Goal: Task Accomplishment & Management: Complete application form

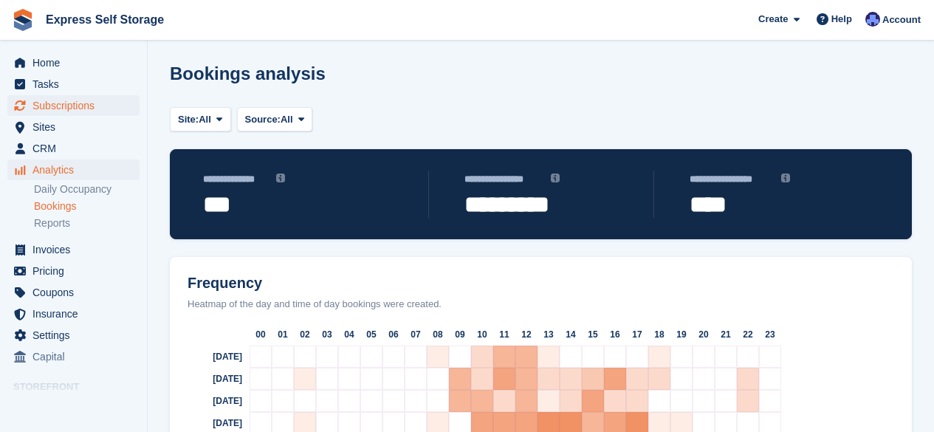
scroll to position [116, 0]
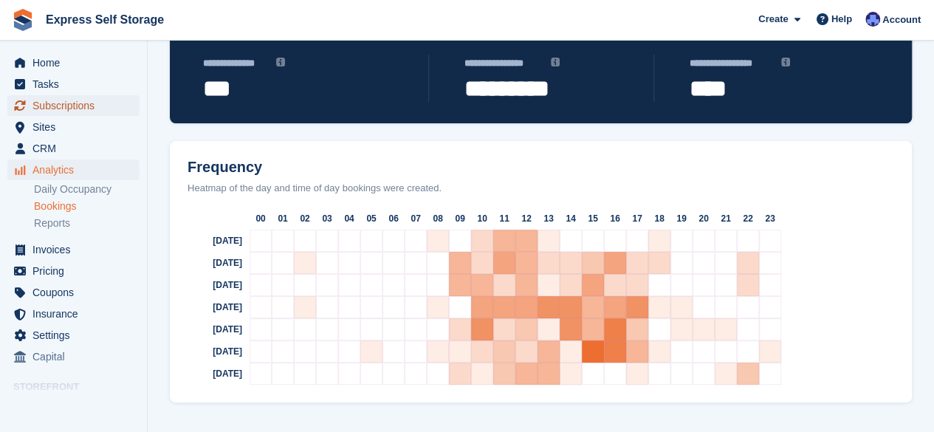
click at [72, 106] on span "Subscriptions" at bounding box center [76, 105] width 89 height 21
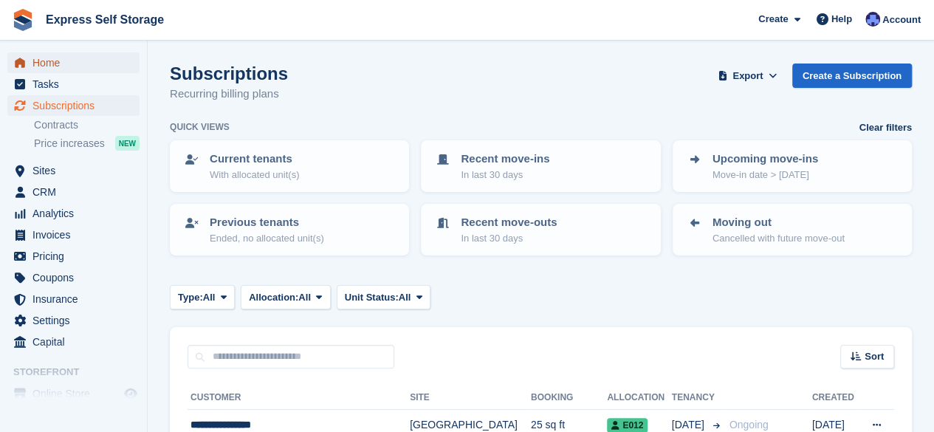
click at [72, 57] on span "Home" at bounding box center [76, 62] width 89 height 21
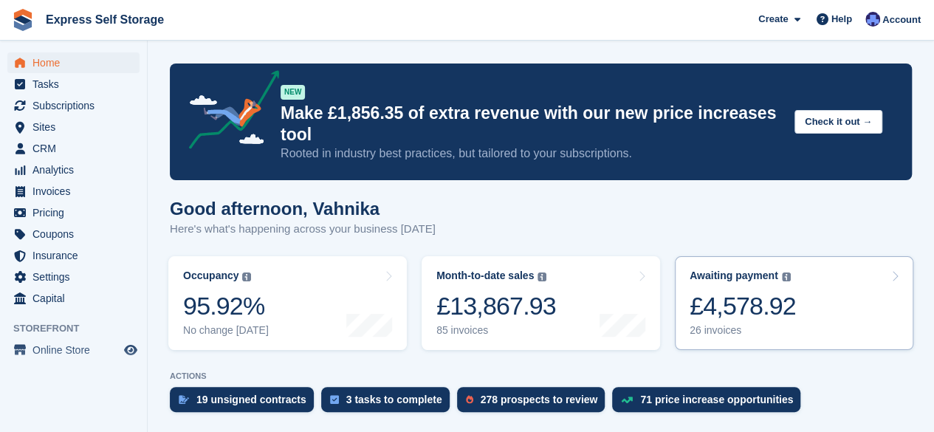
click at [781, 309] on div "£4,578.92" at bounding box center [743, 306] width 106 height 30
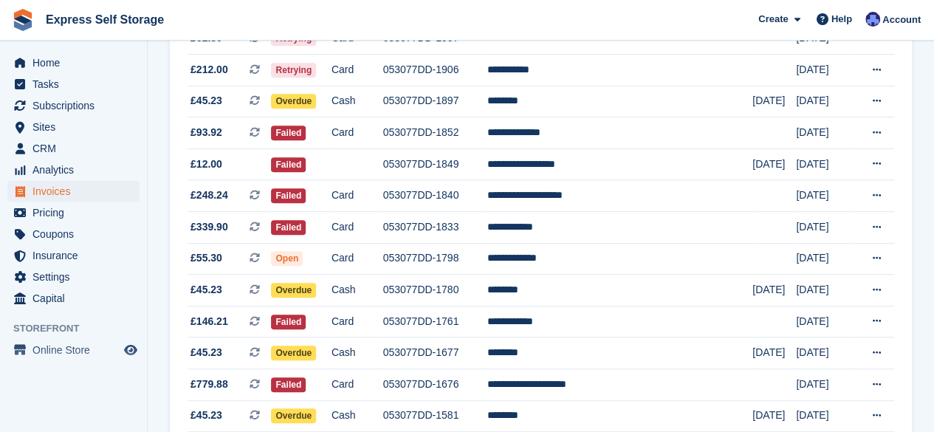
scroll to position [326, 0]
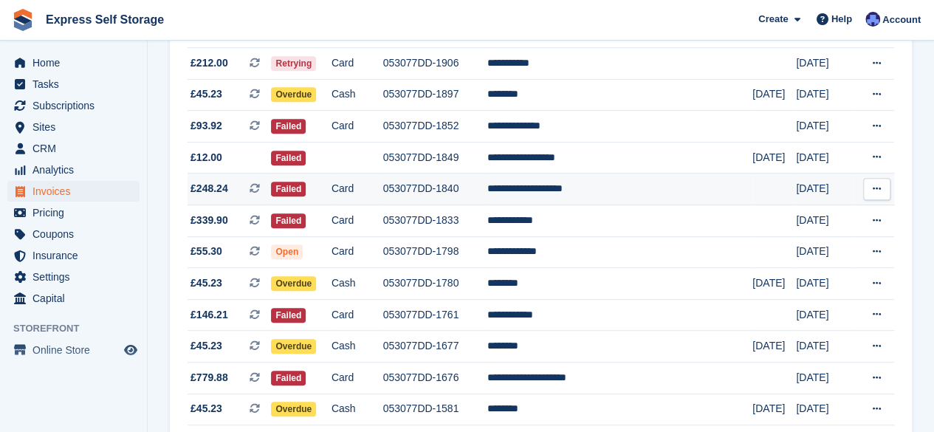
click at [657, 203] on td "**********" at bounding box center [619, 190] width 265 height 32
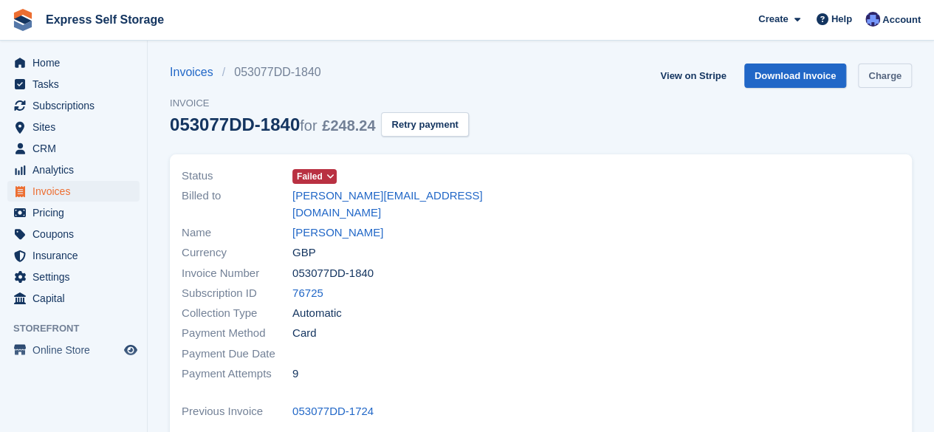
click at [900, 70] on link "Charge" at bounding box center [885, 76] width 54 height 24
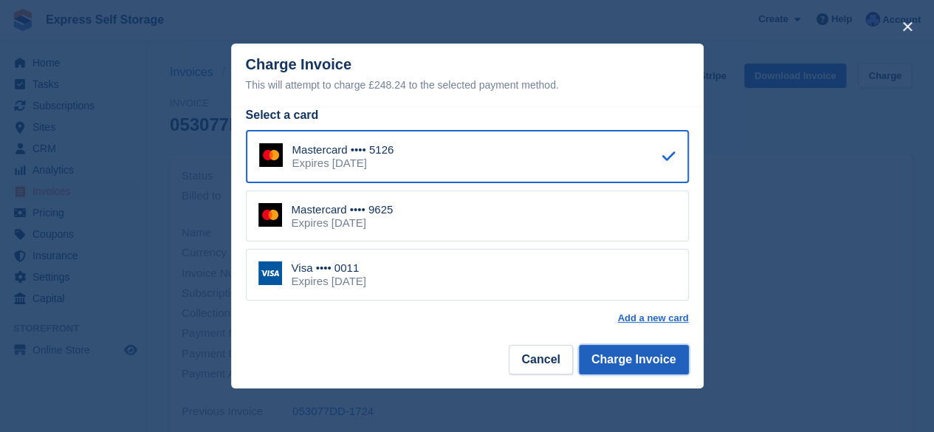
click at [629, 366] on button "Charge Invoice" at bounding box center [634, 360] width 110 height 30
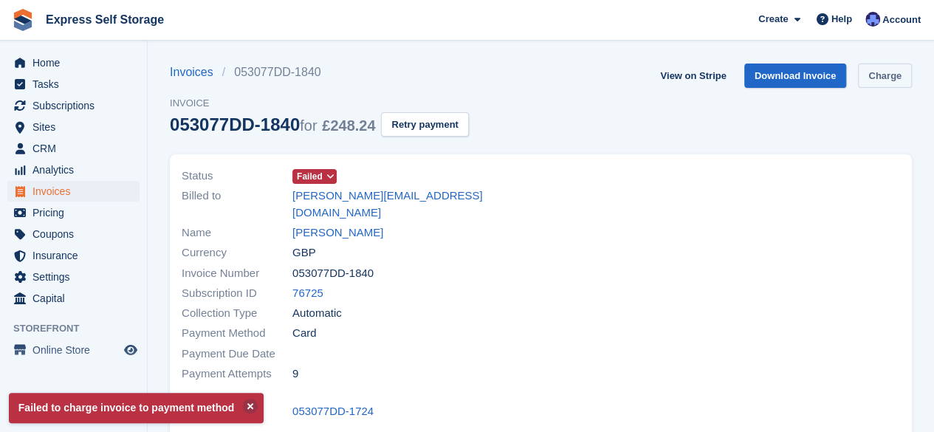
click at [891, 83] on link "Charge" at bounding box center [885, 76] width 54 height 24
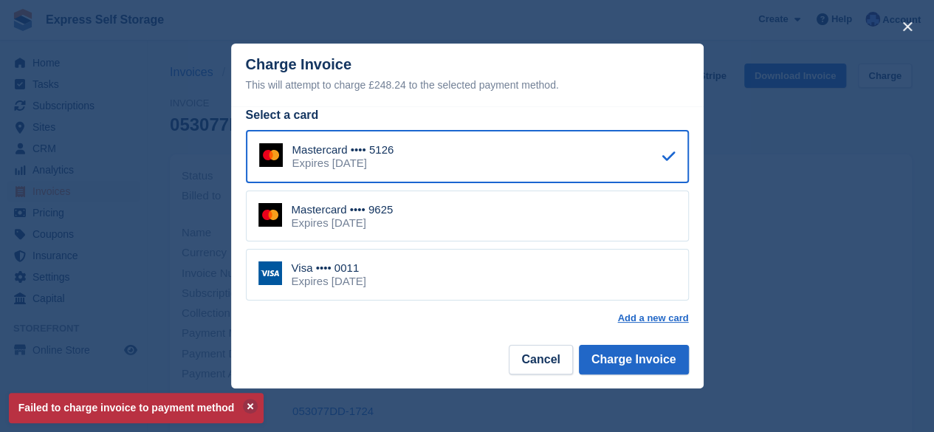
click at [524, 230] on div "Mastercard •••• 9625 Expires April 2028" at bounding box center [467, 217] width 443 height 52
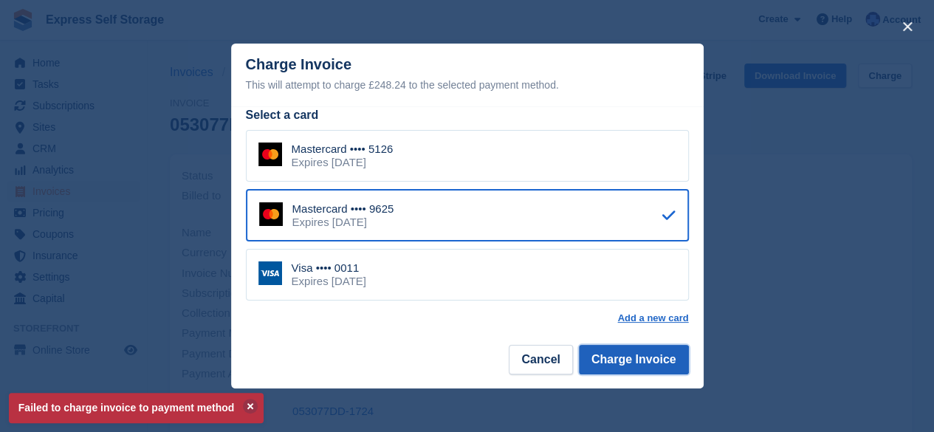
click at [626, 370] on button "Charge Invoice" at bounding box center [634, 360] width 110 height 30
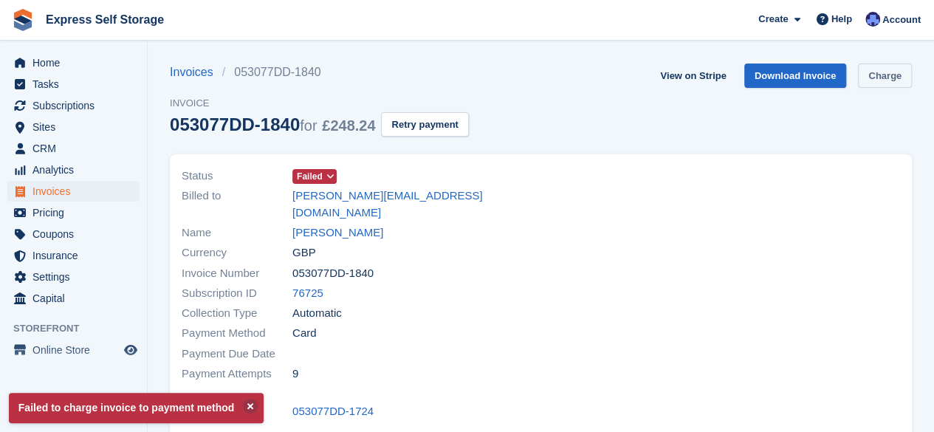
click at [880, 84] on link "Charge" at bounding box center [885, 76] width 54 height 24
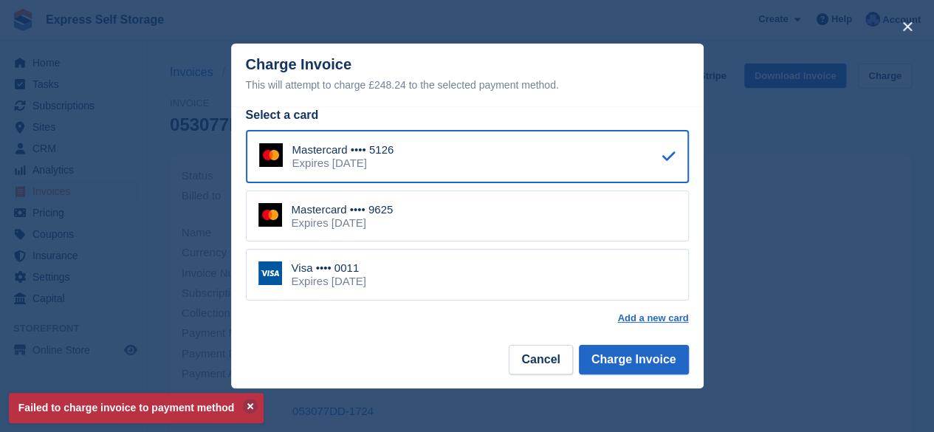
click at [498, 293] on div "Visa •••• 0011 Expires December 2031" at bounding box center [467, 275] width 443 height 52
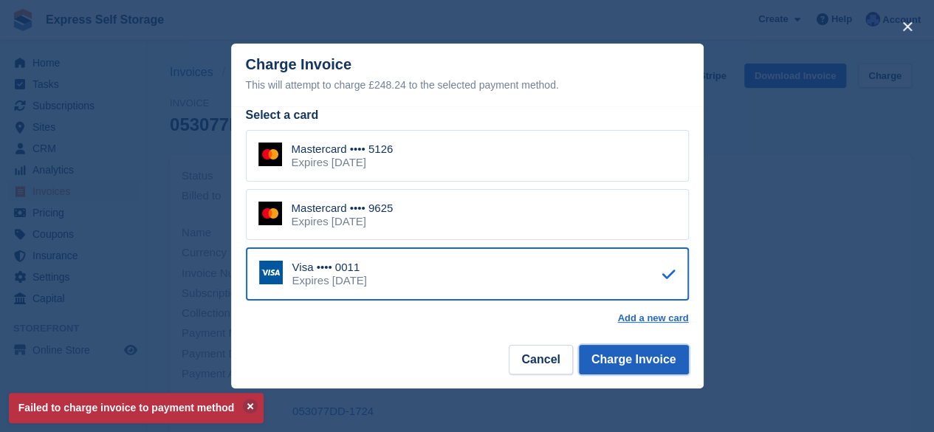
click at [609, 363] on button "Charge Invoice" at bounding box center [634, 360] width 110 height 30
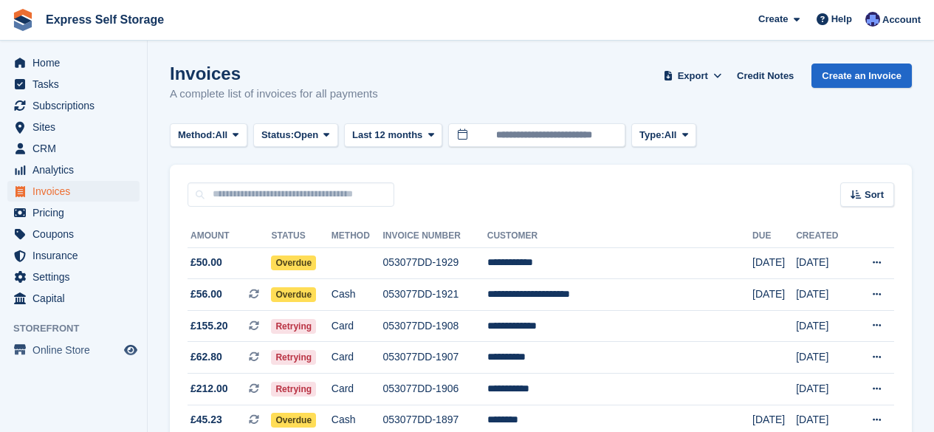
scroll to position [326, 0]
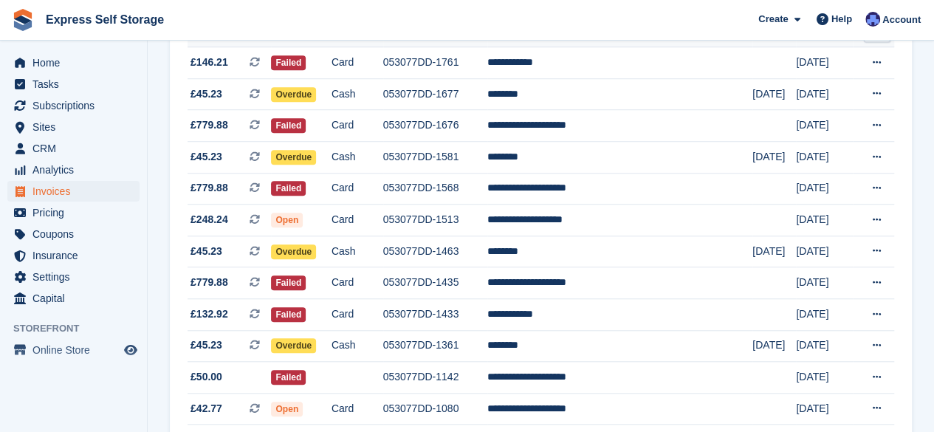
scroll to position [566, 0]
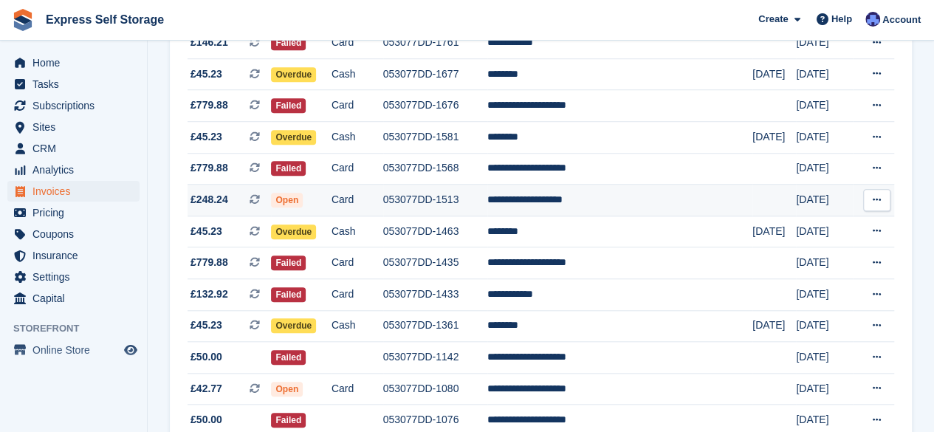
click at [582, 201] on td "**********" at bounding box center [619, 201] width 265 height 32
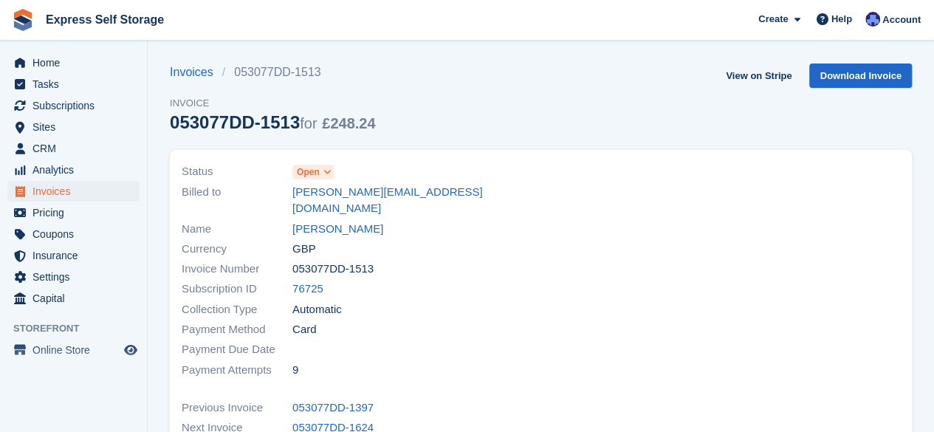
click at [331, 168] on span at bounding box center [327, 172] width 12 height 12
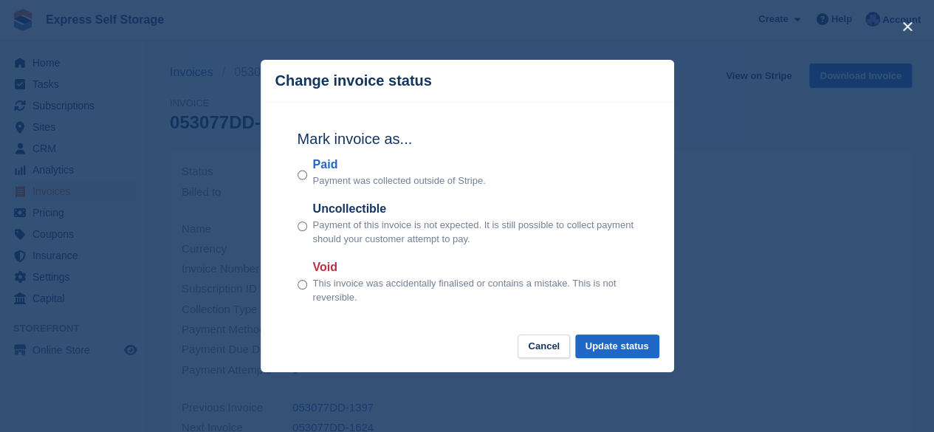
click at [717, 196] on div "close" at bounding box center [467, 216] width 934 height 432
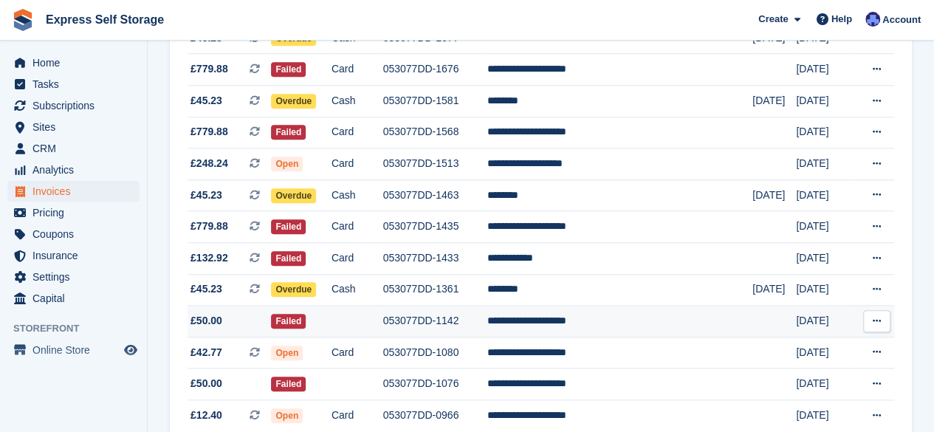
scroll to position [602, 0]
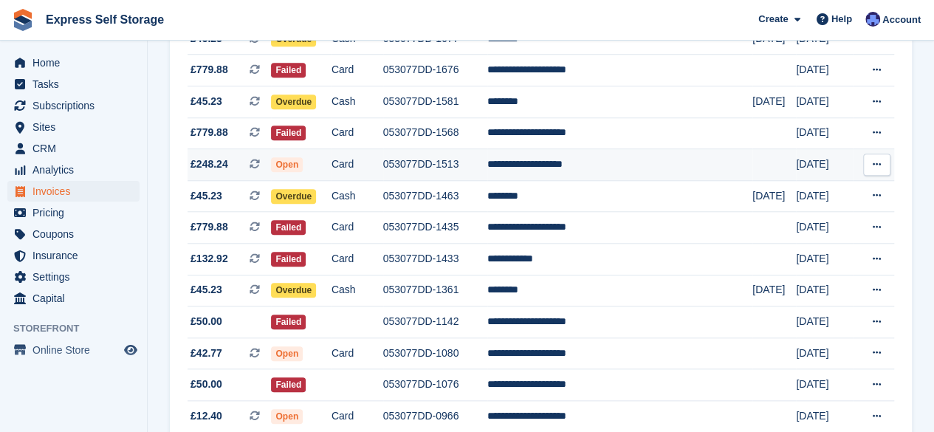
click at [595, 169] on td "**********" at bounding box center [619, 165] width 265 height 32
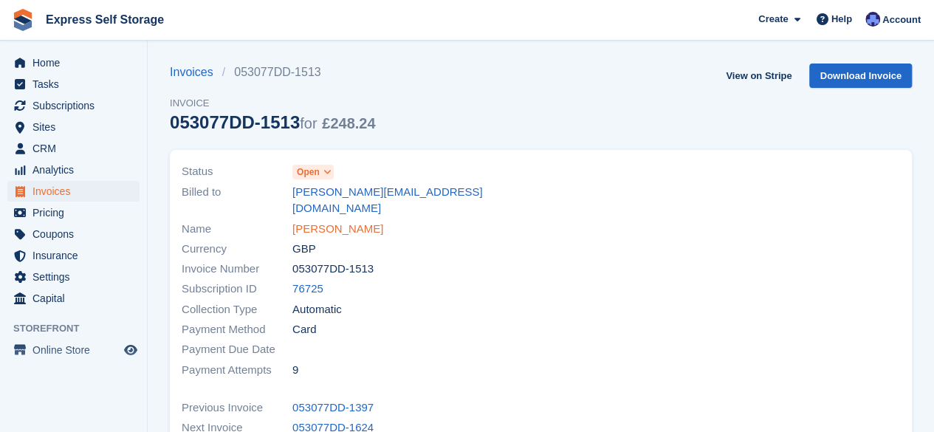
click at [383, 221] on link "[PERSON_NAME]" at bounding box center [337, 229] width 91 height 17
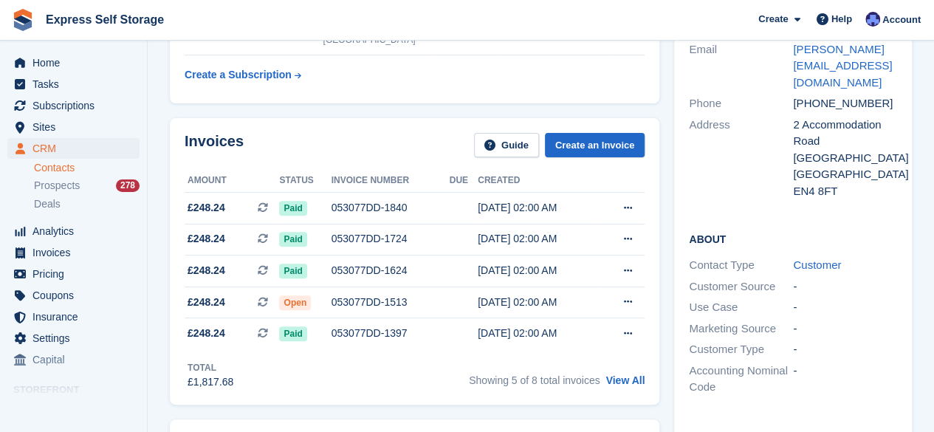
scroll to position [163, 0]
click at [437, 299] on div "053077DD-1513" at bounding box center [391, 302] width 118 height 16
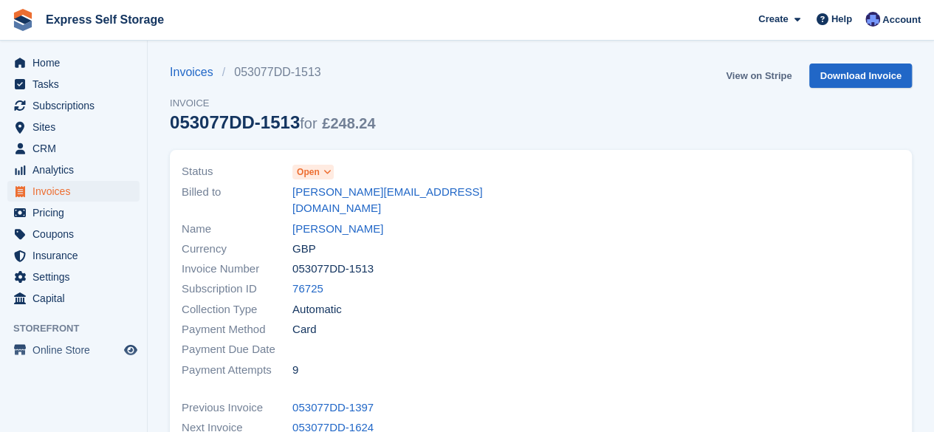
click at [760, 77] on link "View on Stripe" at bounding box center [759, 76] width 78 height 24
click at [313, 175] on span "Open" at bounding box center [308, 171] width 23 height 13
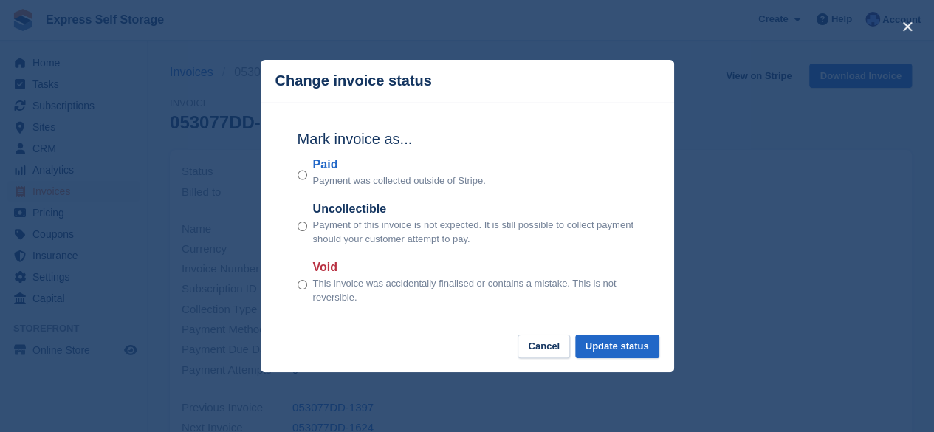
click at [845, 181] on div "close" at bounding box center [467, 216] width 934 height 432
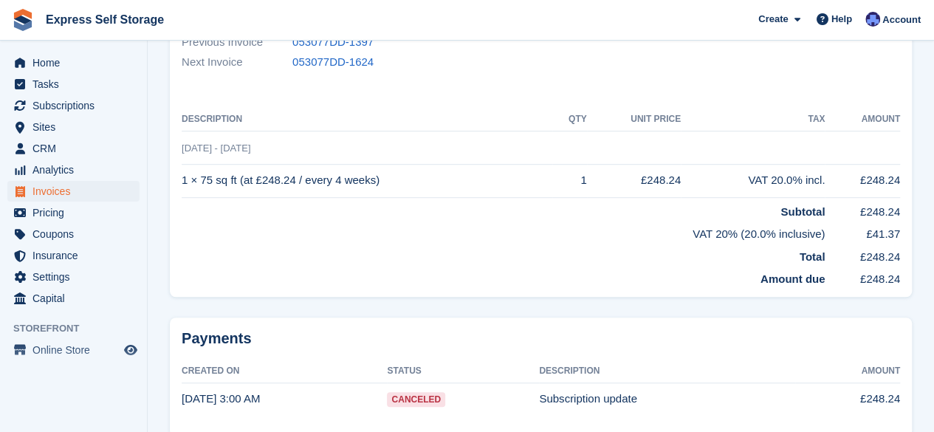
scroll to position [418, 0]
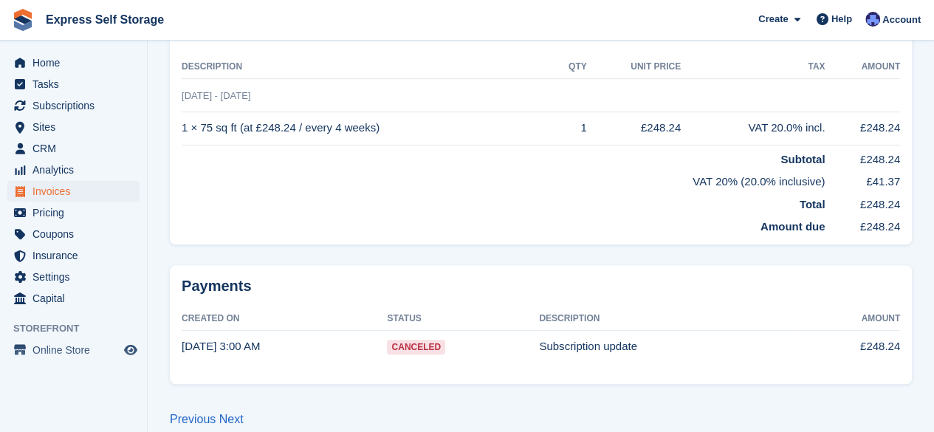
click at [353, 112] on td "1 × 75 sq ft (at £248.24 / every 4 weeks)" at bounding box center [367, 128] width 371 height 33
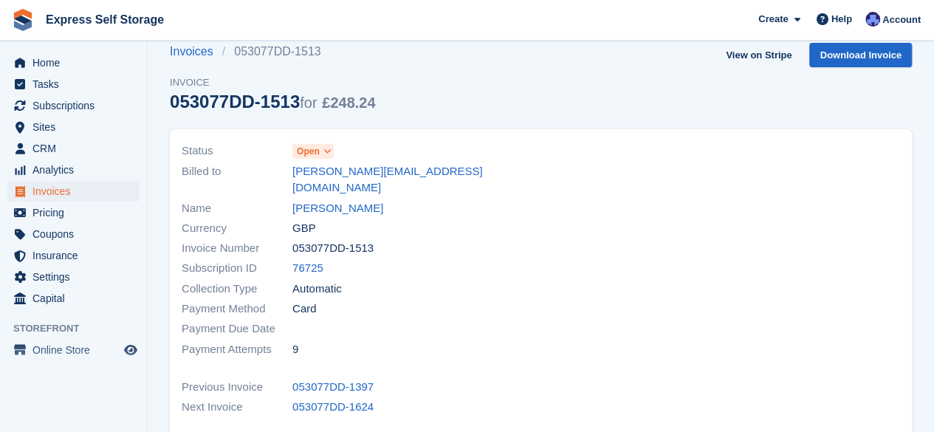
scroll to position [0, 0]
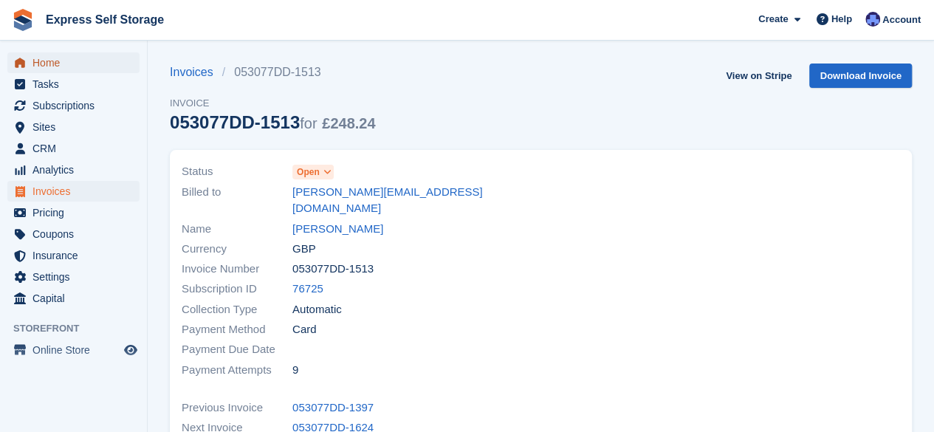
click at [97, 72] on span "Home" at bounding box center [76, 62] width 89 height 21
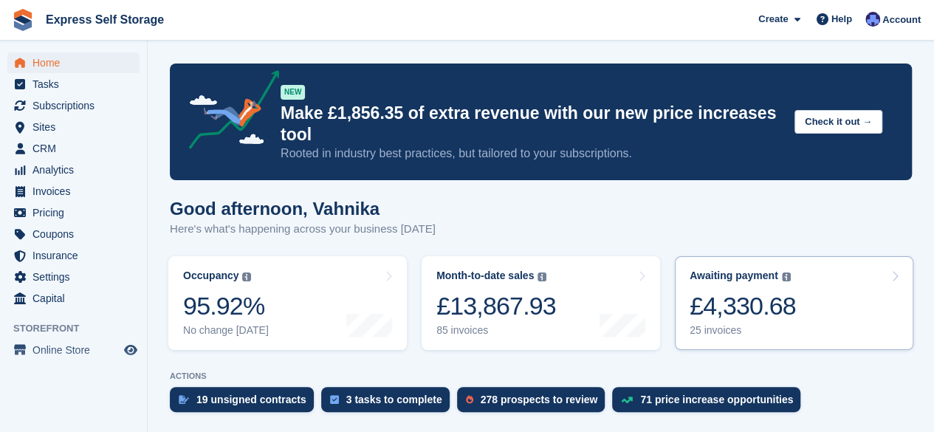
click at [758, 316] on div "£4,330.68" at bounding box center [743, 306] width 106 height 30
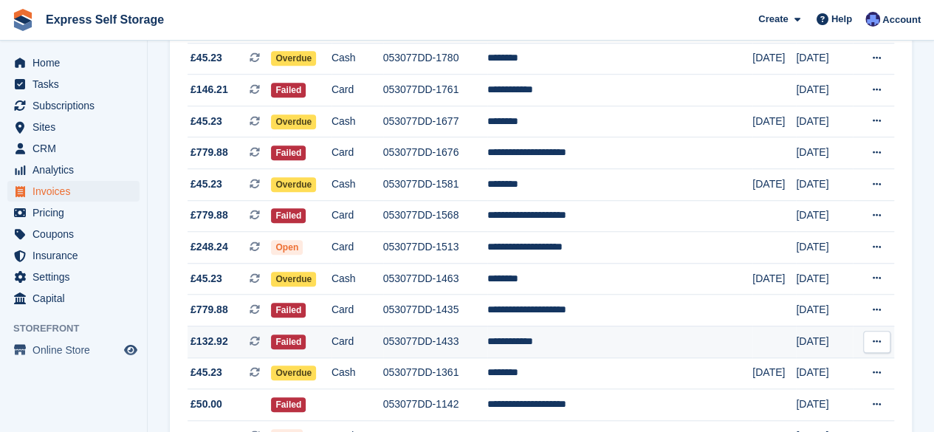
scroll to position [510, 0]
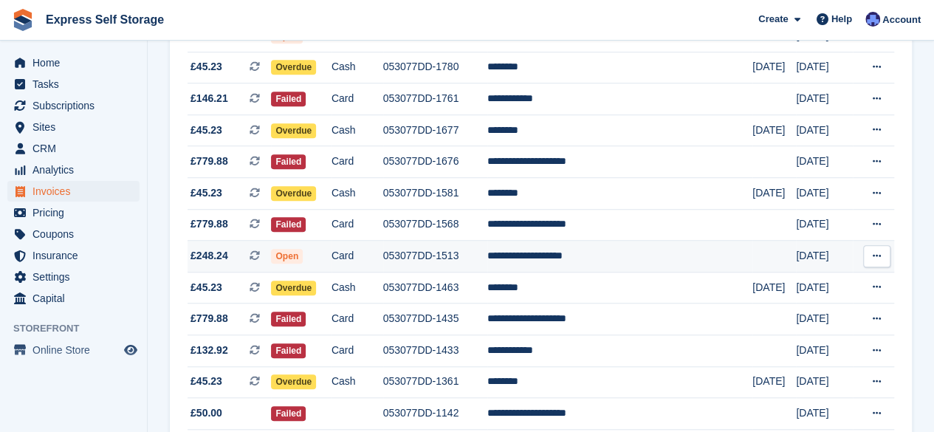
click at [612, 249] on td "**********" at bounding box center [619, 257] width 265 height 32
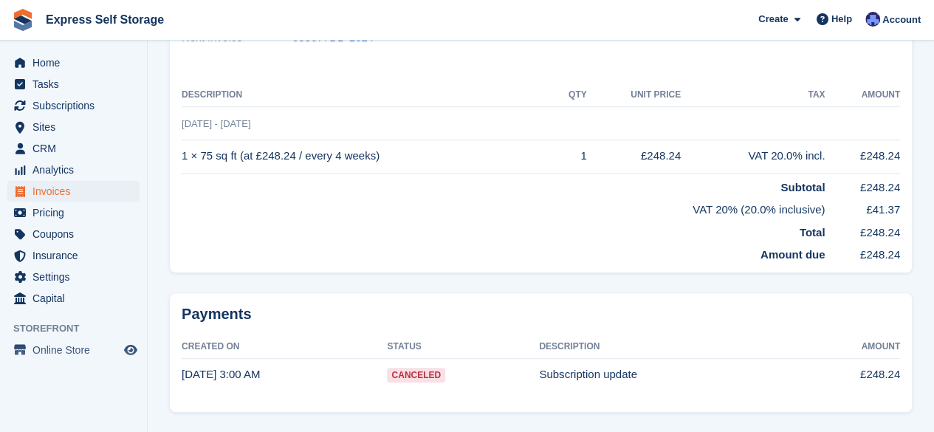
scroll to position [388, 0]
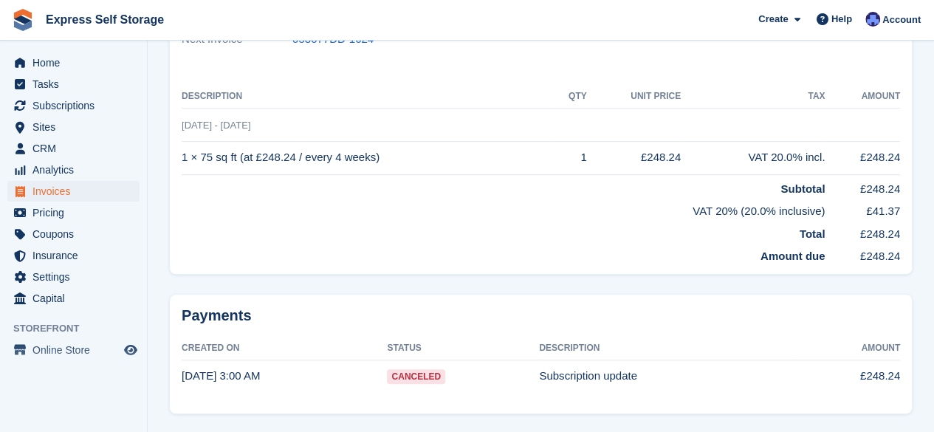
click at [419, 369] on span "Canceled" at bounding box center [416, 376] width 58 height 15
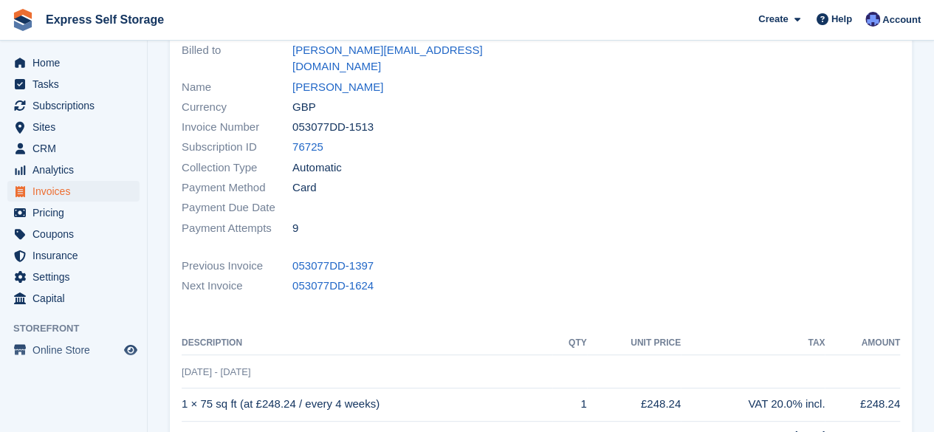
scroll to position [137, 0]
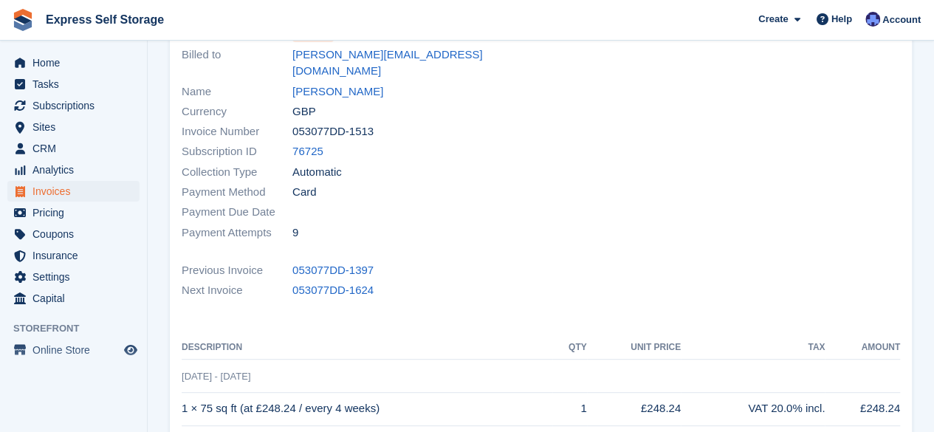
click at [288, 225] on span "Payment Attempts" at bounding box center [237, 233] width 111 height 17
click at [326, 262] on link "053077DD-1397" at bounding box center [332, 270] width 81 height 17
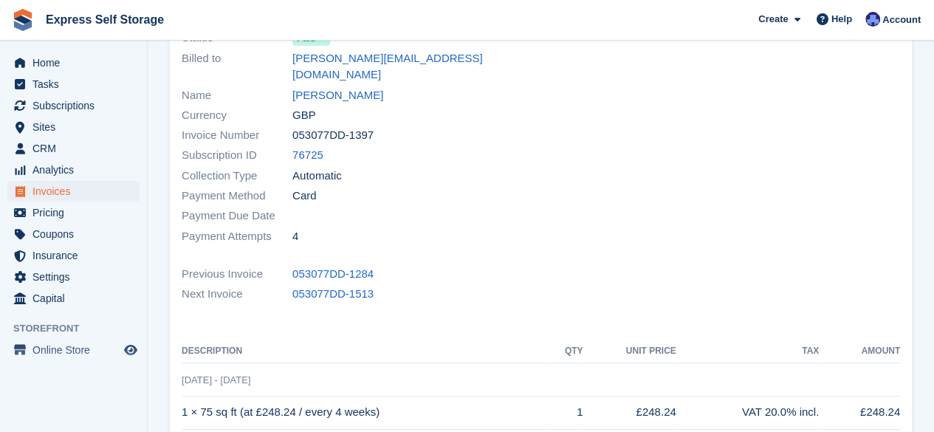
scroll to position [132, 0]
click at [325, 287] on link "053077DD-1513" at bounding box center [332, 295] width 81 height 17
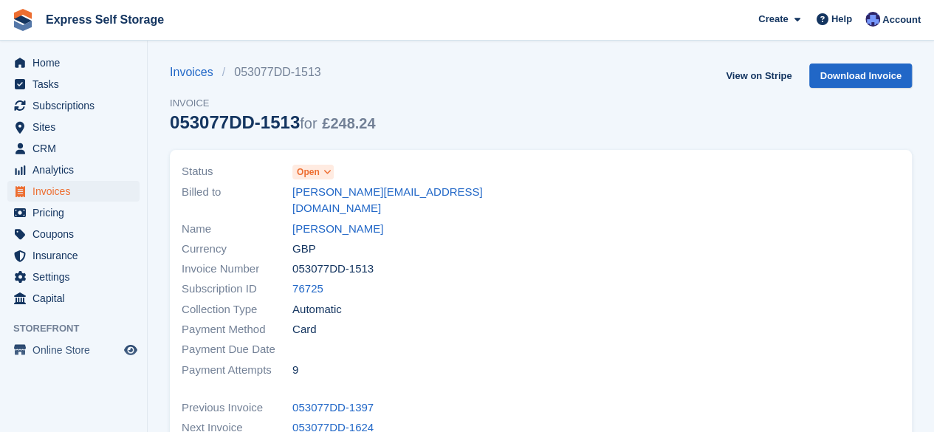
click at [326, 172] on icon at bounding box center [327, 172] width 8 height 9
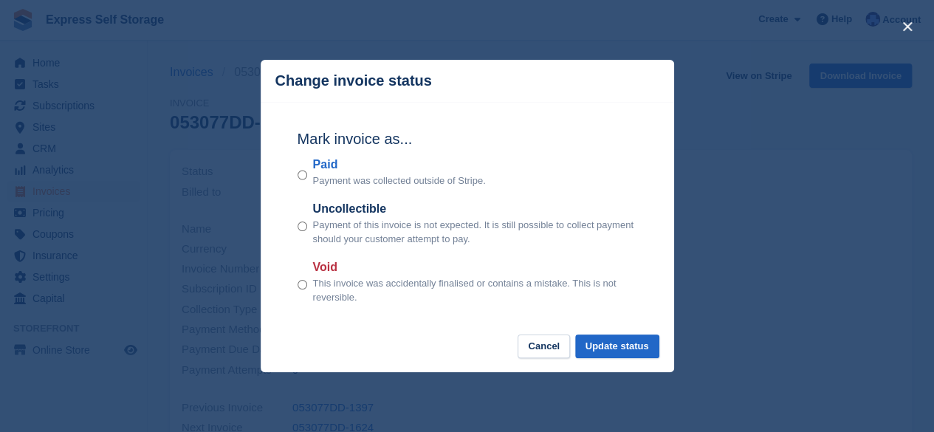
click at [757, 196] on div "close" at bounding box center [467, 216] width 934 height 432
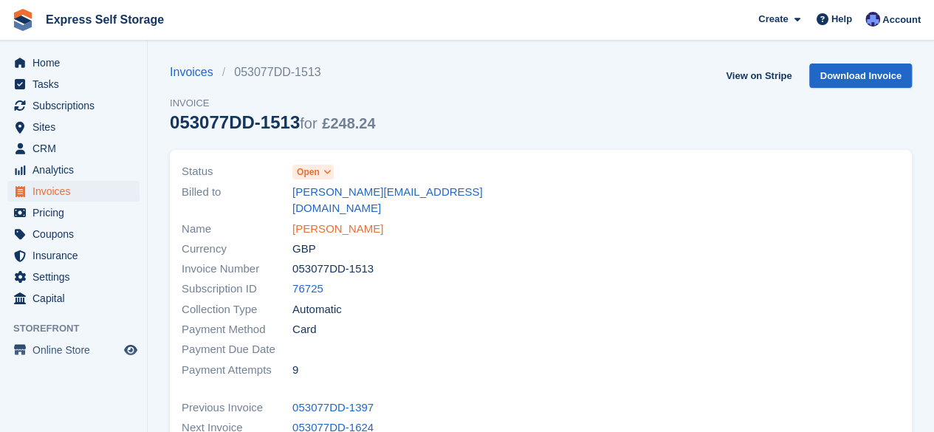
click at [356, 221] on link "[PERSON_NAME]" at bounding box center [337, 229] width 91 height 17
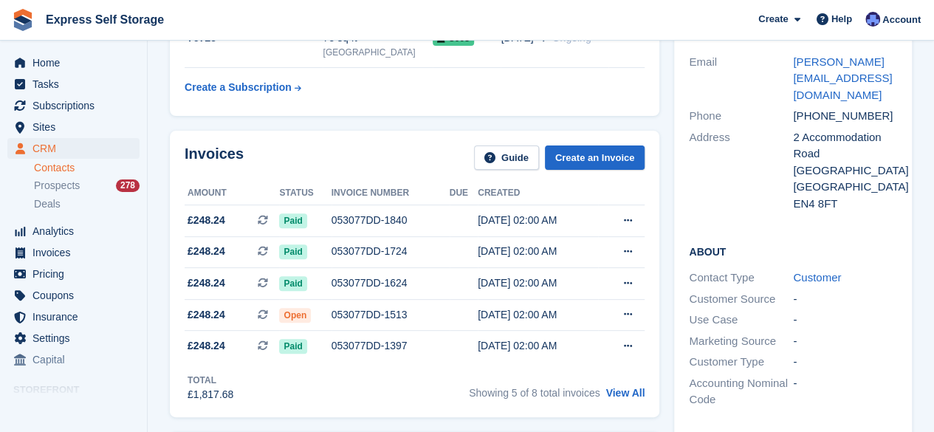
scroll to position [151, 0]
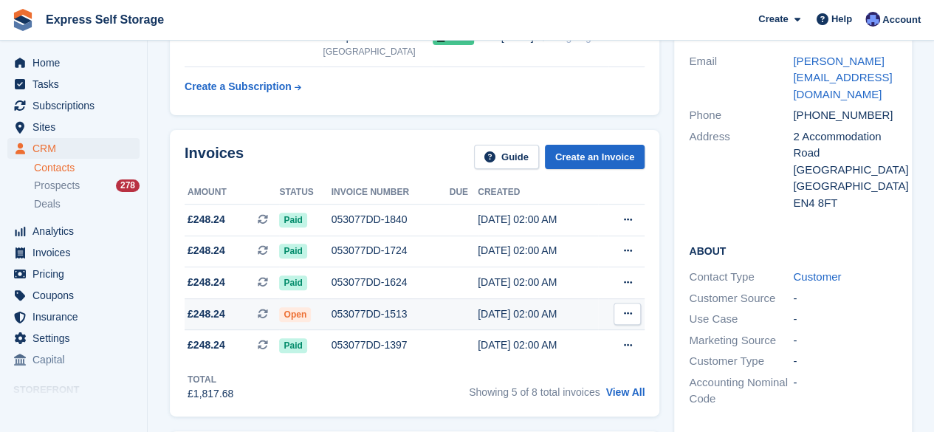
click at [614, 315] on button at bounding box center [627, 314] width 27 height 22
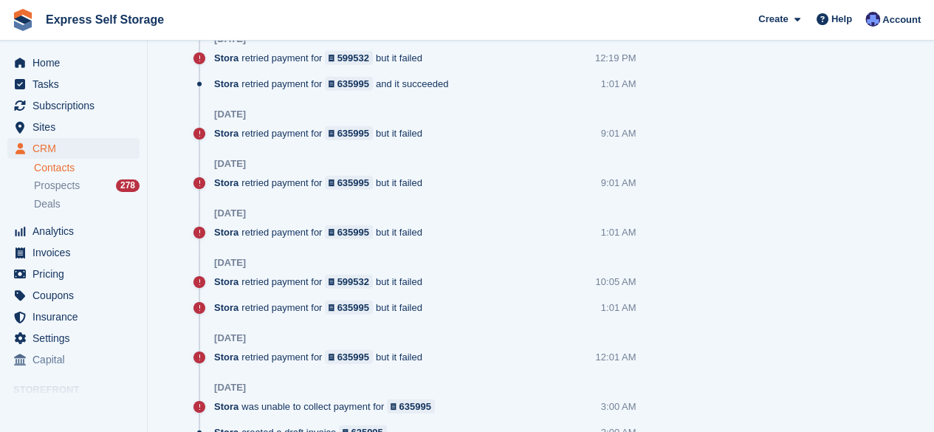
scroll to position [2049, 0]
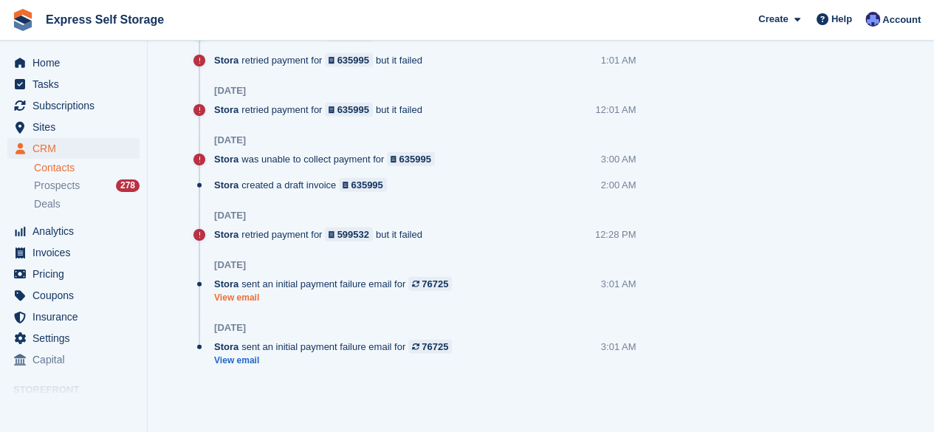
click at [244, 301] on link "View email" at bounding box center [336, 298] width 245 height 13
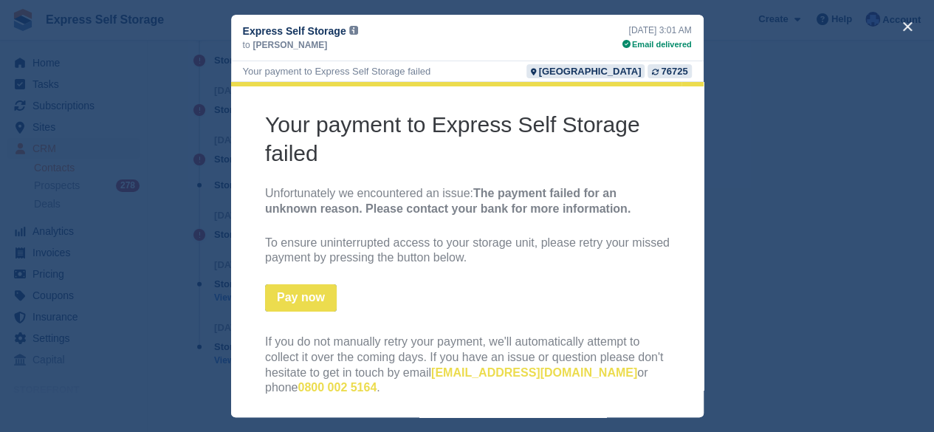
scroll to position [68, 0]
click at [285, 304] on link "Pay now" at bounding box center [300, 297] width 72 height 27
click at [302, 295] on link "Pay now" at bounding box center [300, 297] width 72 height 27
click at [903, 32] on button "close" at bounding box center [908, 27] width 24 height 24
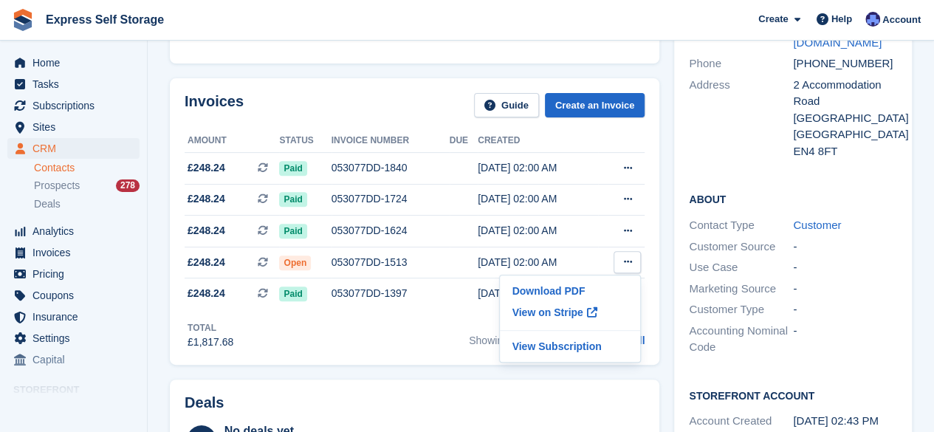
scroll to position [201, 0]
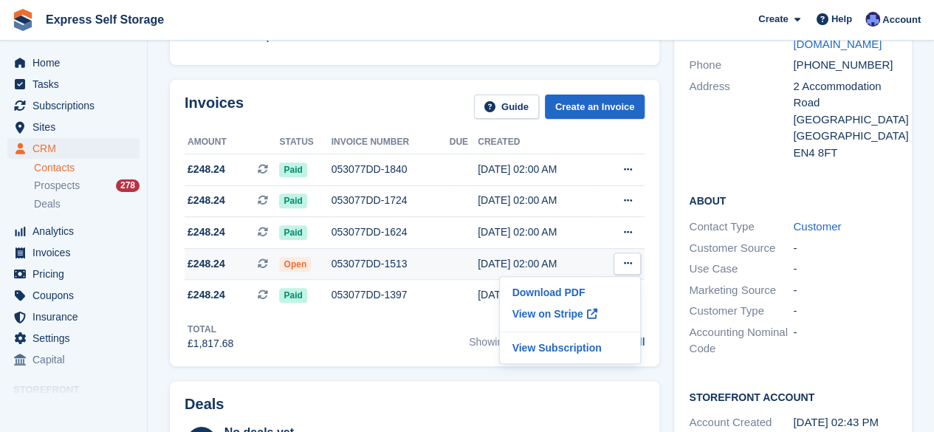
click at [304, 275] on td "Open" at bounding box center [305, 264] width 52 height 32
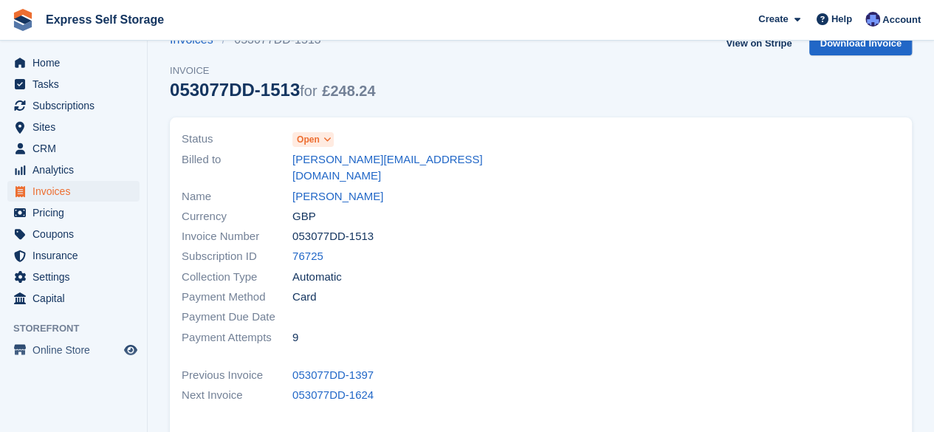
scroll to position [33, 0]
click at [323, 140] on icon at bounding box center [327, 138] width 8 height 9
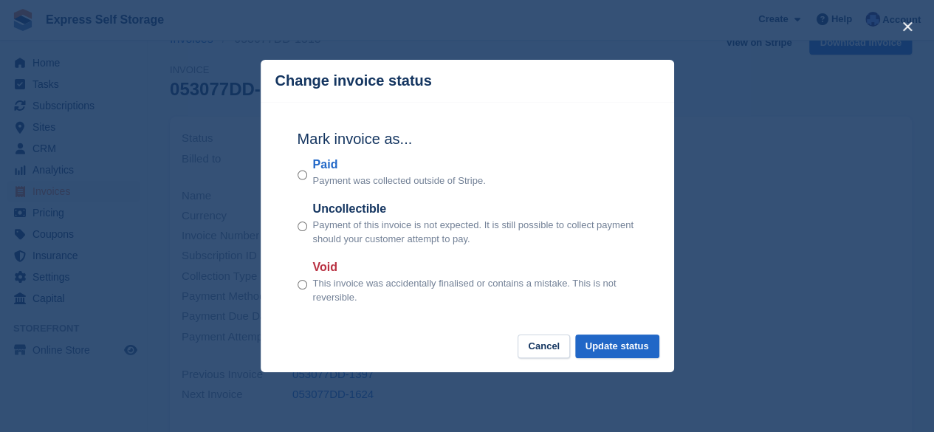
click at [806, 188] on div "close" at bounding box center [467, 216] width 934 height 432
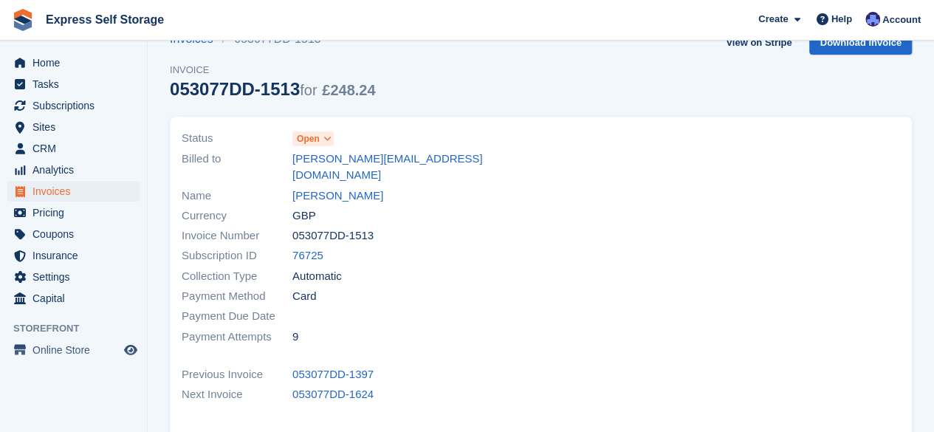
click at [315, 142] on span "Open" at bounding box center [308, 138] width 23 height 13
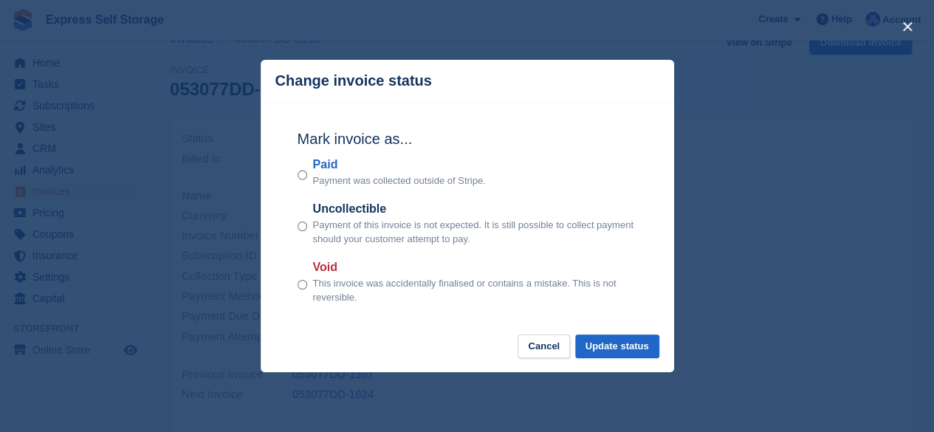
click at [740, 304] on div "close" at bounding box center [467, 216] width 934 height 432
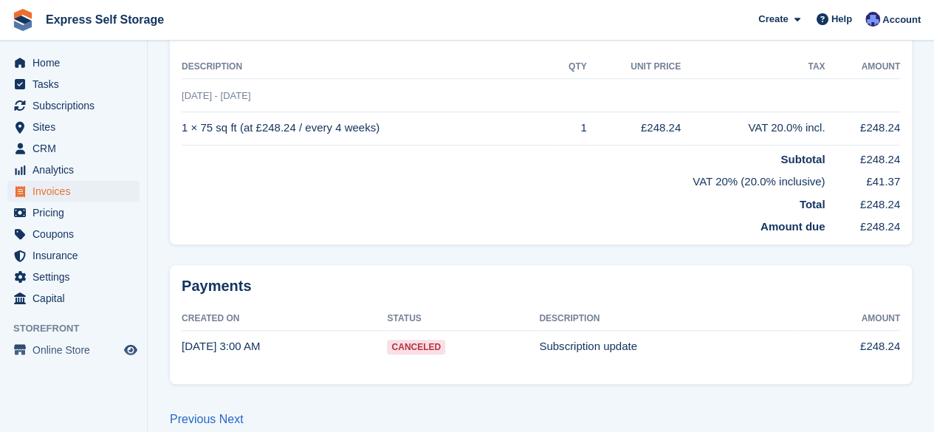
scroll to position [349, 0]
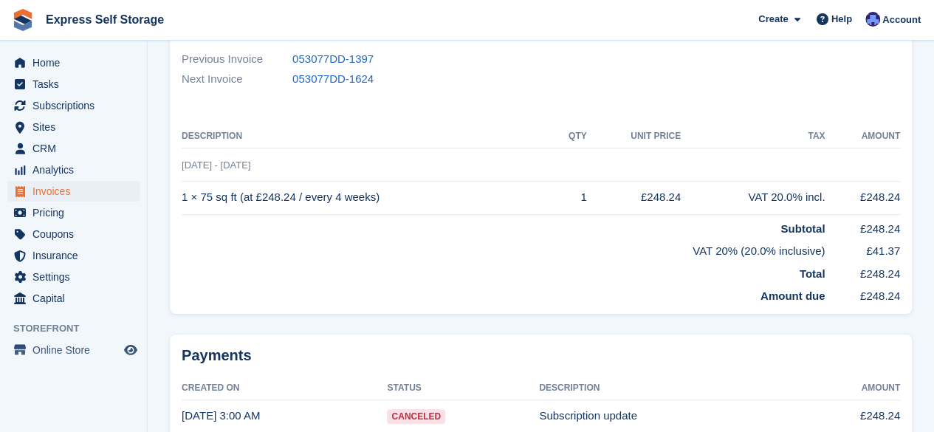
click at [391, 409] on span "Canceled" at bounding box center [416, 416] width 58 height 15
click at [474, 417] on div "Payments Created On Status Description Amount [DATE] 3:00 AM Canceled Subscript…" at bounding box center [541, 394] width 742 height 119
click at [873, 400] on td "£248.24" at bounding box center [847, 416] width 105 height 32
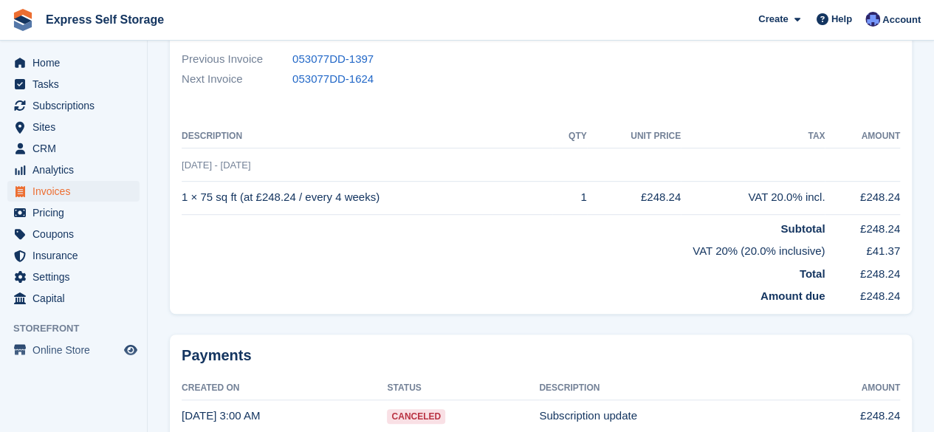
click at [839, 377] on th "Amount" at bounding box center [847, 389] width 105 height 24
drag, startPoint x: 863, startPoint y: 368, endPoint x: 945, endPoint y: 421, distance: 97.7
click at [417, 350] on div "Payments Created On Status Description Amount 7 Jun, 3:00 AM Canceled Subscript…" at bounding box center [541, 394] width 742 height 119
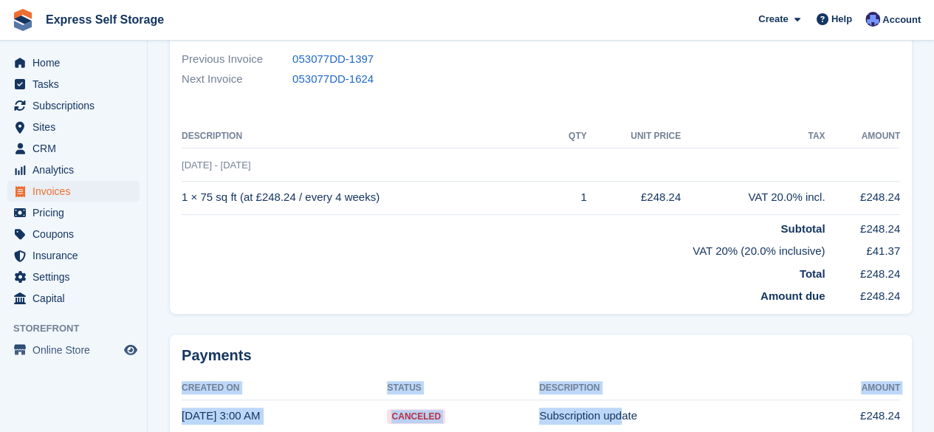
drag, startPoint x: 184, startPoint y: 369, endPoint x: 610, endPoint y: 397, distance: 427.1
click at [610, 397] on table "Created On Status Description Amount 7 Jun, 3:00 AM Canceled Subscription updat…" at bounding box center [541, 405] width 719 height 56
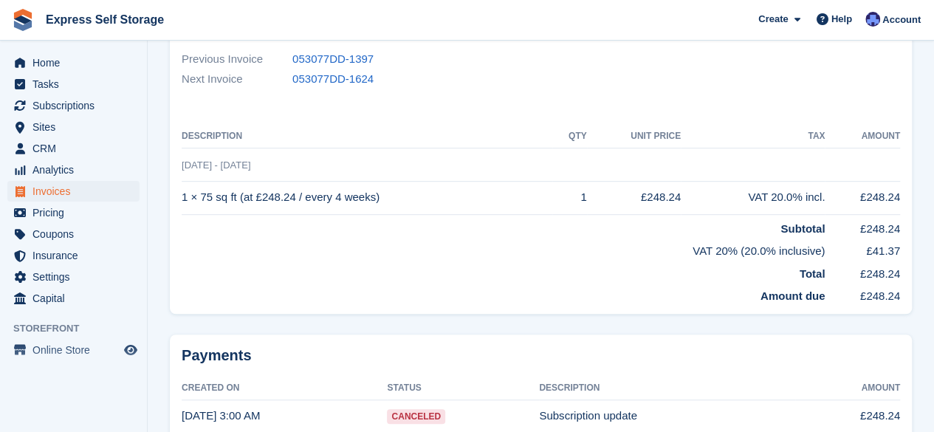
click at [308, 215] on td "Subtotal" at bounding box center [503, 225] width 643 height 23
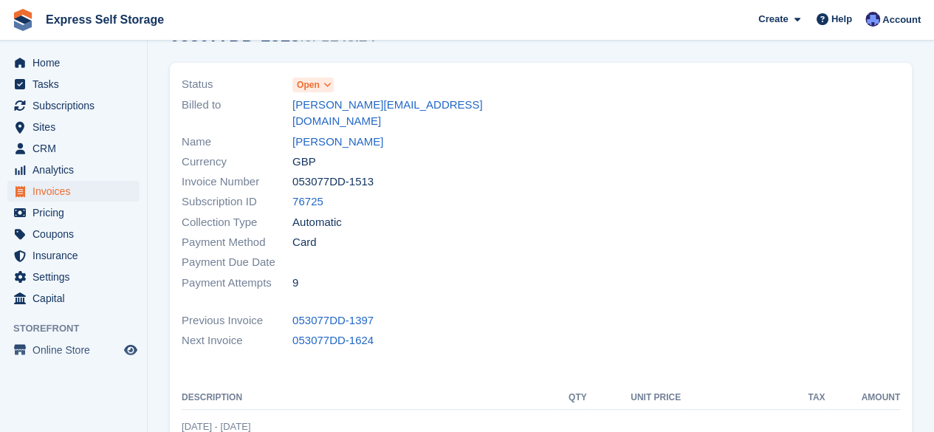
scroll to position [0, 0]
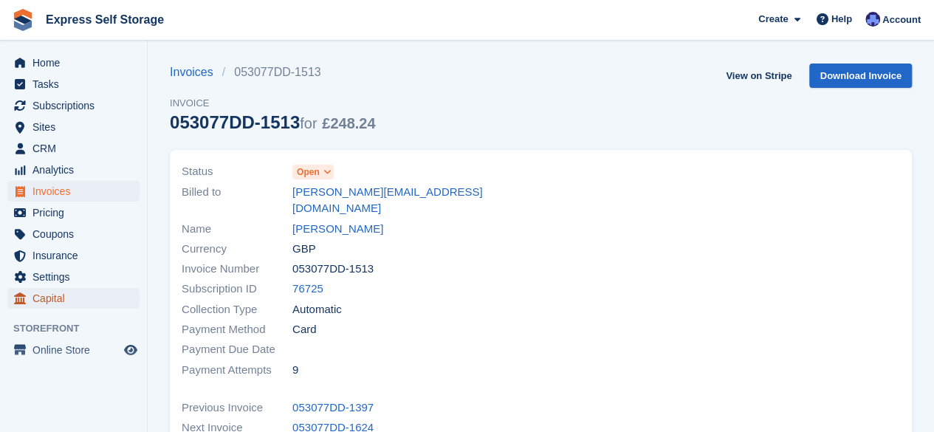
click at [44, 301] on span "Capital" at bounding box center [76, 298] width 89 height 21
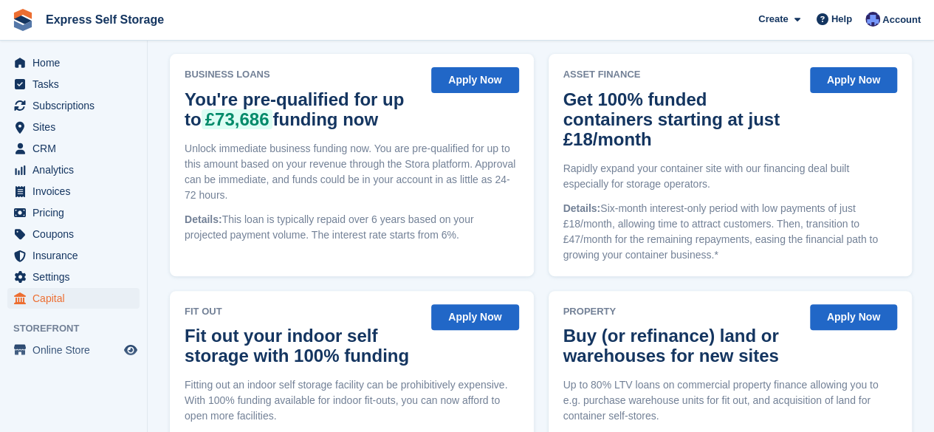
scroll to position [258, 0]
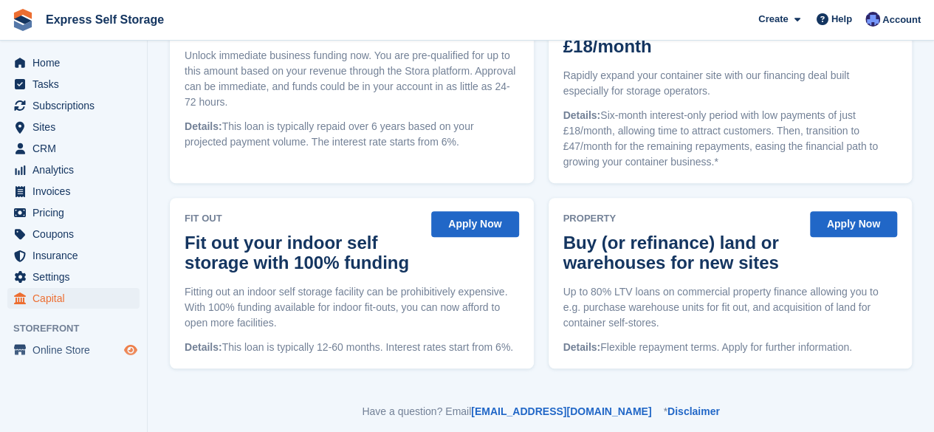
click at [127, 349] on icon "Preview store" at bounding box center [130, 350] width 13 height 12
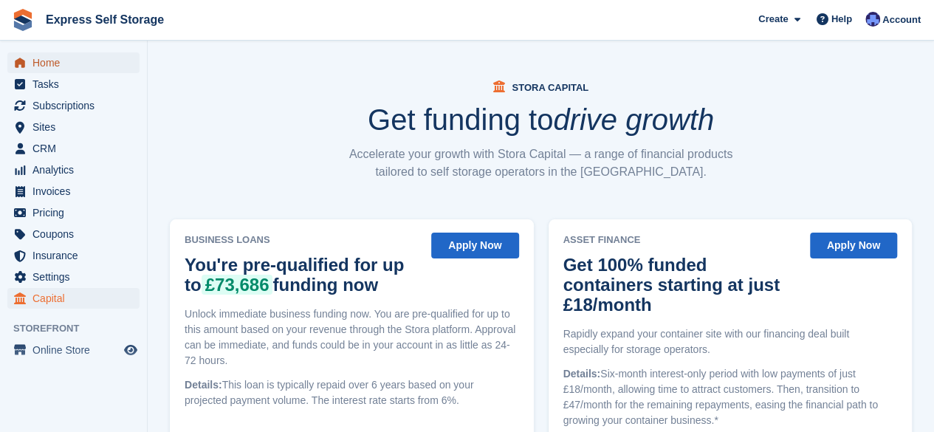
click at [109, 61] on span "Home" at bounding box center [76, 62] width 89 height 21
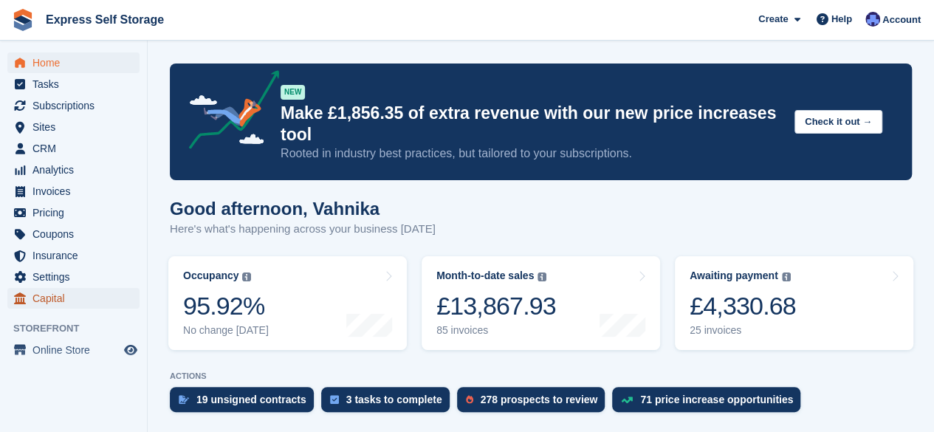
click at [112, 292] on span "Capital" at bounding box center [76, 298] width 89 height 21
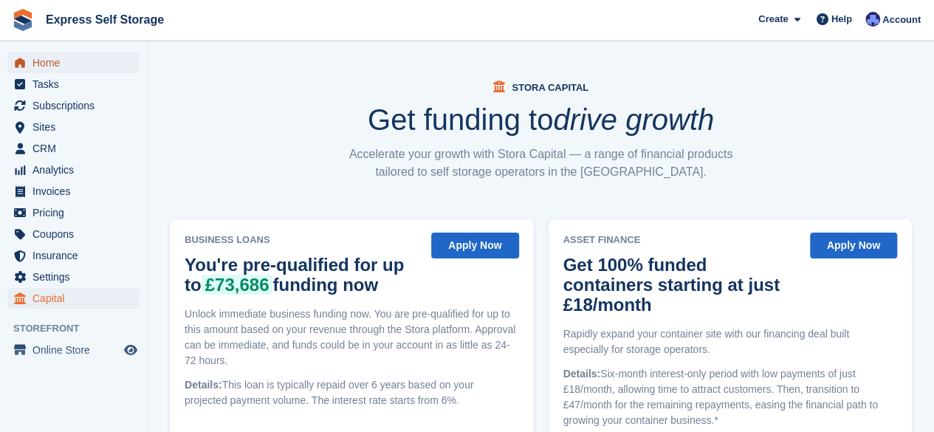
click at [70, 70] on span "Home" at bounding box center [76, 62] width 89 height 21
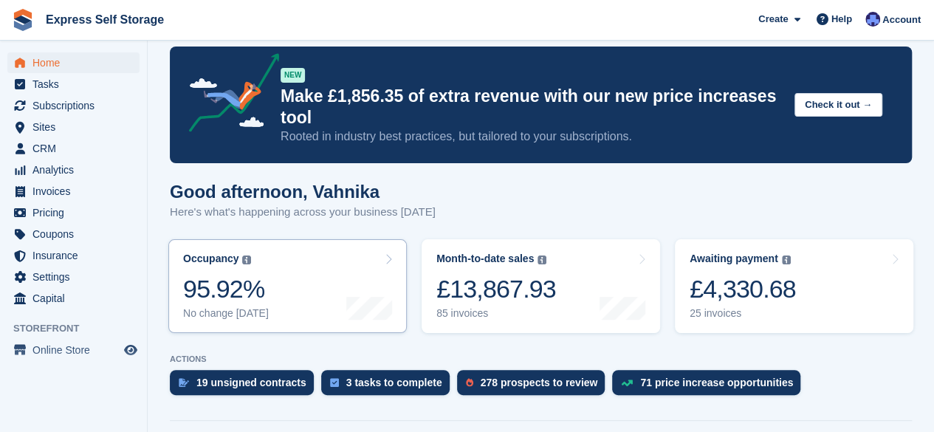
scroll to position [18, 0]
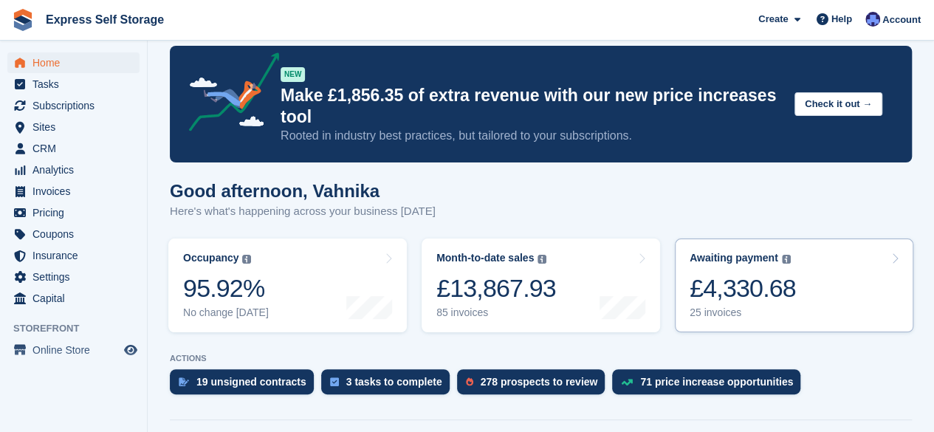
click at [745, 286] on div "£4,330.68" at bounding box center [743, 288] width 106 height 30
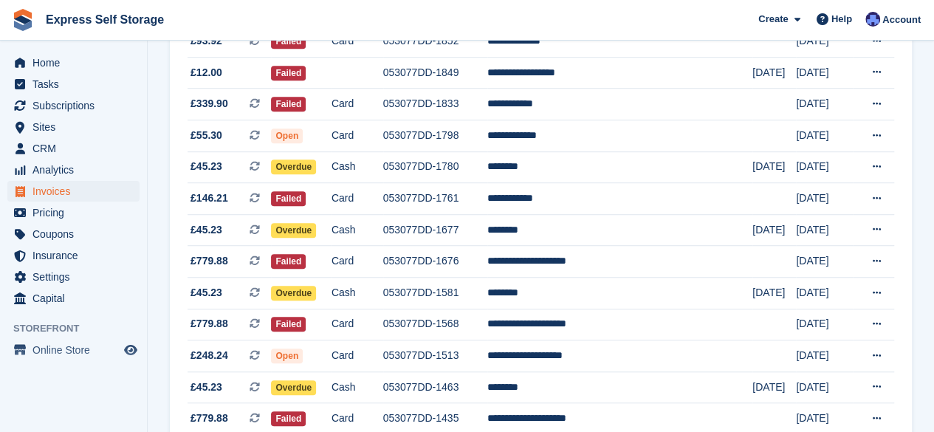
scroll to position [445, 0]
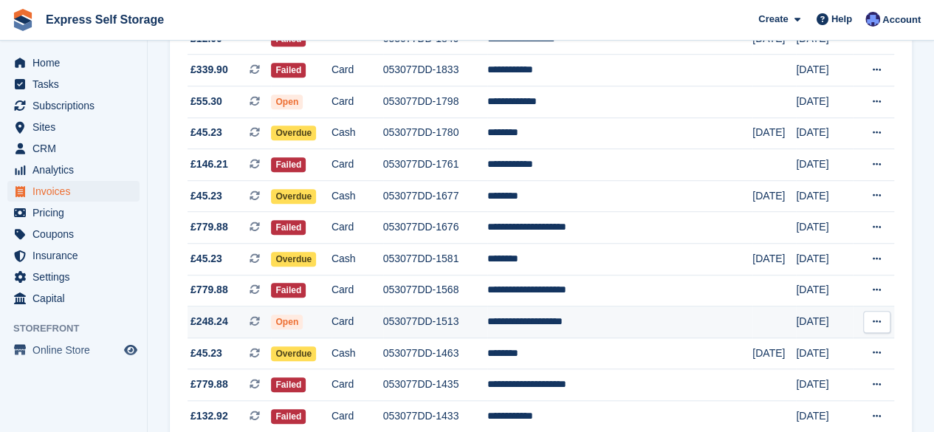
click at [487, 327] on td "053077DD-1513" at bounding box center [435, 322] width 104 height 32
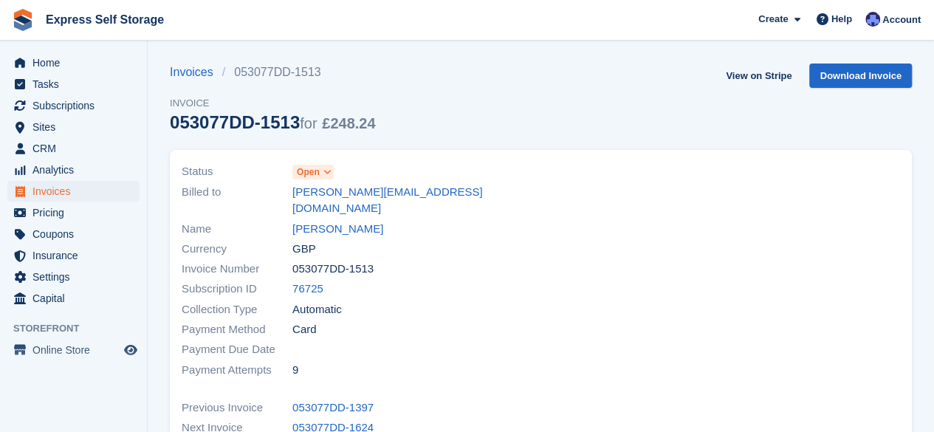
click at [330, 172] on icon at bounding box center [327, 172] width 8 height 9
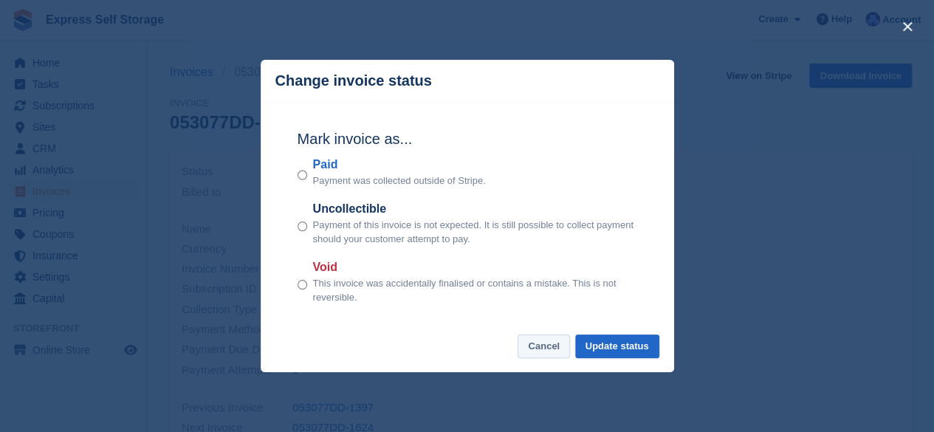
click at [546, 346] on button "Cancel" at bounding box center [544, 347] width 52 height 24
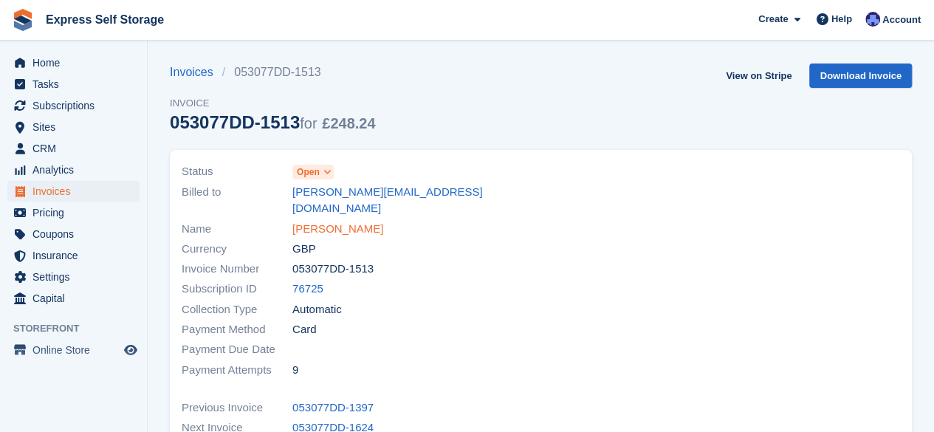
click at [335, 221] on link "[PERSON_NAME]" at bounding box center [337, 229] width 91 height 17
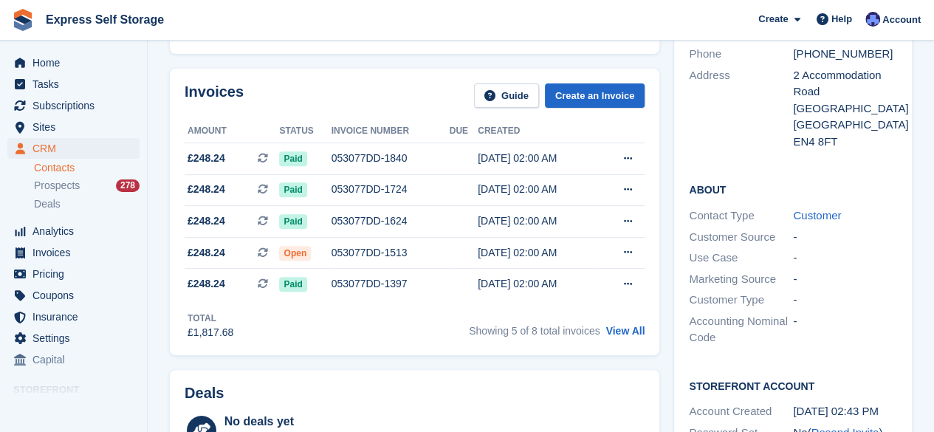
scroll to position [210, 0]
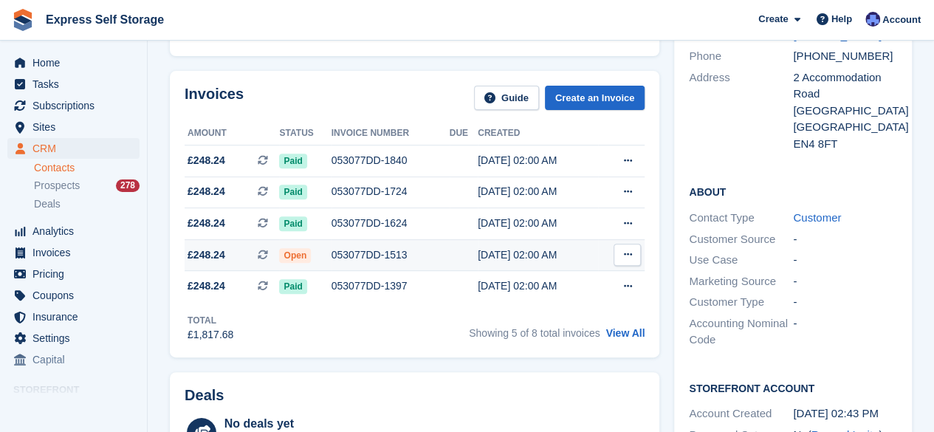
click at [431, 264] on td "053077DD-1513" at bounding box center [391, 255] width 118 height 32
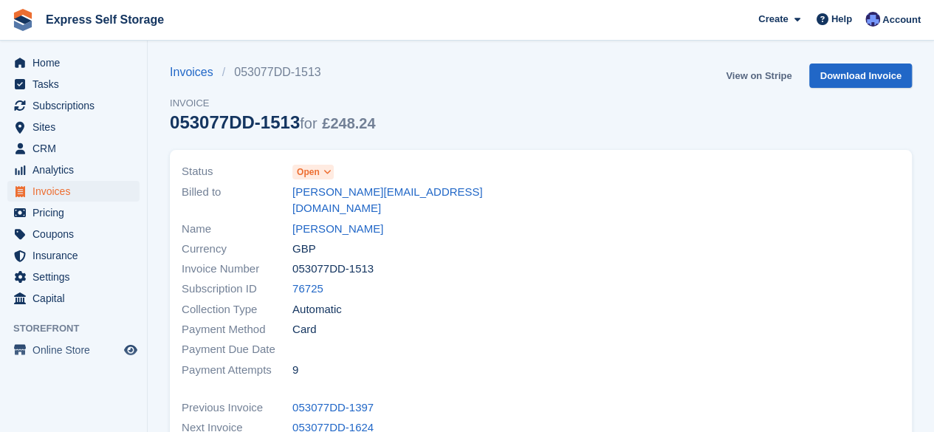
click at [751, 81] on link "View on Stripe" at bounding box center [759, 76] width 78 height 24
click at [80, 196] on span "Invoices" at bounding box center [76, 191] width 89 height 21
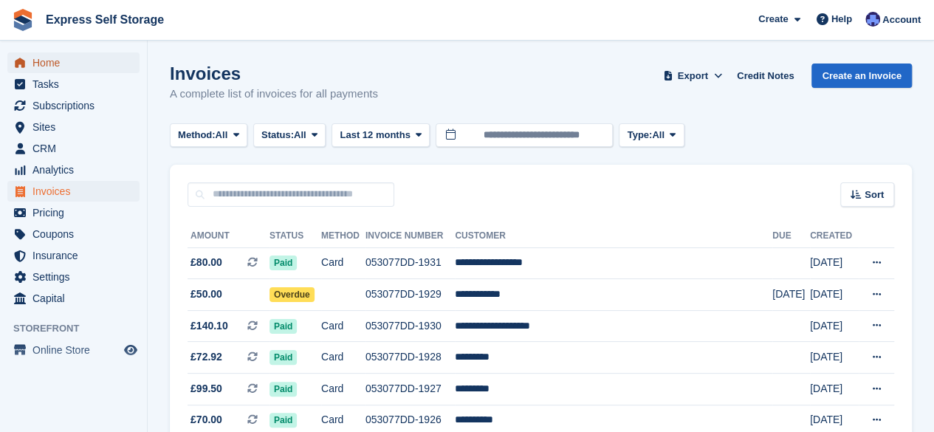
click at [85, 66] on span "Home" at bounding box center [76, 62] width 89 height 21
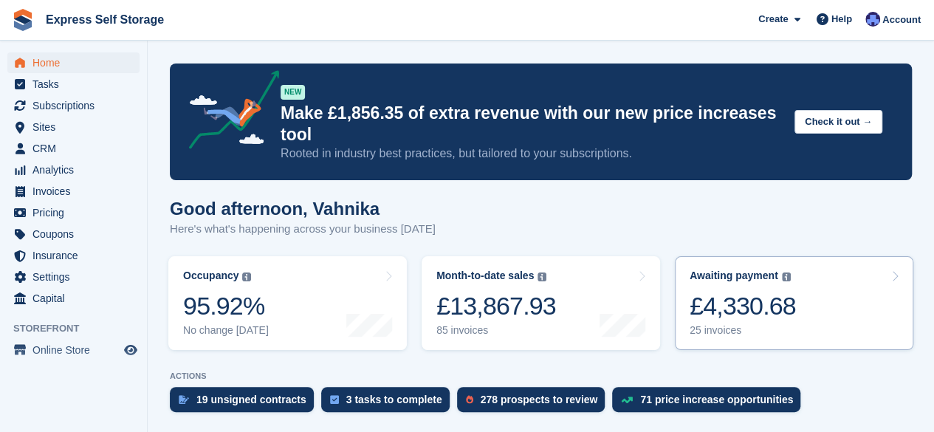
click at [773, 298] on div "£4,330.68" at bounding box center [743, 306] width 106 height 30
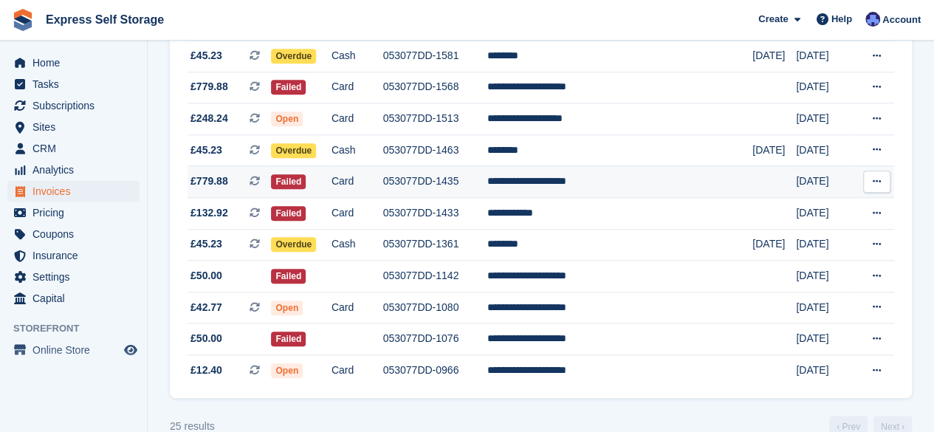
scroll to position [647, 0]
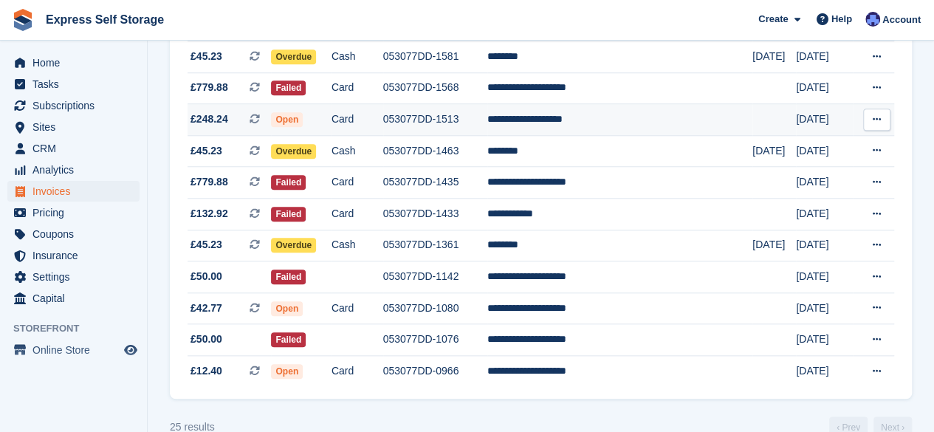
click at [580, 116] on td "**********" at bounding box center [619, 120] width 265 height 32
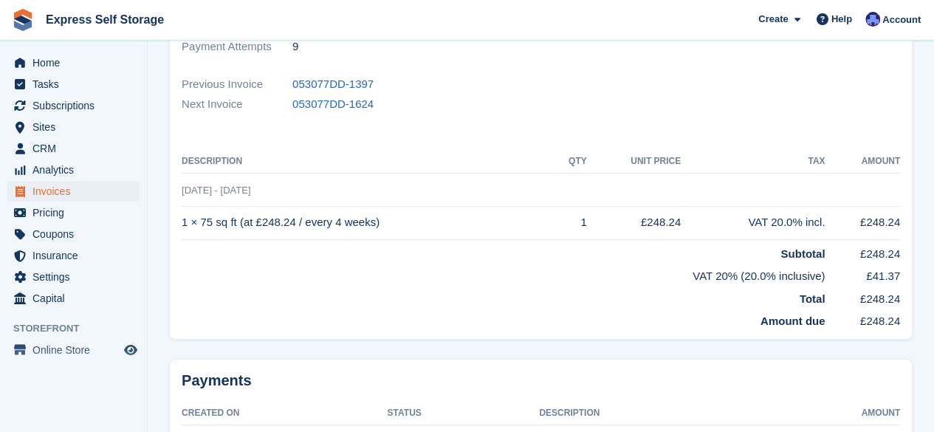
scroll to position [418, 0]
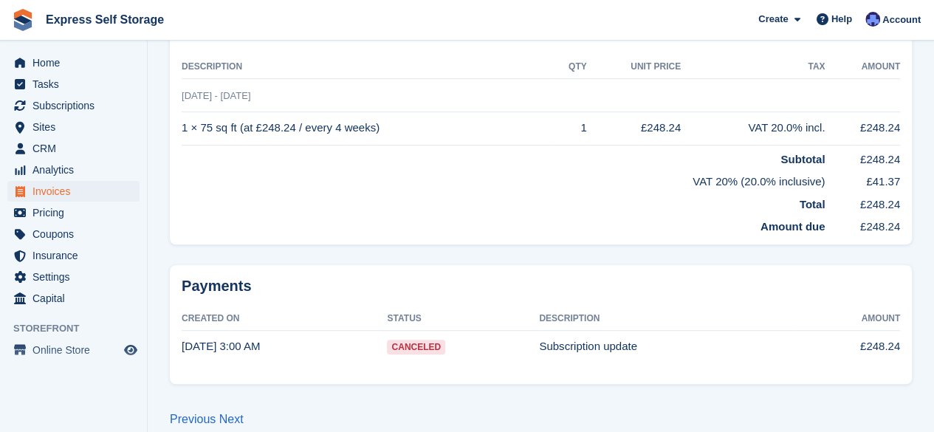
drag, startPoint x: 176, startPoint y: 81, endPoint x: 392, endPoint y: 109, distance: 218.3
click at [392, 112] on td "1 × 75 sq ft (at £248.24 / every 4 weeks)" at bounding box center [367, 128] width 371 height 33
drag, startPoint x: 388, startPoint y: 112, endPoint x: 182, endPoint y: 105, distance: 206.2
click at [182, 112] on td "1 × 75 sq ft (at £248.24 / every 4 weeks)" at bounding box center [367, 128] width 371 height 33
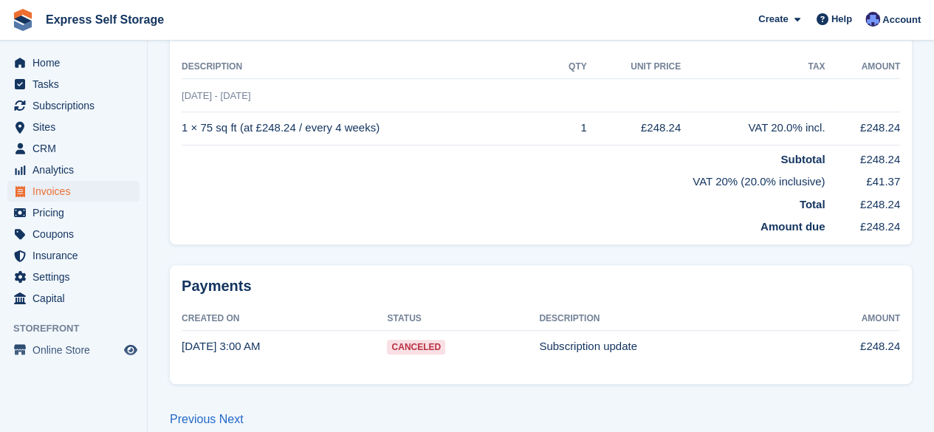
copy td "1 × 75 sq ft (at £248.24 / every 4 weeks)"
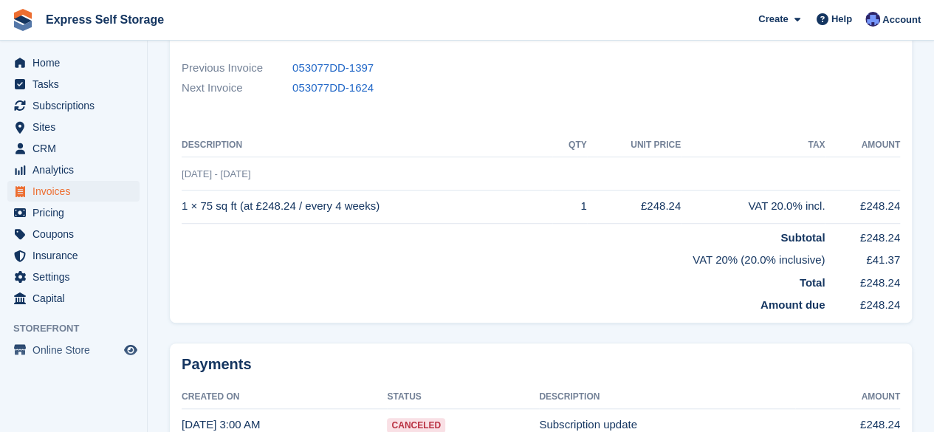
scroll to position [325, 0]
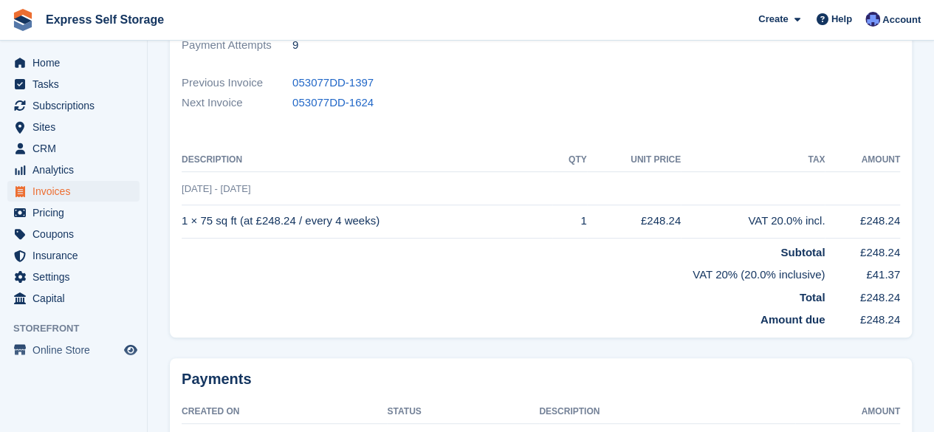
click at [435, 216] on td "1 × 75 sq ft (at £248.24 / every 4 weeks)" at bounding box center [367, 221] width 371 height 33
drag, startPoint x: 388, startPoint y: 200, endPoint x: 175, endPoint y: 171, distance: 214.7
click at [175, 171] on div "Status Open Billed to [EMAIL_ADDRESS][DOMAIN_NAME] Name [PERSON_NAME] Currency …" at bounding box center [541, 81] width 742 height 513
click at [245, 205] on td "1 × 75 sq ft (at £248.24 / every 4 weeks)" at bounding box center [367, 221] width 371 height 33
drag, startPoint x: 374, startPoint y: 202, endPoint x: 383, endPoint y: 208, distance: 10.3
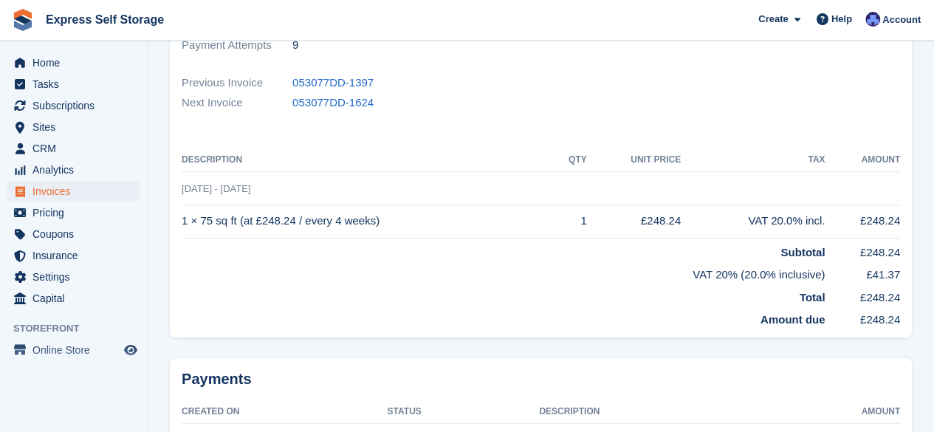
click at [383, 208] on td "1 × 75 sq ft (at £248.24 / every 4 weeks)" at bounding box center [367, 221] width 371 height 33
drag, startPoint x: 389, startPoint y: 205, endPoint x: 179, endPoint y: 175, distance: 212.5
click at [179, 175] on div "Status Open Billed to [EMAIL_ADDRESS][DOMAIN_NAME] Name [PERSON_NAME] Currency …" at bounding box center [541, 81] width 742 height 513
copy div "Description QTY Unit Price Tax Amount [DATE] - [DATE] 1 × 75 sq ft (at £248.24 …"
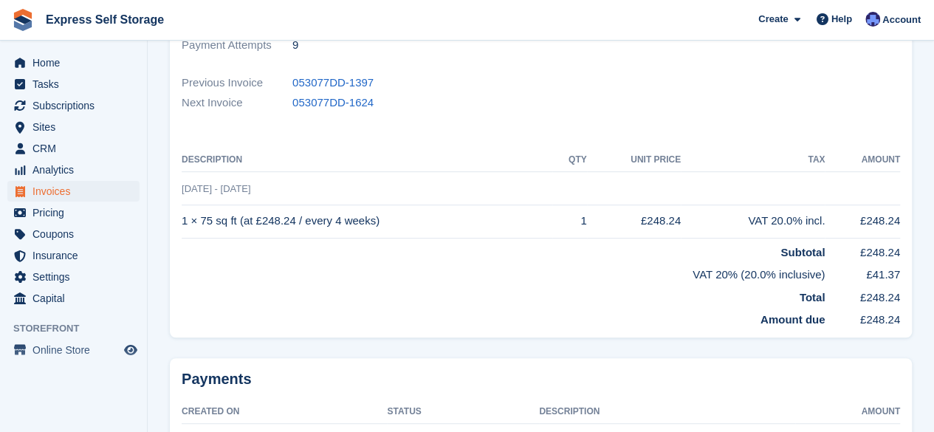
click at [390, 205] on td "1 × 75 sq ft (at £248.24 / every 4 weeks)" at bounding box center [367, 221] width 371 height 33
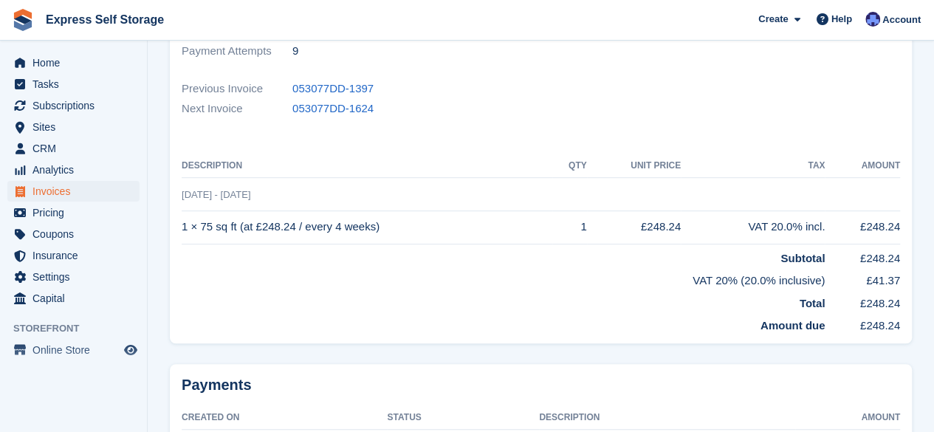
scroll to position [0, 0]
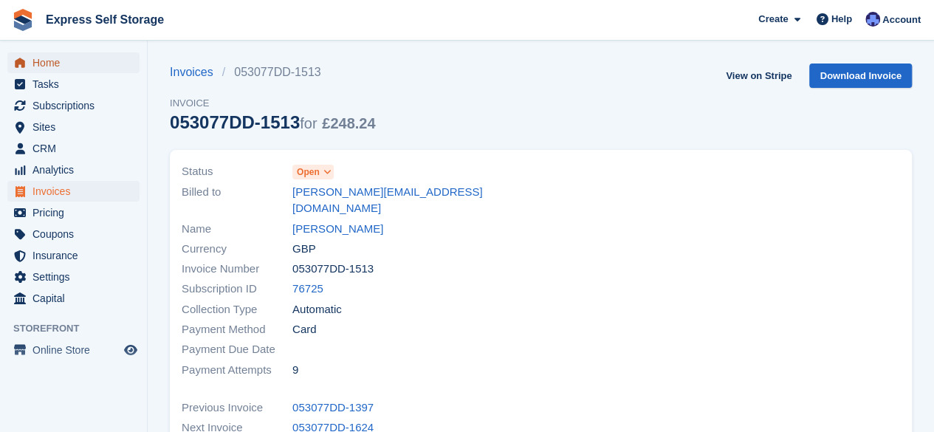
click at [68, 52] on span "Home" at bounding box center [76, 62] width 89 height 21
click at [96, 194] on span "Invoices" at bounding box center [76, 191] width 89 height 21
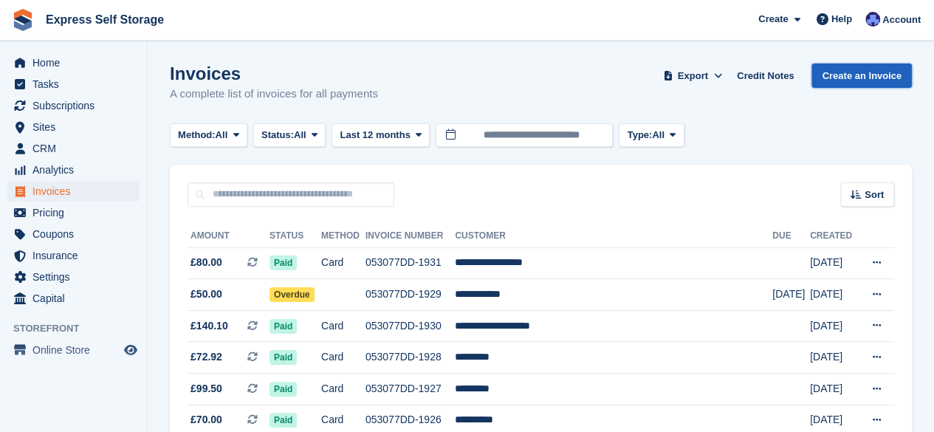
click at [843, 79] on link "Create an Invoice" at bounding box center [862, 76] width 100 height 24
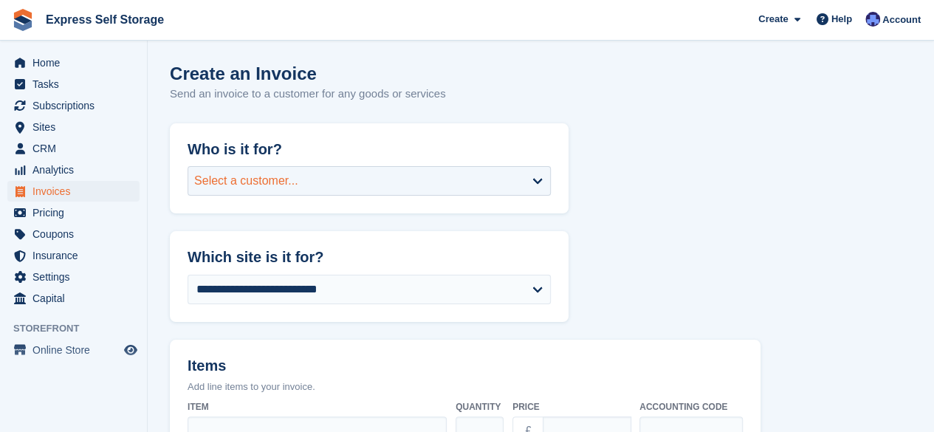
click at [299, 168] on div "Select a customer..." at bounding box center [369, 181] width 363 height 30
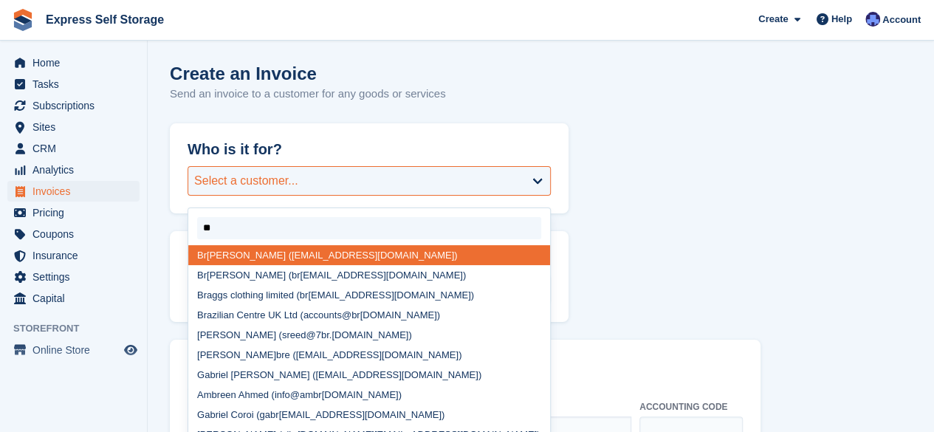
type input "***"
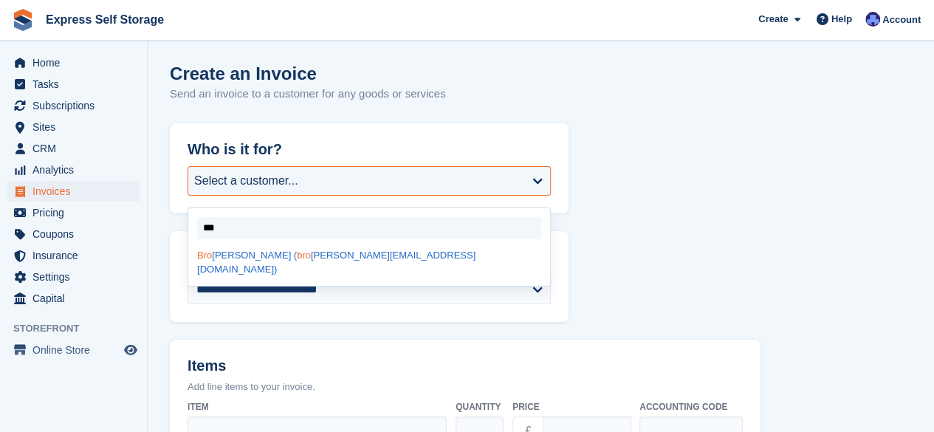
click at [344, 259] on div "Bro [PERSON_NAME] ( [PERSON_NAME] [PERSON_NAME][EMAIL_ADDRESS][DOMAIN_NAME])" at bounding box center [369, 262] width 362 height 35
select select "******"
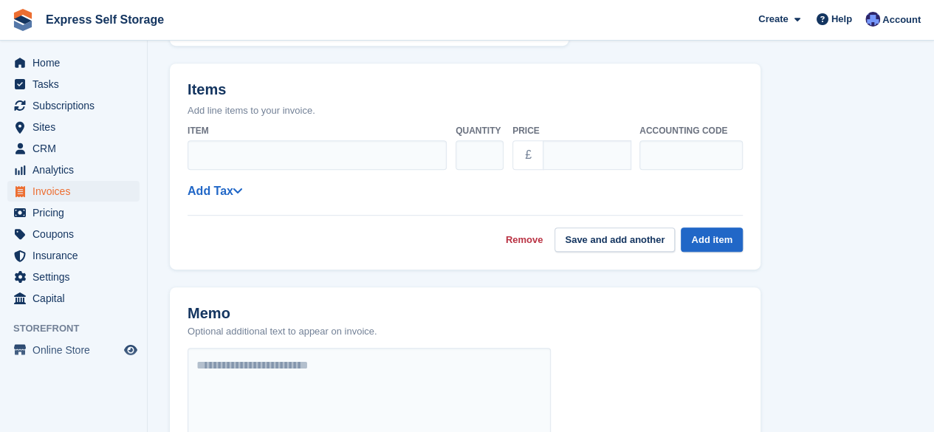
scroll to position [354, 0]
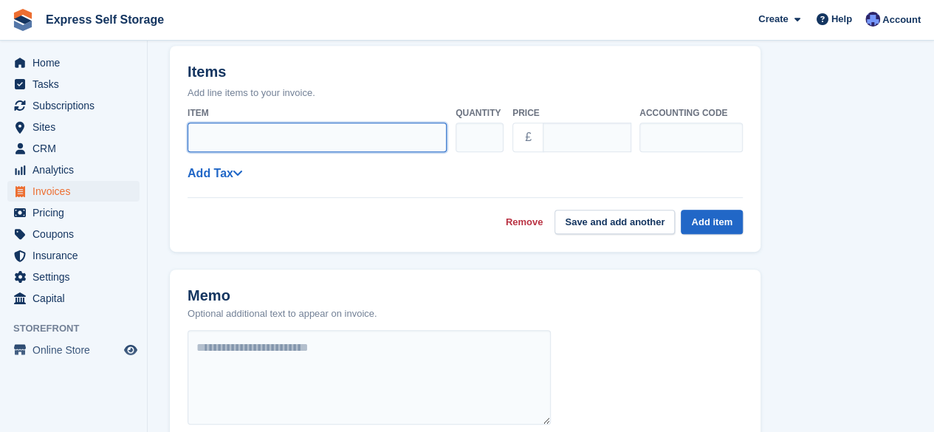
click at [344, 140] on input "Item" at bounding box center [317, 138] width 259 height 30
paste input "**********"
drag, startPoint x: 263, startPoint y: 140, endPoint x: 146, endPoint y: 149, distance: 117.0
click at [146, 149] on div "Home Tasks Subscriptions Subscriptions Subscriptions Contracts Price increases …" at bounding box center [467, 204] width 934 height 1117
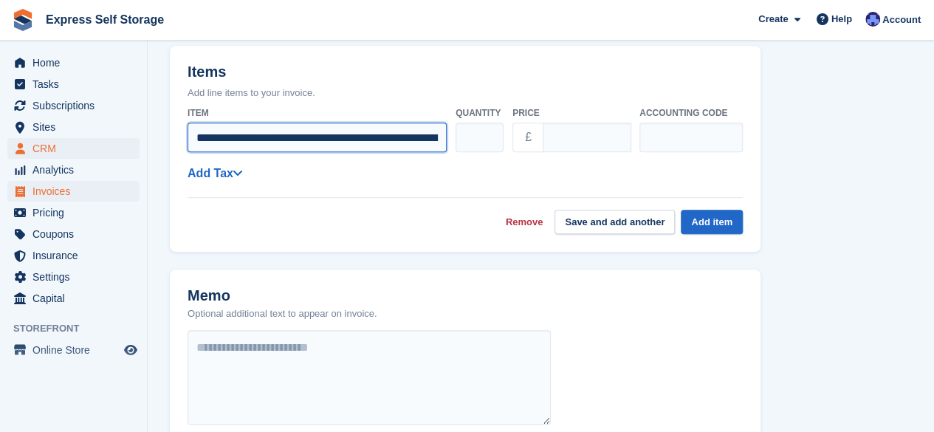
drag, startPoint x: 366, startPoint y: 140, endPoint x: 119, endPoint y: 145, distance: 247.5
click at [119, 145] on div "Home Tasks Subscriptions Subscriptions Subscriptions Contracts Price increases …" at bounding box center [467, 204] width 934 height 1117
type input "**********"
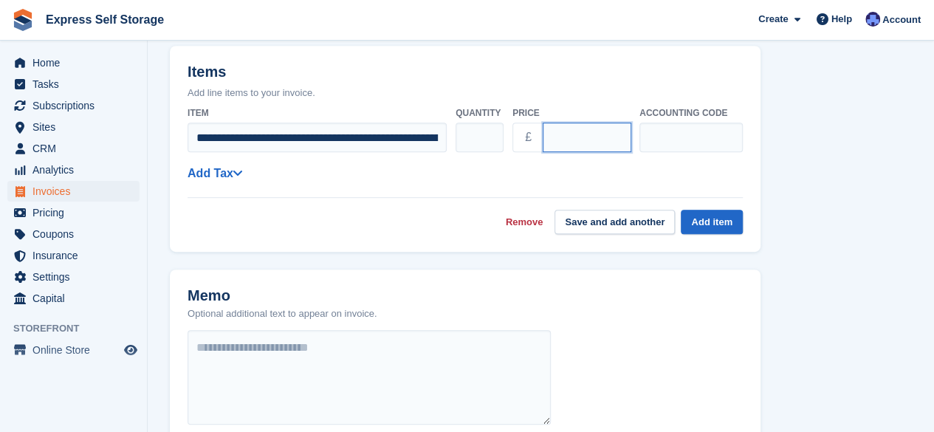
click at [566, 143] on input "****" at bounding box center [587, 138] width 89 height 30
type input "*"
click at [579, 134] on input "*" at bounding box center [587, 138] width 89 height 30
type input "*****"
click at [686, 129] on input "text" at bounding box center [691, 138] width 103 height 30
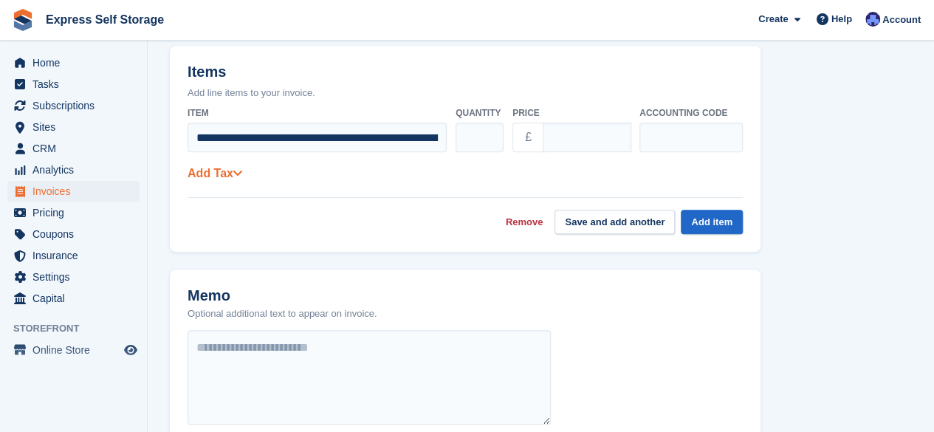
click at [230, 177] on link "Add Tax" at bounding box center [215, 173] width 55 height 13
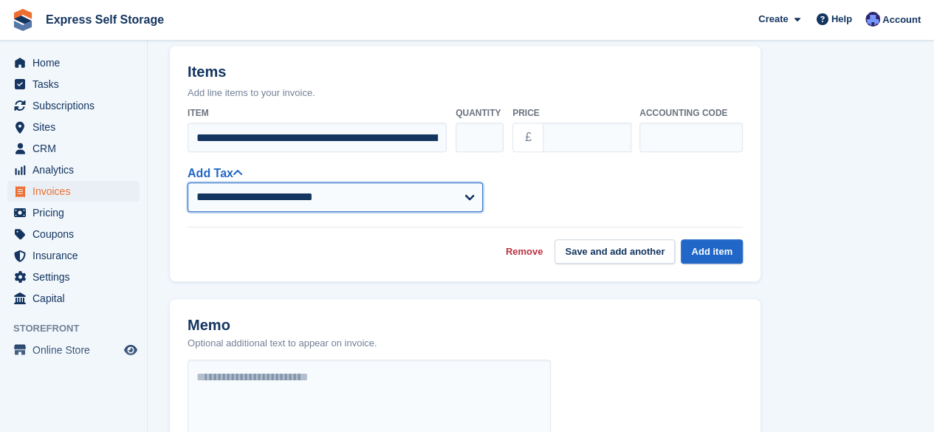
click at [317, 196] on select "**********" at bounding box center [335, 197] width 295 height 30
select select "****"
click at [188, 182] on select "**********" at bounding box center [335, 197] width 295 height 30
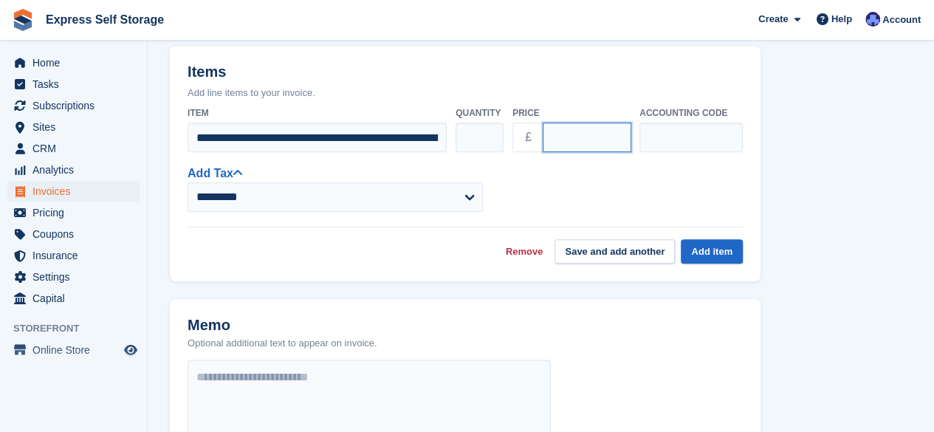
click at [561, 133] on input "*****" at bounding box center [587, 138] width 89 height 30
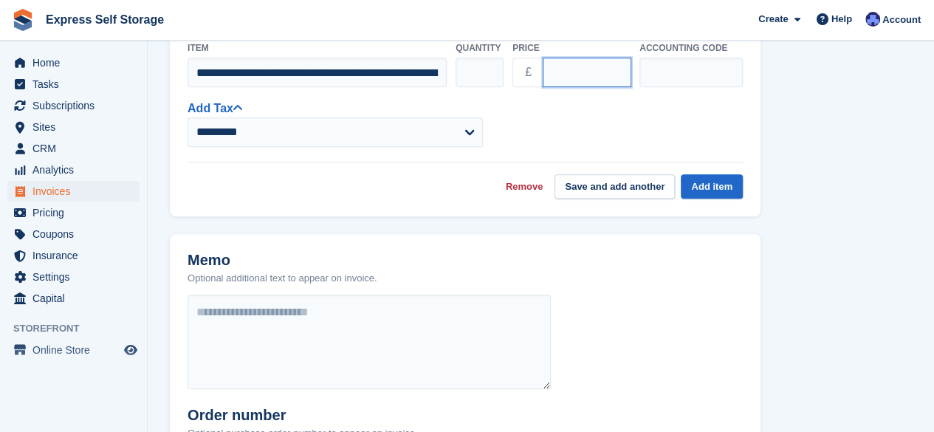
scroll to position [419, 0]
type input "******"
click at [708, 192] on button "Add item" at bounding box center [712, 187] width 62 height 24
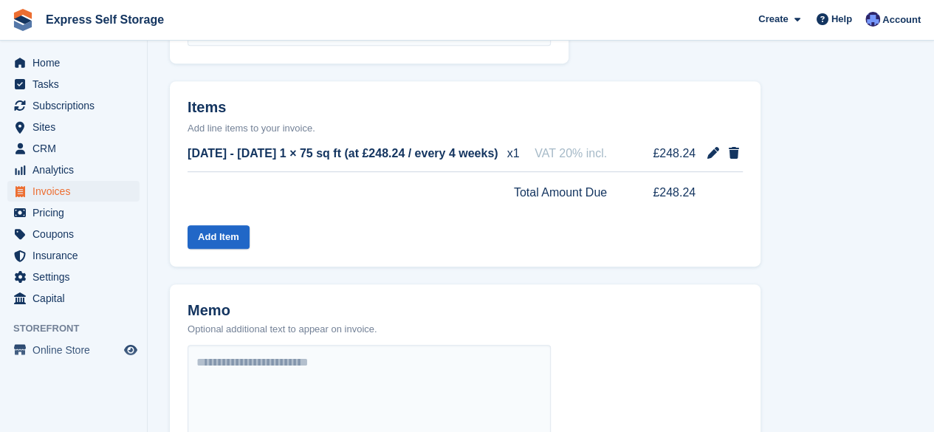
scroll to position [318, 0]
click at [597, 155] on span "VAT 20% incl." at bounding box center [571, 154] width 72 height 18
click at [714, 157] on icon at bounding box center [714, 154] width 12 height 12
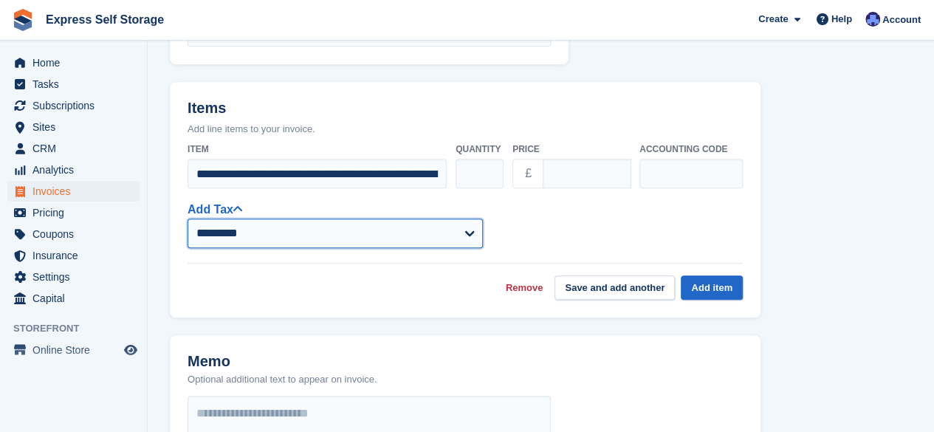
click at [301, 228] on select "**********" at bounding box center [335, 234] width 295 height 30
click at [188, 219] on select "**********" at bounding box center [335, 234] width 295 height 30
click at [453, 230] on select "**********" at bounding box center [335, 234] width 295 height 30
select select "****"
click at [188, 219] on select "**********" at bounding box center [335, 234] width 295 height 30
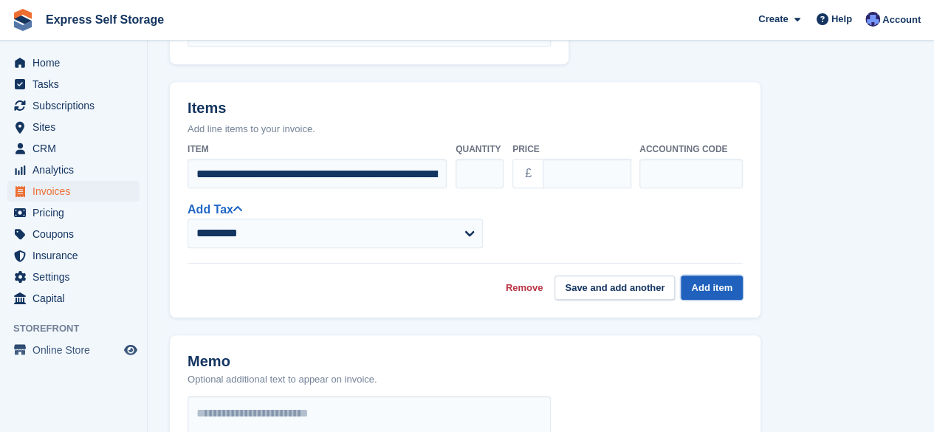
click at [724, 284] on button "Add item" at bounding box center [712, 287] width 62 height 24
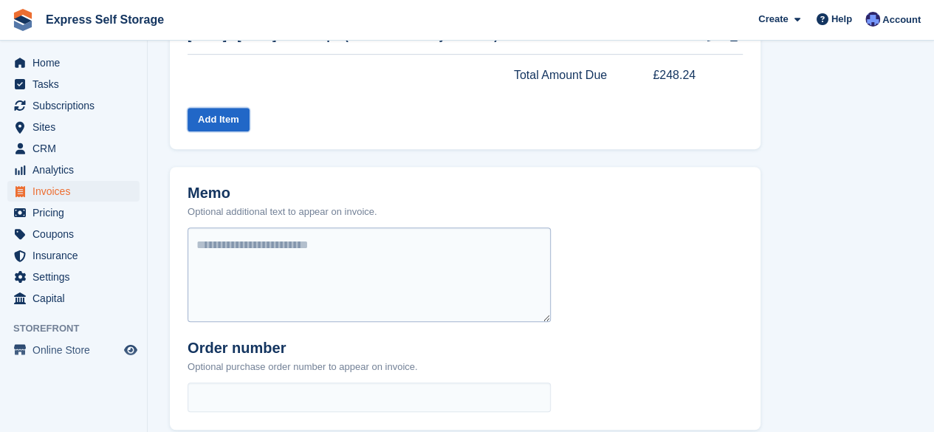
scroll to position [665, 0]
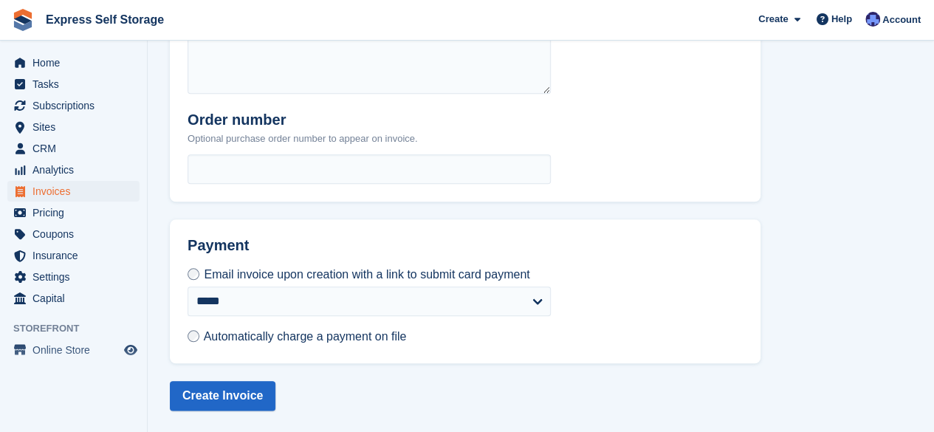
click at [199, 337] on label "Automatically charge a payment on file" at bounding box center [297, 337] width 219 height 16
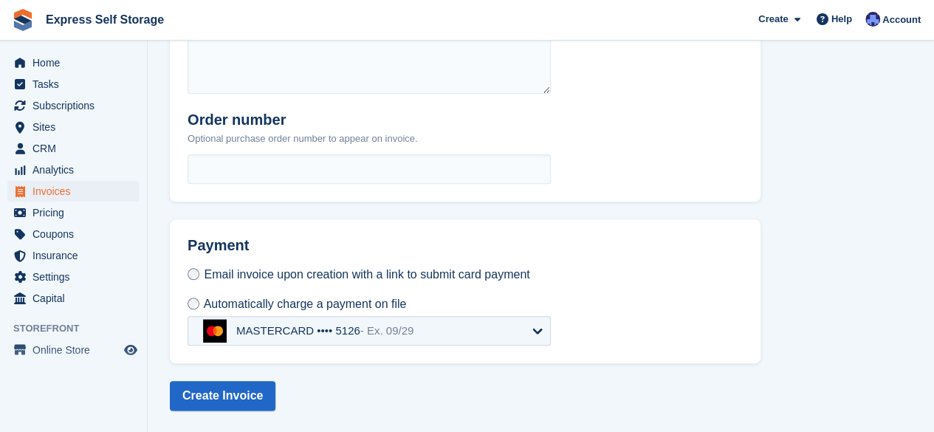
click at [368, 338] on div "MASTERCARD •••• 5126 - Ex. 09/29" at bounding box center [308, 331] width 210 height 24
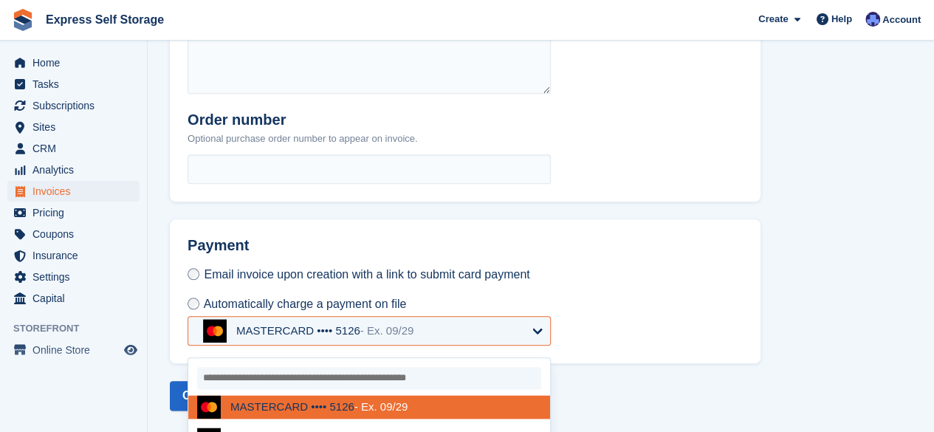
scroll to position [725, 0]
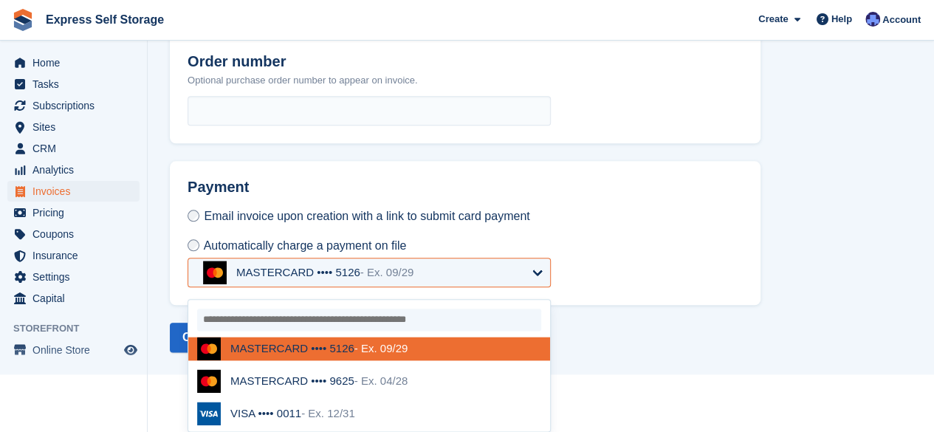
click at [354, 411] on div "VISA •••• 0011 - Ex. 12/31" at bounding box center [369, 414] width 344 height 24
select select "******"
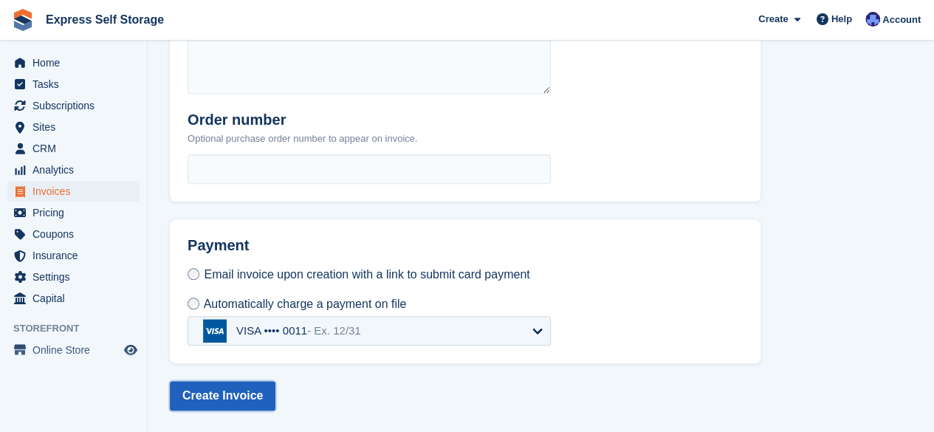
click at [235, 395] on button "Create Invoice" at bounding box center [223, 396] width 106 height 30
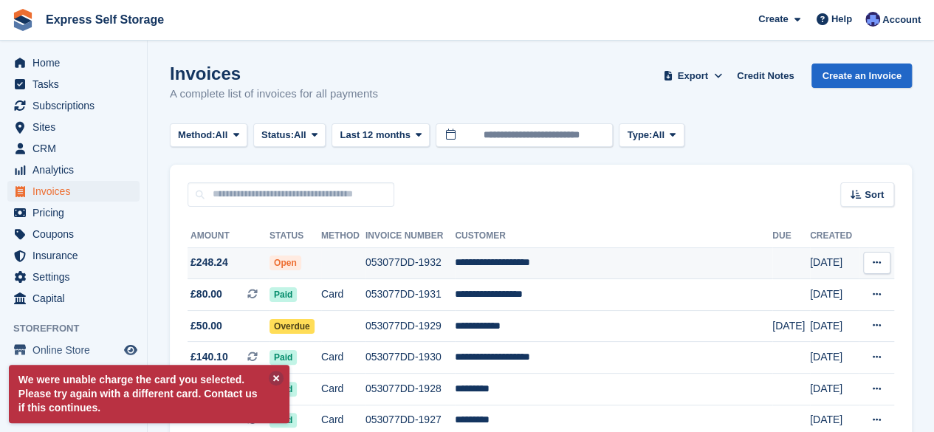
click at [408, 261] on td "053077DD-1932" at bounding box center [410, 263] width 89 height 32
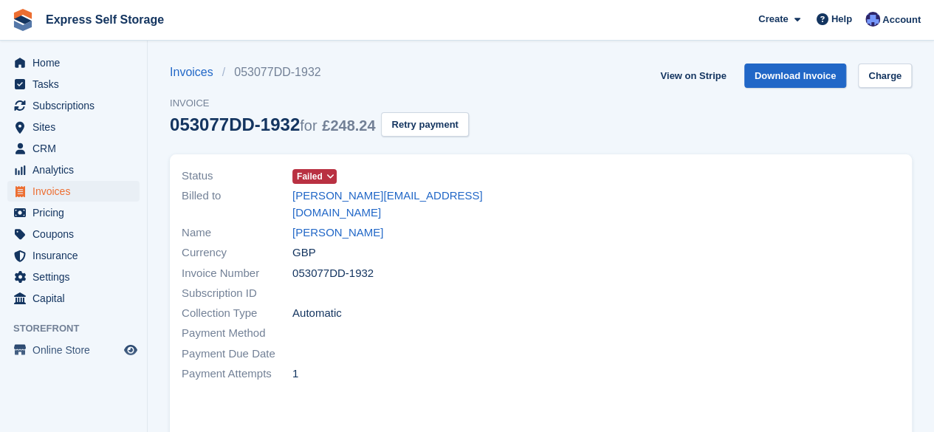
click at [319, 176] on span "Failed" at bounding box center [310, 176] width 26 height 13
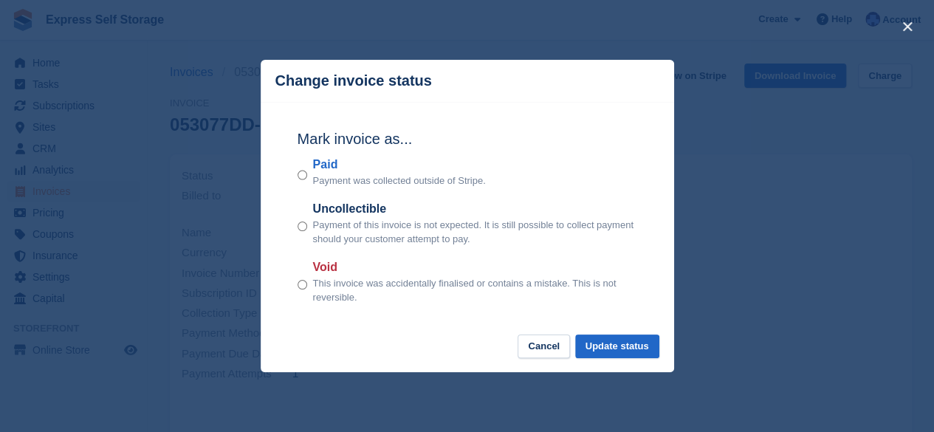
click at [772, 206] on div "close" at bounding box center [467, 216] width 934 height 432
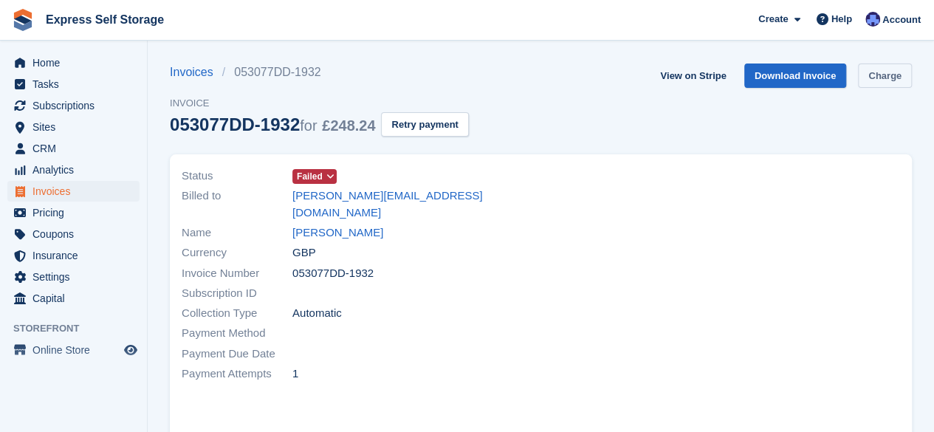
click at [883, 83] on link "Charge" at bounding box center [885, 76] width 54 height 24
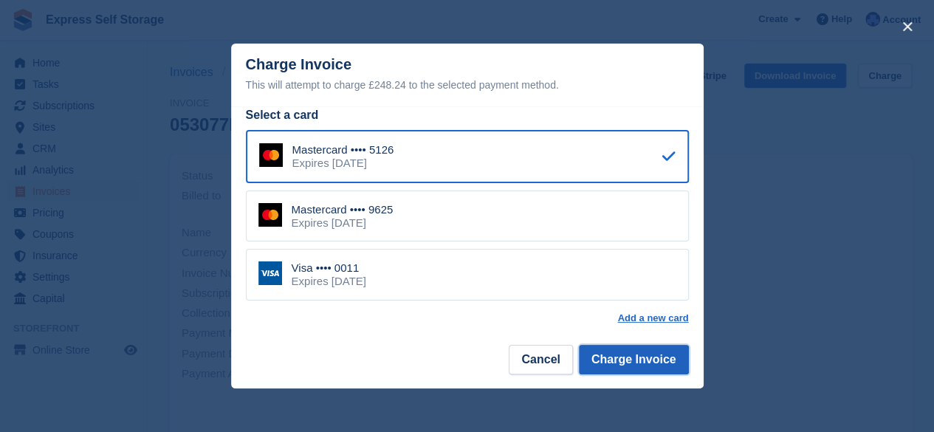
click at [648, 369] on button "Charge Invoice" at bounding box center [634, 360] width 110 height 30
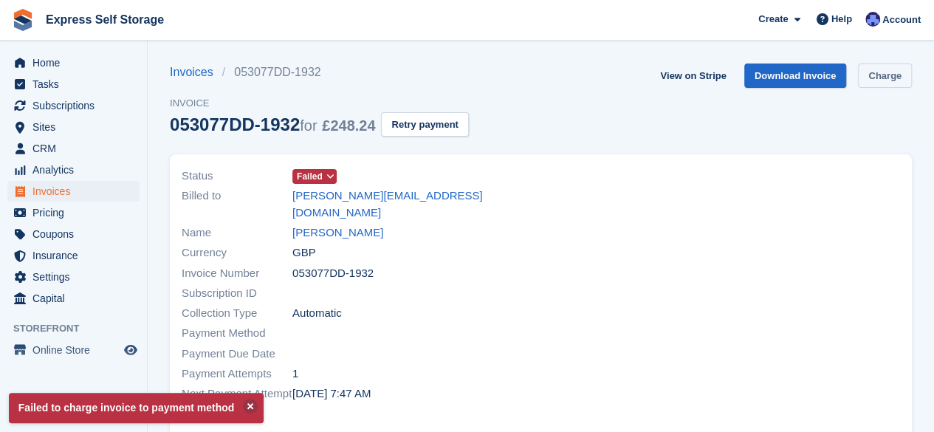
click at [882, 78] on link "Charge" at bounding box center [885, 76] width 54 height 24
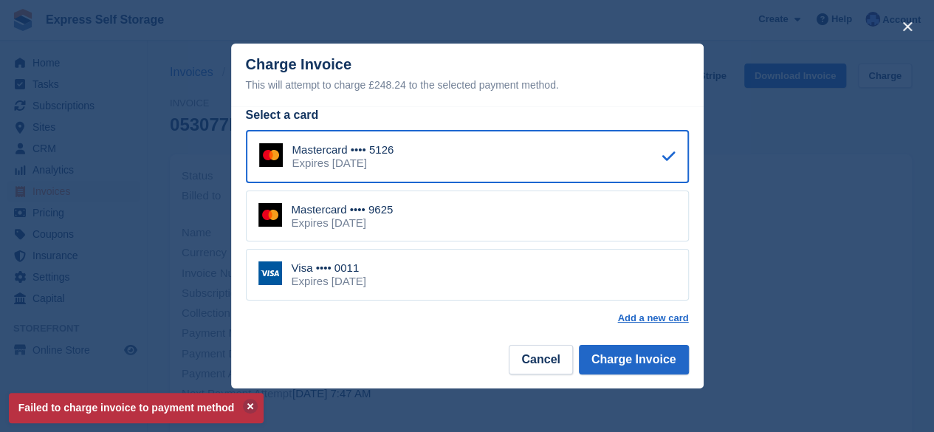
click at [499, 228] on div "Mastercard •••• 9625 Expires [DATE]" at bounding box center [467, 217] width 443 height 52
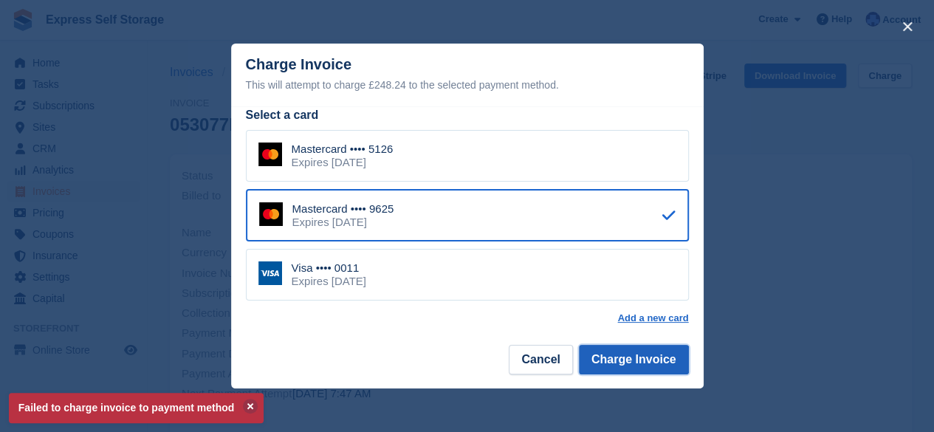
click at [620, 363] on button "Charge Invoice" at bounding box center [634, 360] width 110 height 30
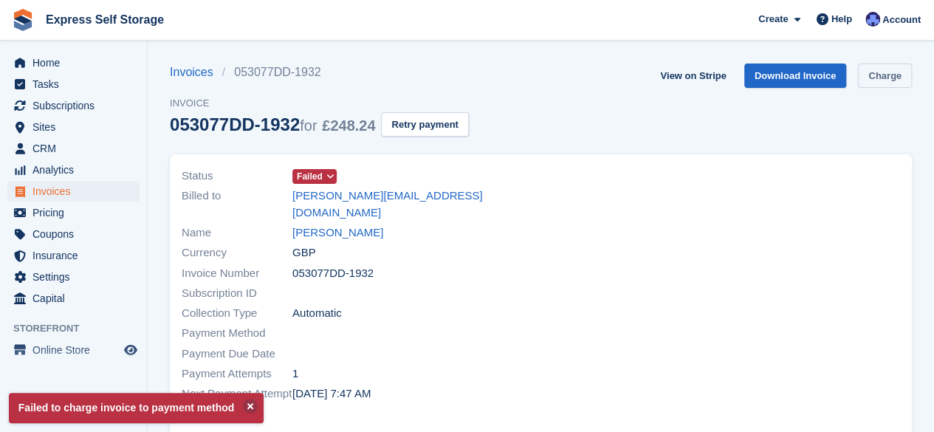
click at [877, 71] on link "Charge" at bounding box center [885, 76] width 54 height 24
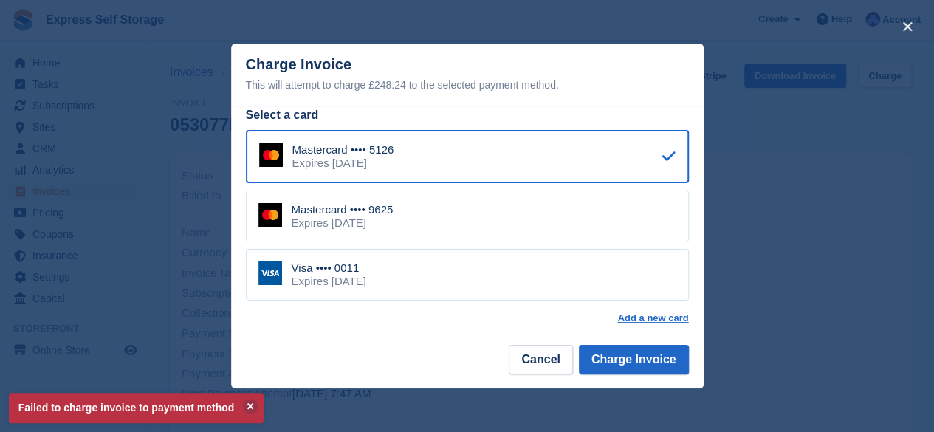
click at [591, 292] on div "Visa •••• 0011 Expires [DATE]" at bounding box center [467, 275] width 443 height 52
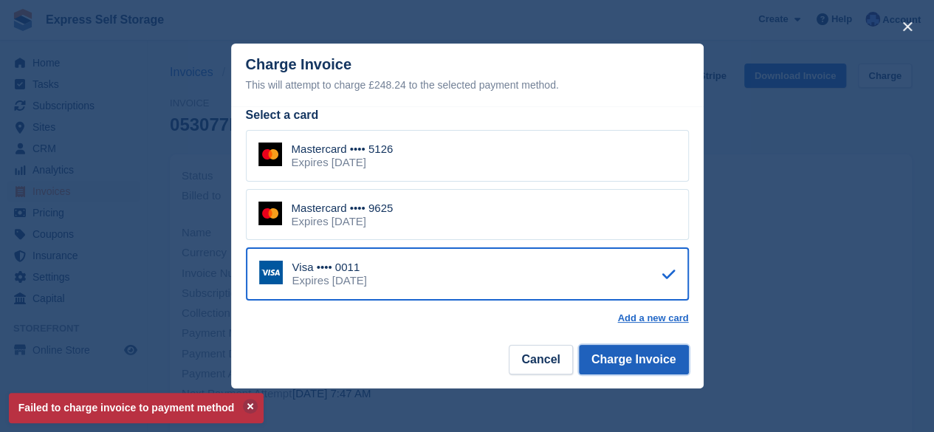
click at [631, 365] on button "Charge Invoice" at bounding box center [634, 360] width 110 height 30
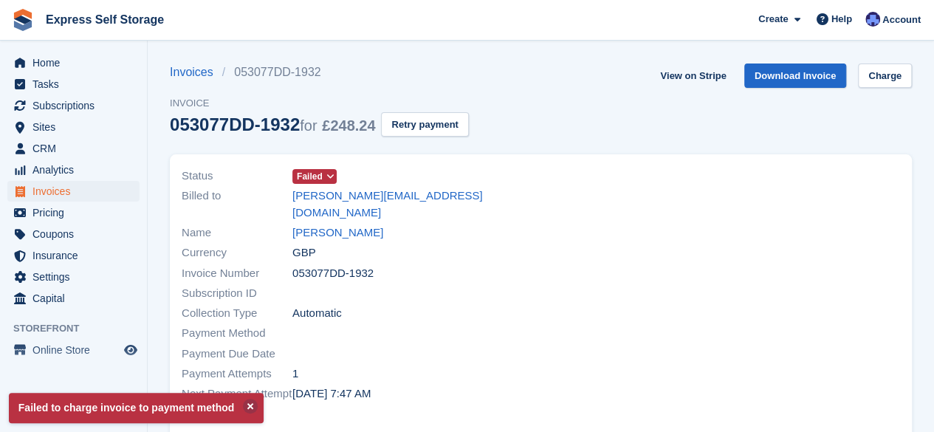
click at [320, 174] on span "Failed" at bounding box center [310, 176] width 26 height 13
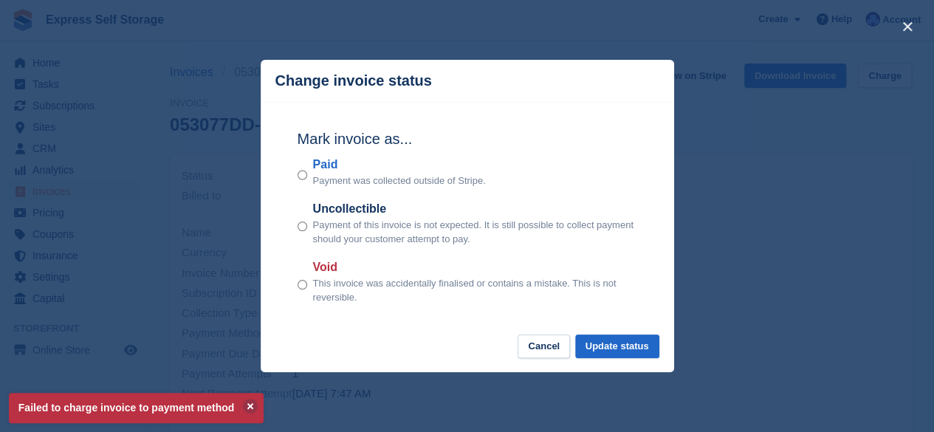
click at [801, 304] on div "close" at bounding box center [467, 216] width 934 height 432
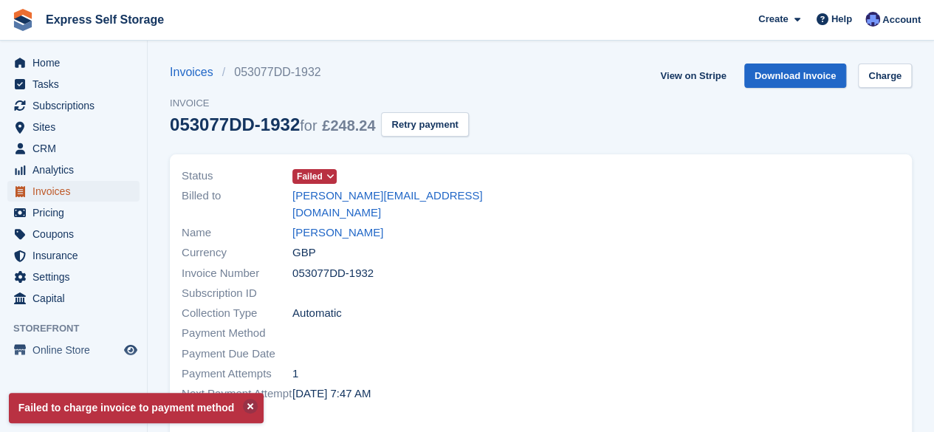
click at [61, 199] on span "Invoices" at bounding box center [76, 191] width 89 height 21
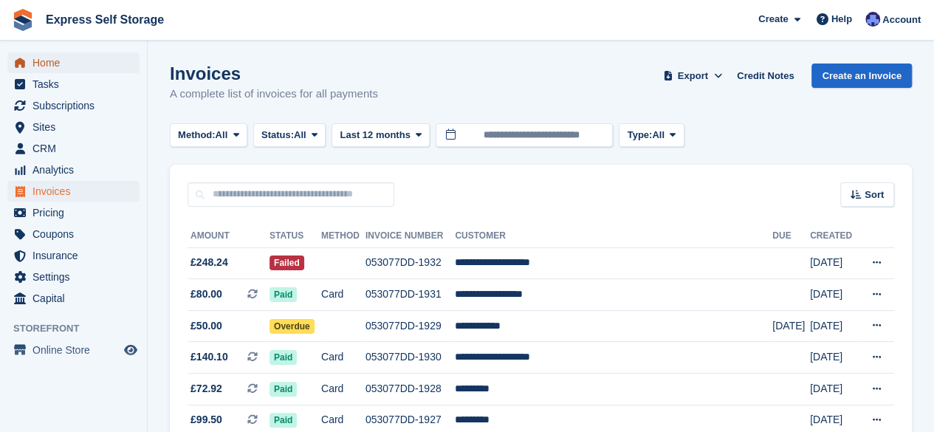
click at [39, 66] on span "Home" at bounding box center [76, 62] width 89 height 21
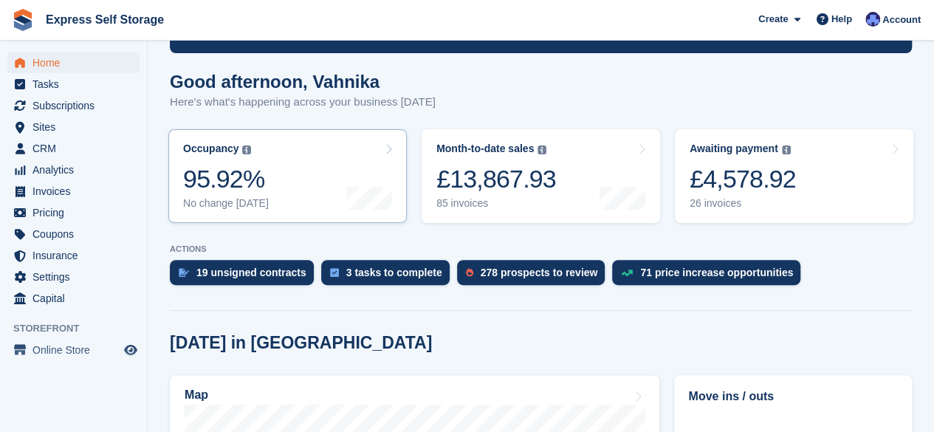
scroll to position [126, 0]
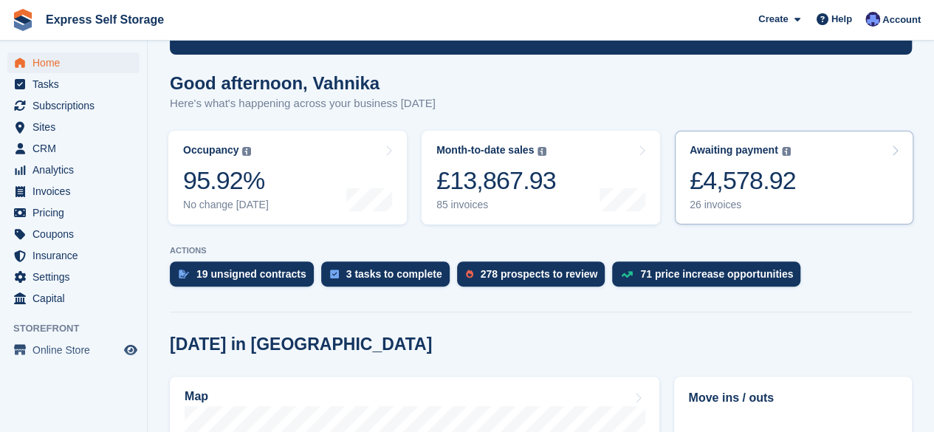
click at [710, 188] on div "£4,578.92" at bounding box center [743, 180] width 106 height 30
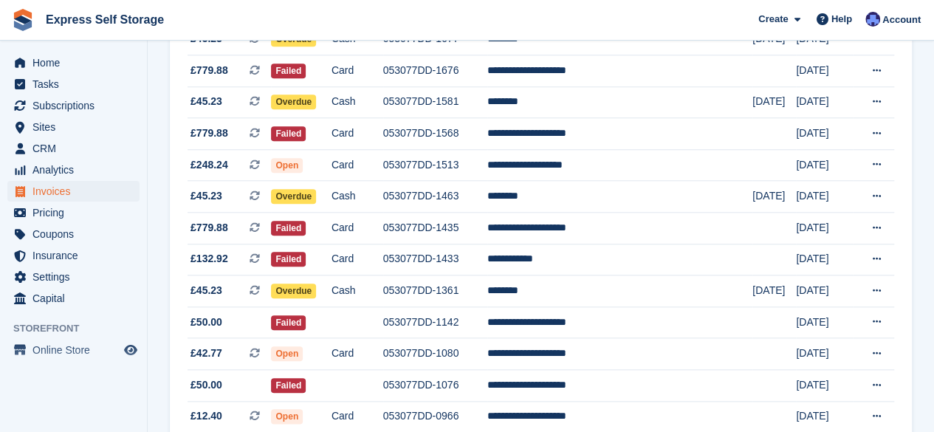
scroll to position [632, 0]
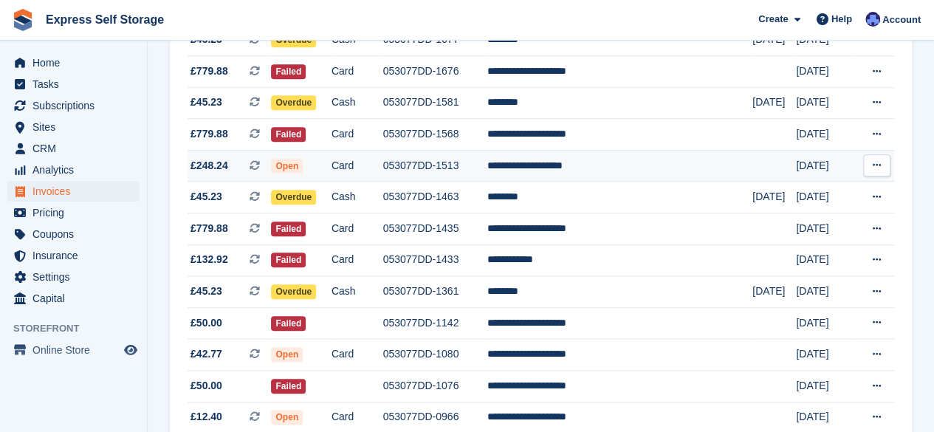
click at [877, 167] on icon at bounding box center [877, 165] width 8 height 10
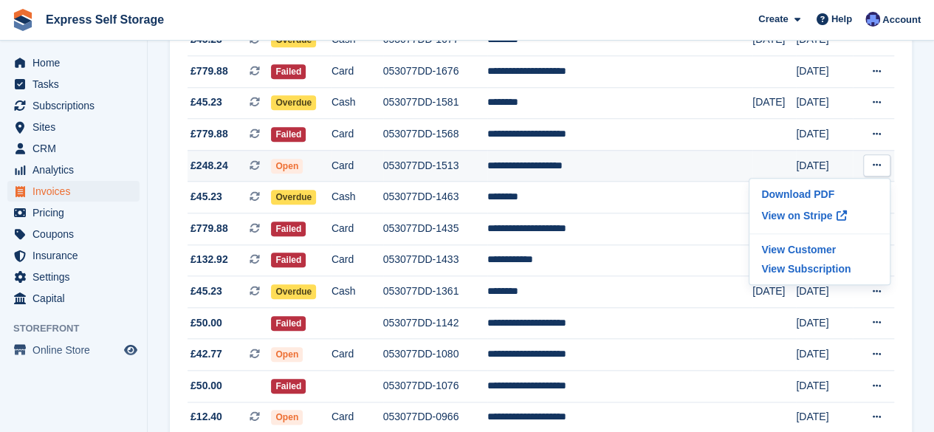
click at [633, 177] on td "**********" at bounding box center [619, 166] width 265 height 32
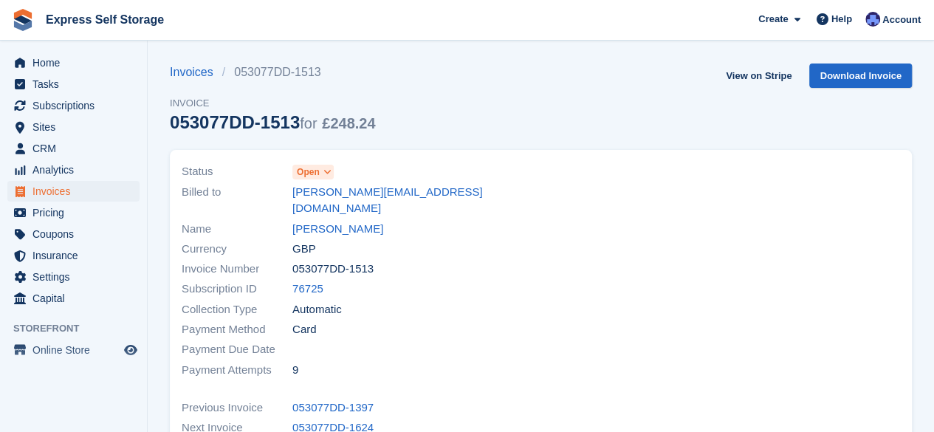
click at [324, 171] on icon at bounding box center [327, 172] width 8 height 9
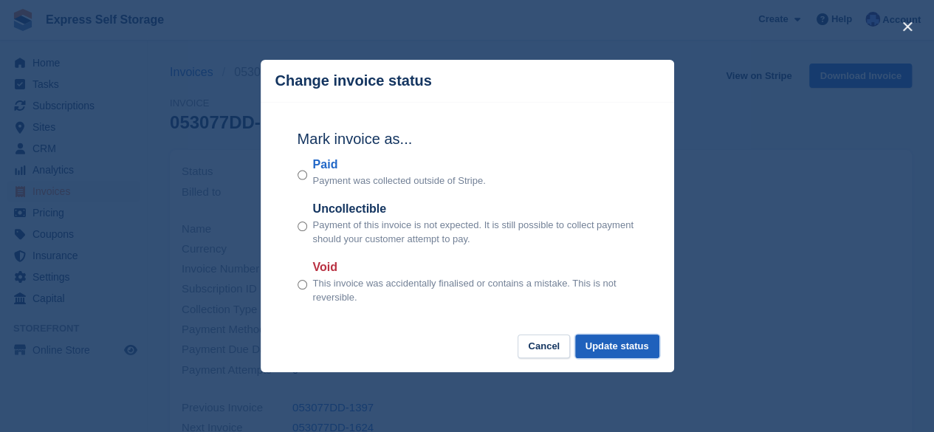
click at [606, 346] on button "Update status" at bounding box center [617, 347] width 84 height 24
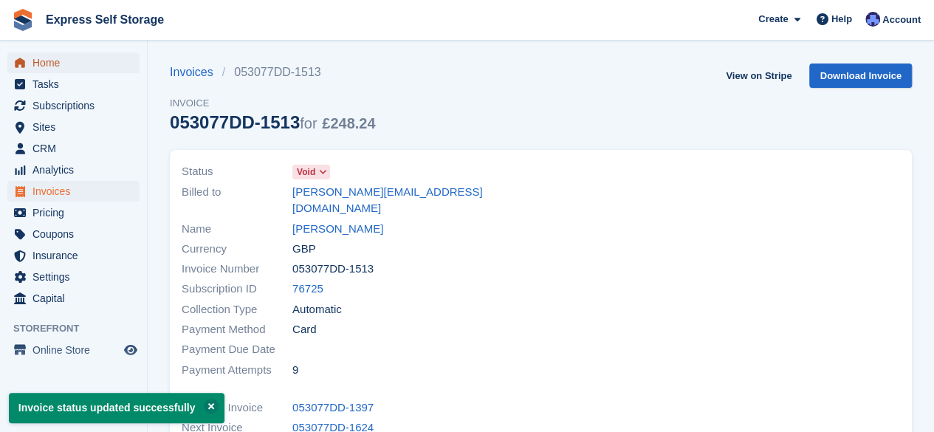
click at [61, 56] on span "Home" at bounding box center [76, 62] width 89 height 21
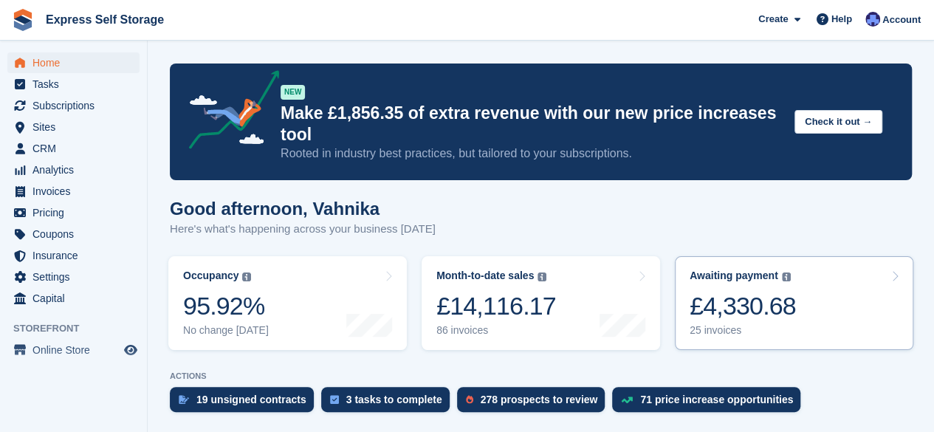
click at [800, 278] on link "Awaiting payment The total outstanding balance on all open invoices. £4,330.68 …" at bounding box center [794, 303] width 239 height 94
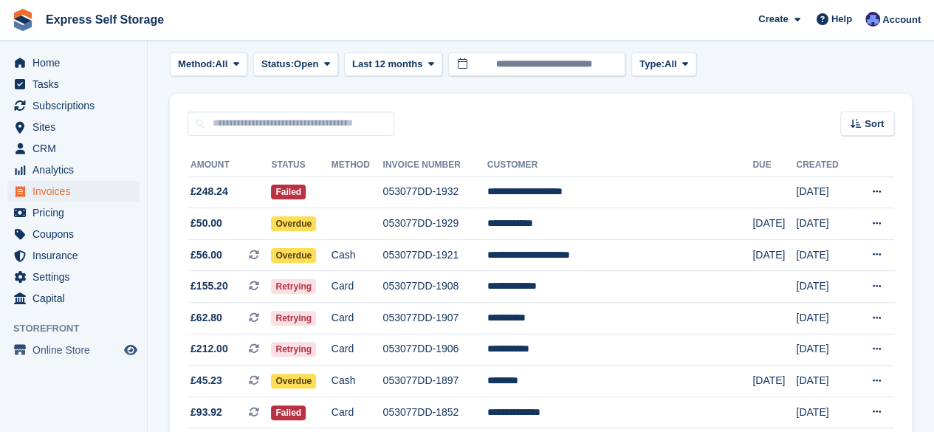
scroll to position [72, 0]
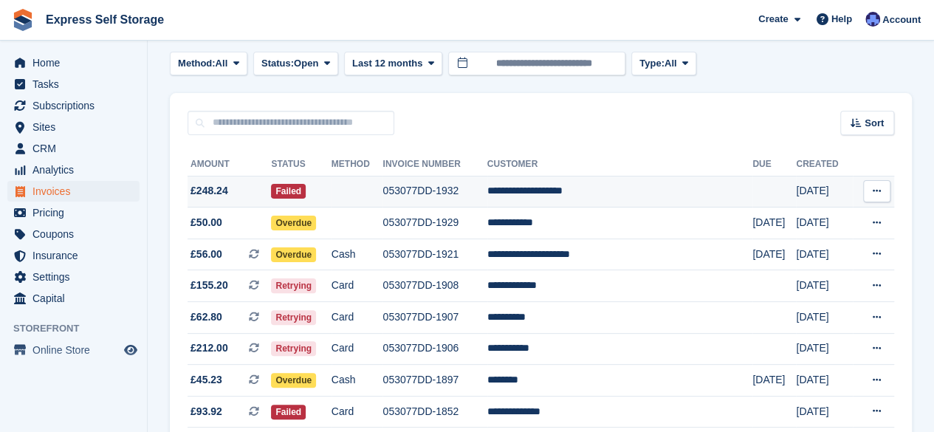
click at [717, 198] on td "**********" at bounding box center [620, 192] width 266 height 32
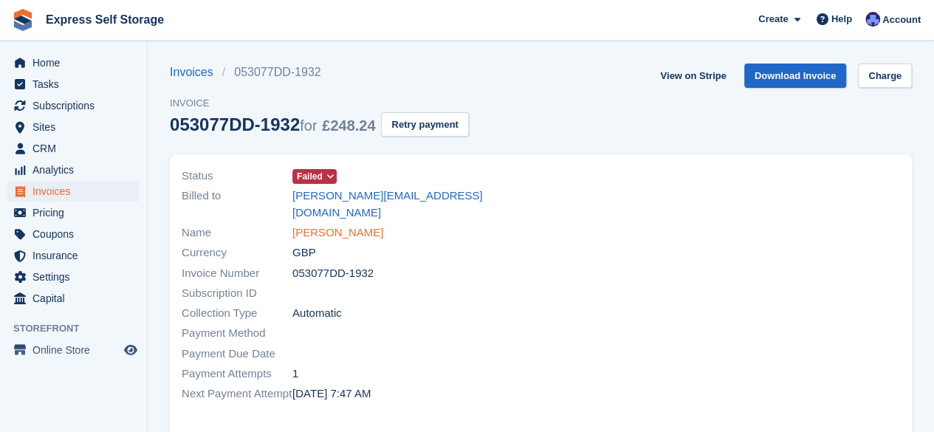
click at [378, 225] on link "[PERSON_NAME]" at bounding box center [337, 233] width 91 height 17
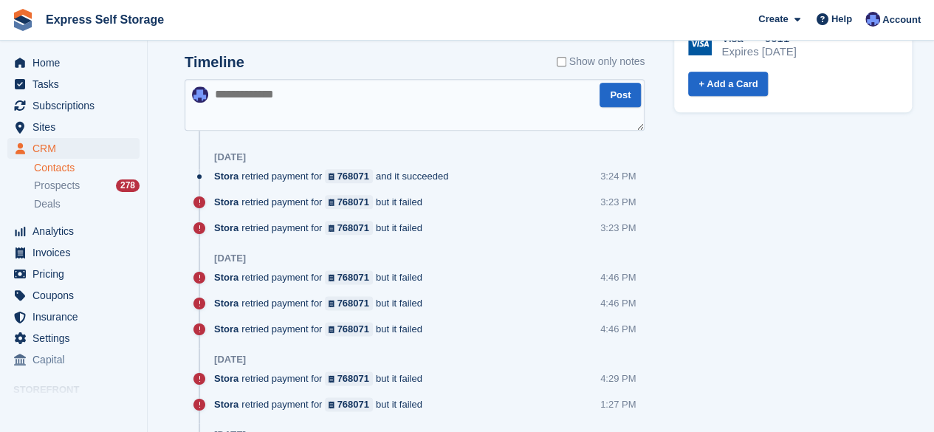
scroll to position [815, 0]
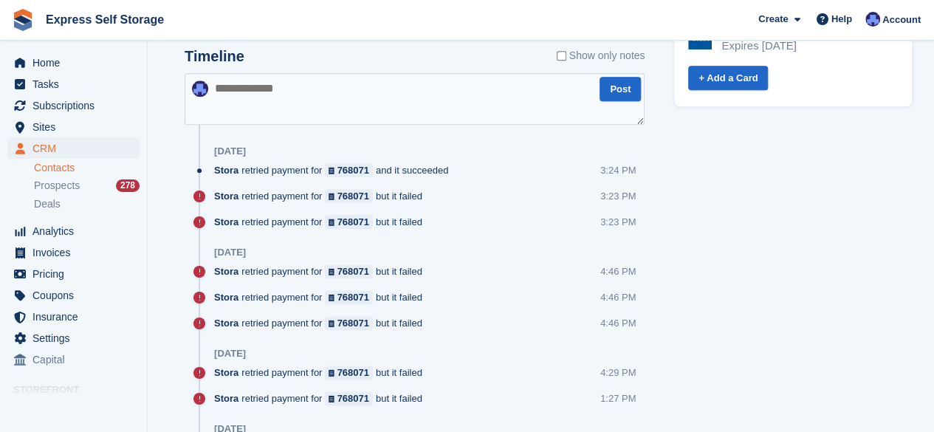
click at [394, 109] on textarea at bounding box center [415, 99] width 460 height 52
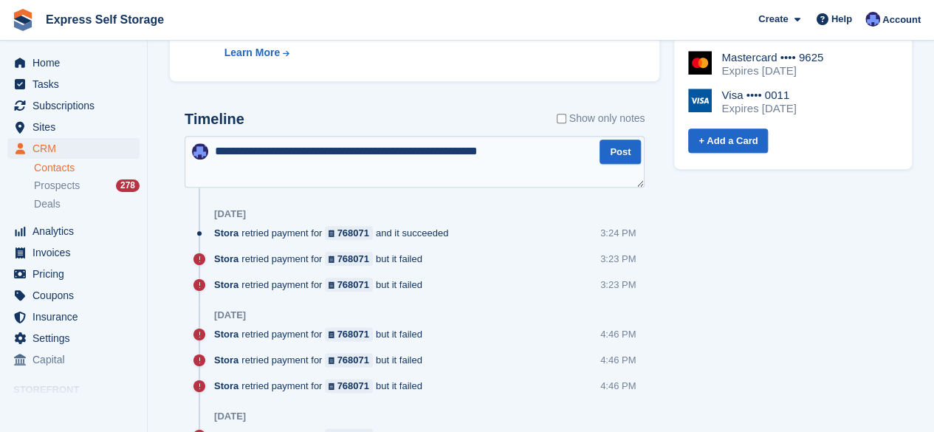
scroll to position [753, 0]
type textarea "**********"
click at [630, 153] on button "Post" at bounding box center [620, 151] width 41 height 24
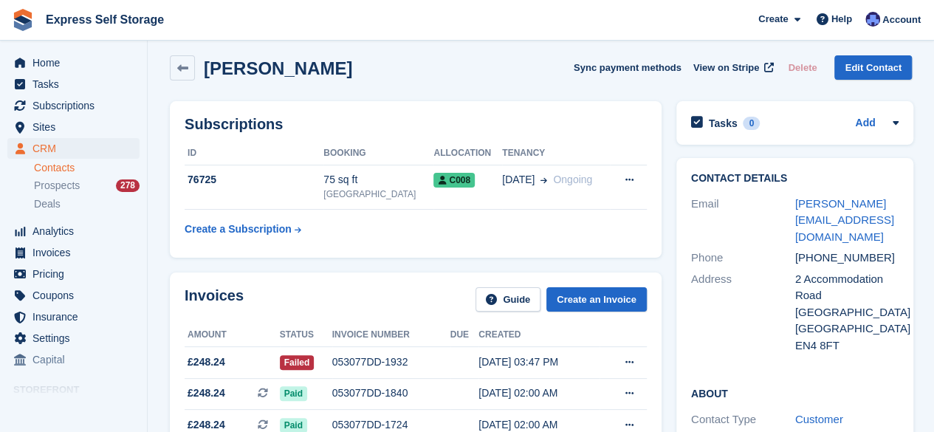
scroll to position [0, 0]
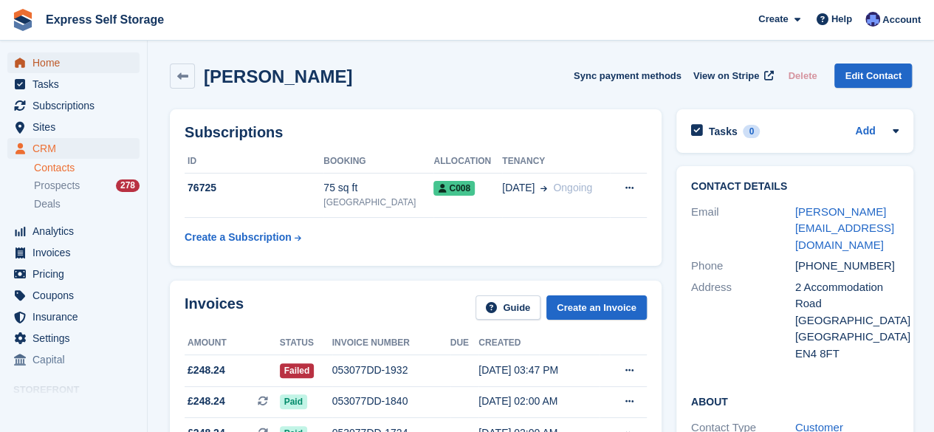
click at [81, 55] on span "Home" at bounding box center [76, 62] width 89 height 21
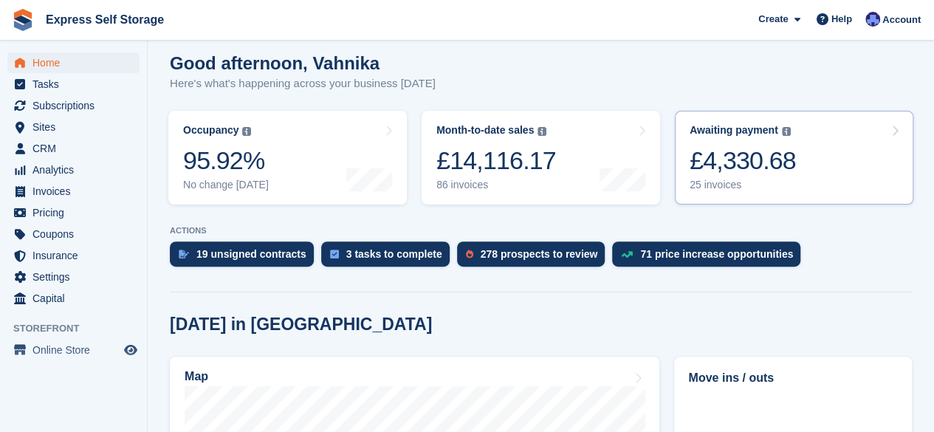
scroll to position [147, 0]
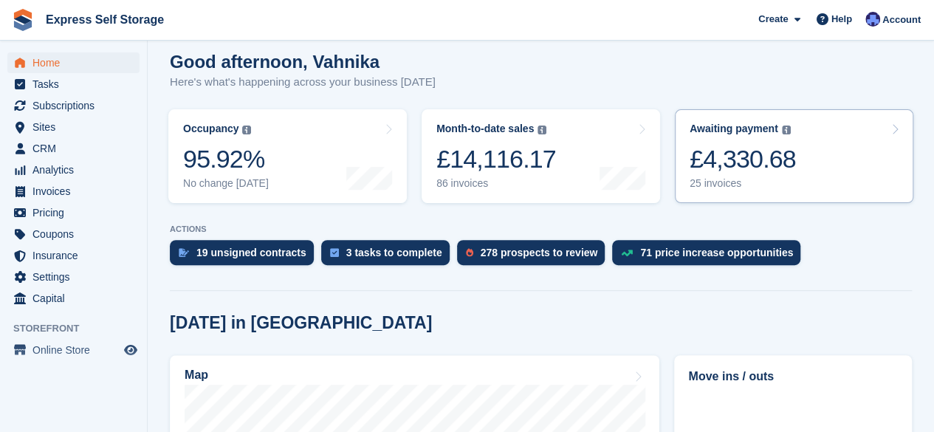
click at [759, 144] on div "£4,330.68" at bounding box center [743, 159] width 106 height 30
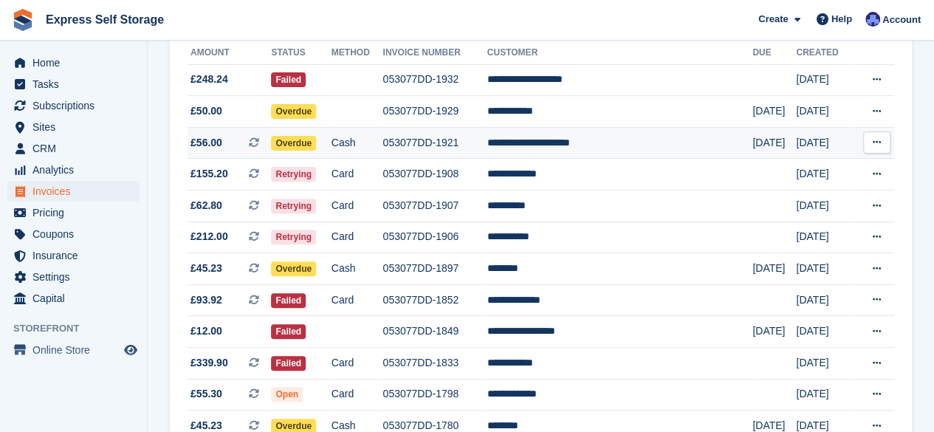
scroll to position [184, 0]
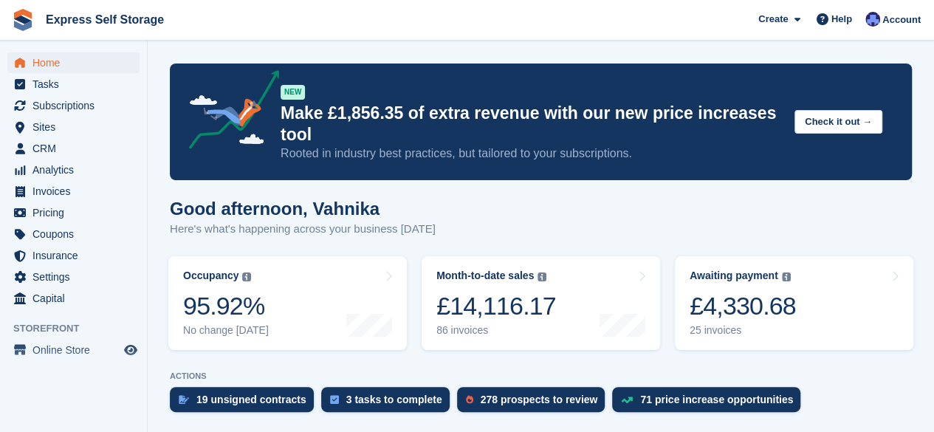
click at [815, 357] on turbo-frame "Awaiting payment The total outstanding balance on all open invoices. £4,330.68 …" at bounding box center [794, 303] width 253 height 109
drag, startPoint x: 815, startPoint y: 357, endPoint x: 792, endPoint y: 309, distance: 52.8
click at [792, 309] on turbo-frame "Awaiting payment The total outstanding balance on all open invoices. £4,330.68 …" at bounding box center [794, 303] width 253 height 109
click at [792, 309] on link "Awaiting payment The total outstanding balance on all open invoices. £4,330.68 …" at bounding box center [794, 303] width 239 height 94
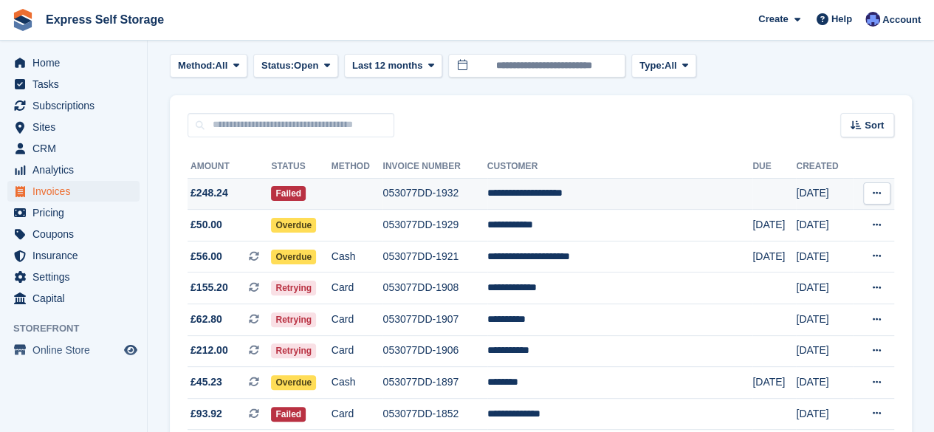
scroll to position [71, 0]
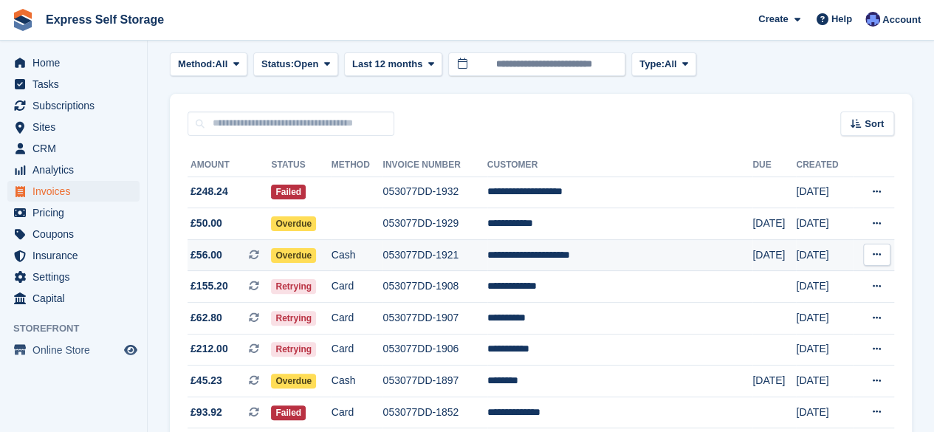
click at [796, 250] on td "24 Sep" at bounding box center [824, 255] width 57 height 32
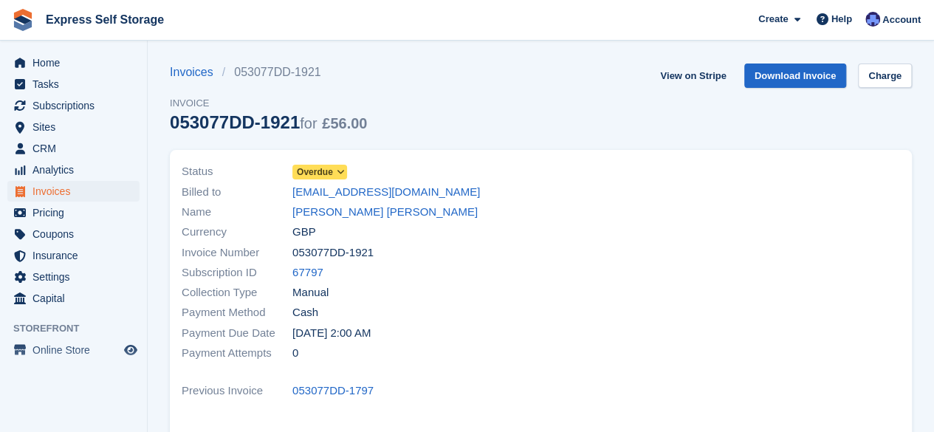
click at [325, 174] on span "Overdue" at bounding box center [315, 171] width 36 height 13
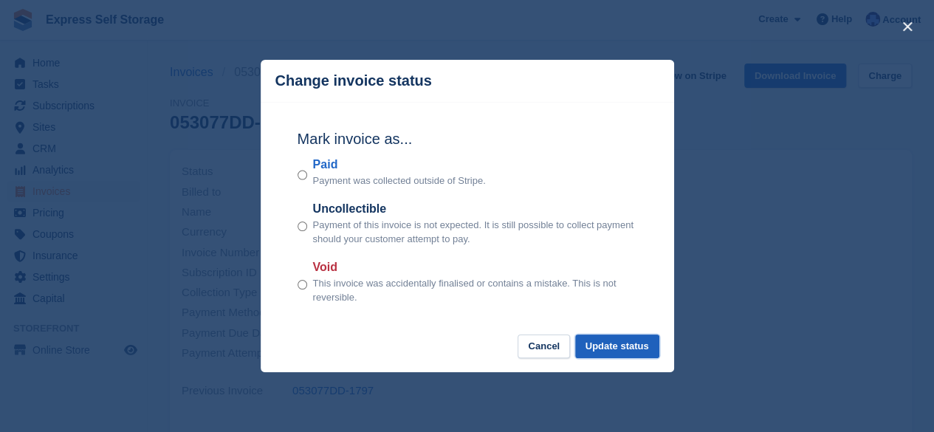
click at [616, 357] on button "Update status" at bounding box center [617, 347] width 84 height 24
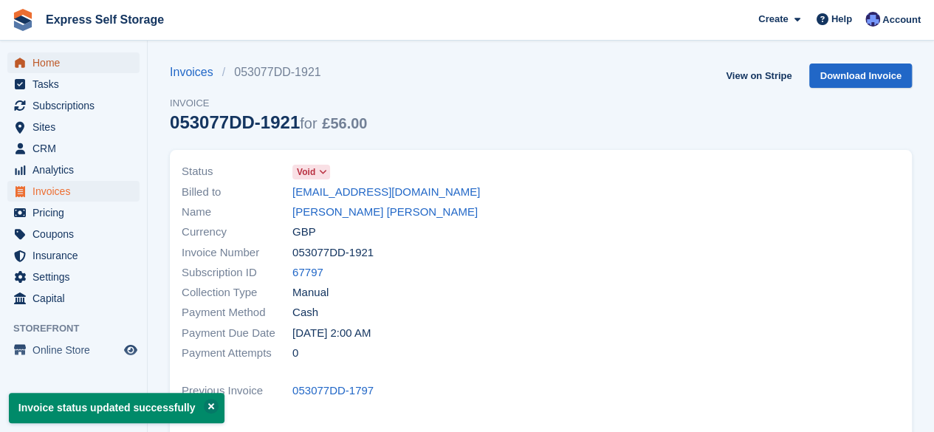
click at [66, 58] on span "Home" at bounding box center [76, 62] width 89 height 21
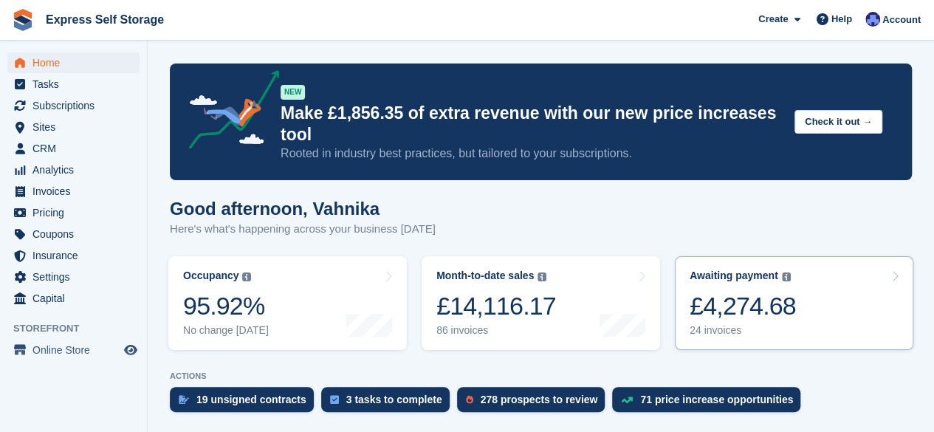
click at [804, 322] on link "Awaiting payment The total outstanding balance on all open invoices. £4,274.68 …" at bounding box center [794, 303] width 239 height 94
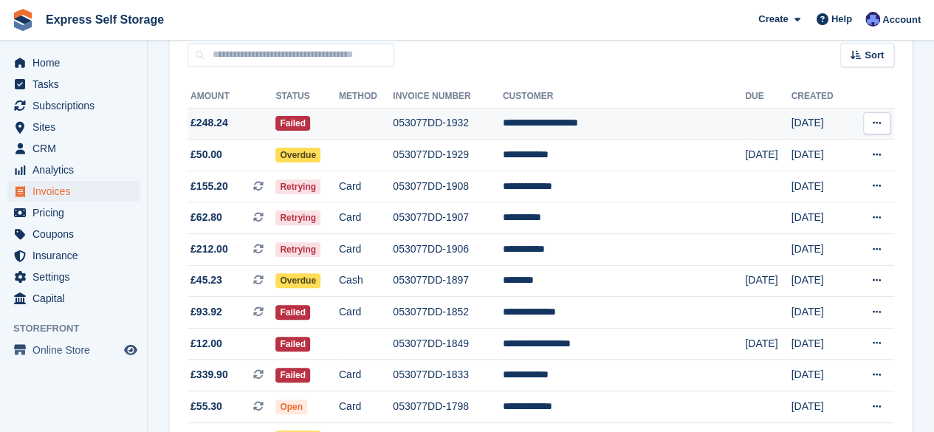
scroll to position [140, 0]
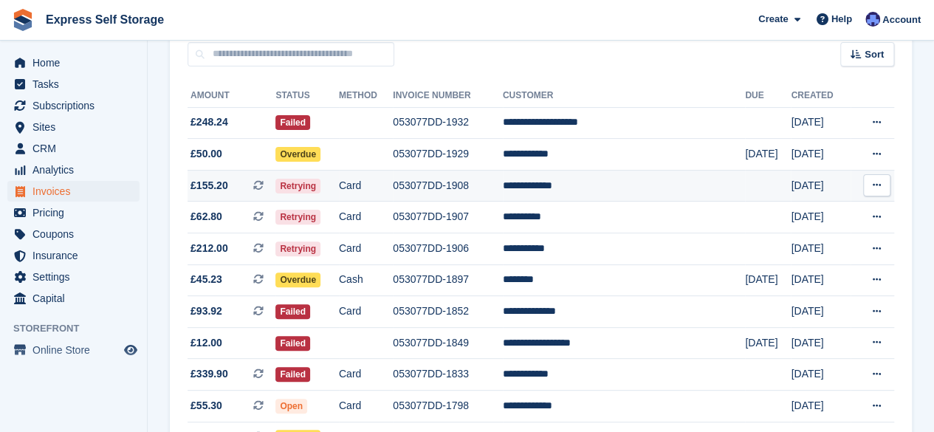
click at [503, 190] on td "053077DD-1908" at bounding box center [448, 186] width 110 height 32
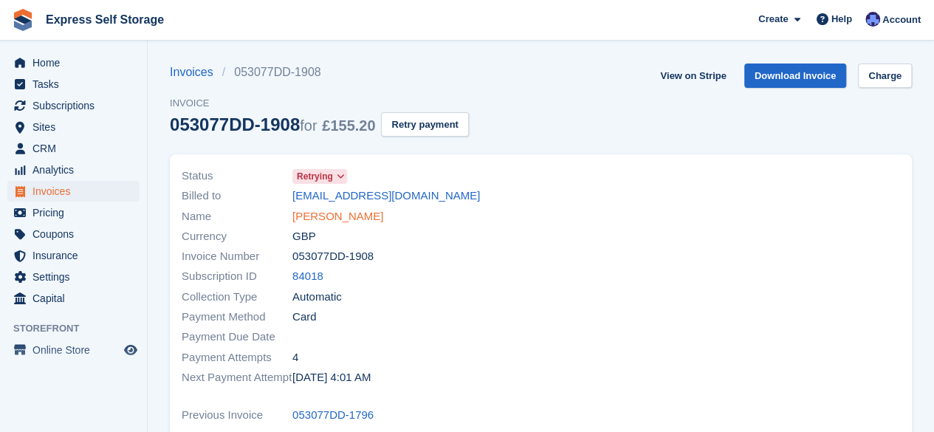
click at [339, 213] on link "Vanessa Power" at bounding box center [337, 216] width 91 height 17
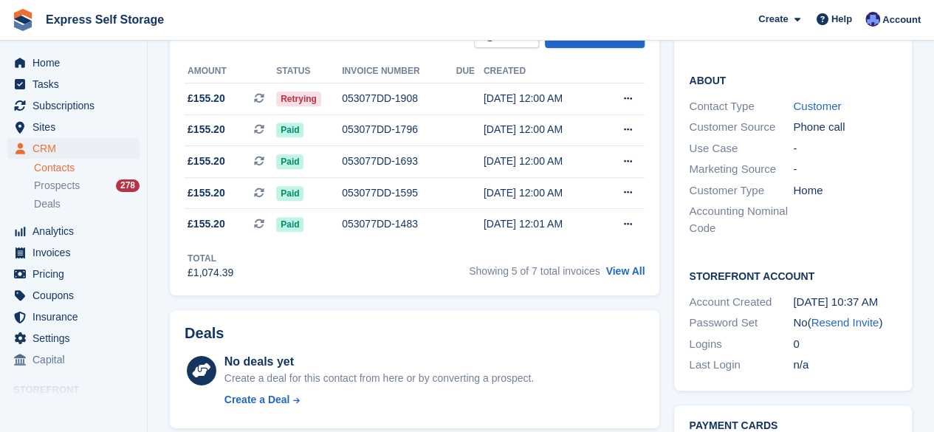
scroll to position [276, 0]
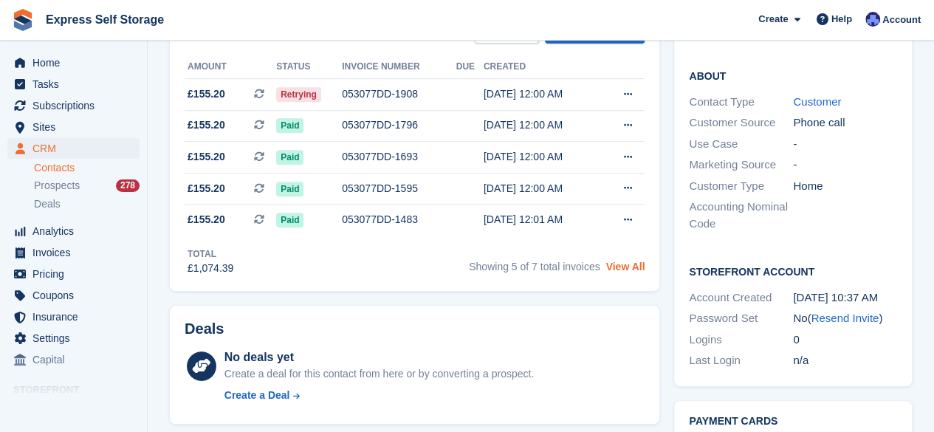
click at [612, 271] on link "View All" at bounding box center [625, 267] width 39 height 12
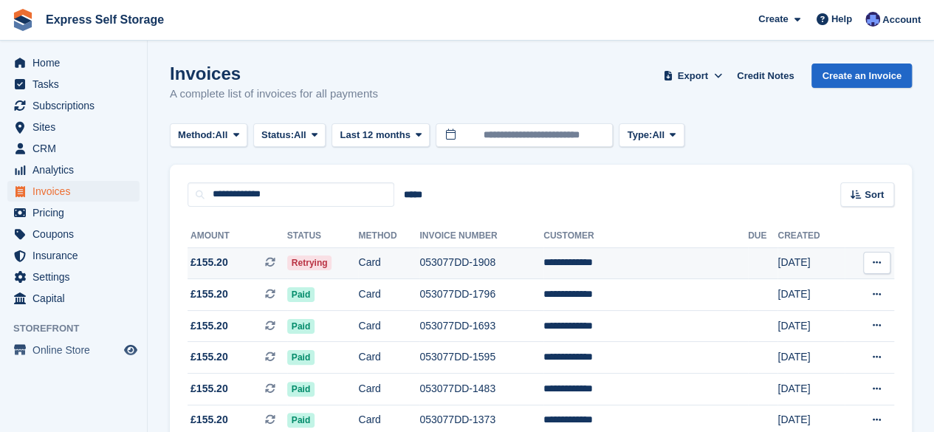
click at [544, 265] on td "053077DD-1908" at bounding box center [481, 263] width 124 height 32
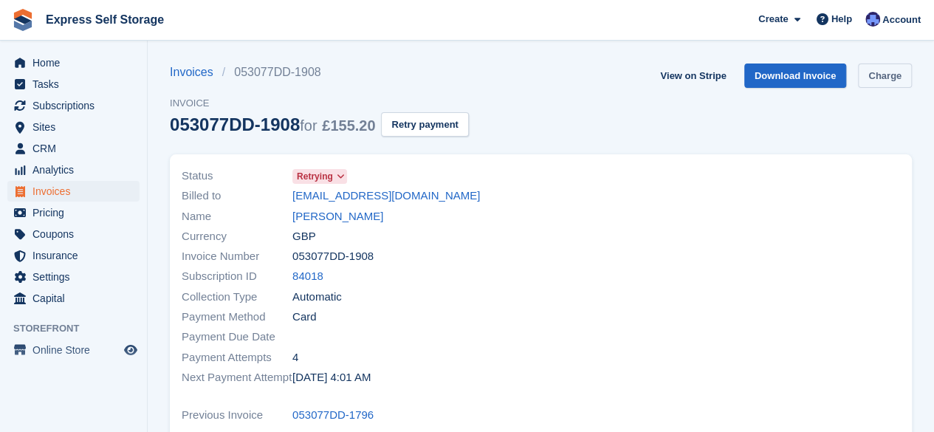
click at [883, 75] on link "Charge" at bounding box center [885, 76] width 54 height 24
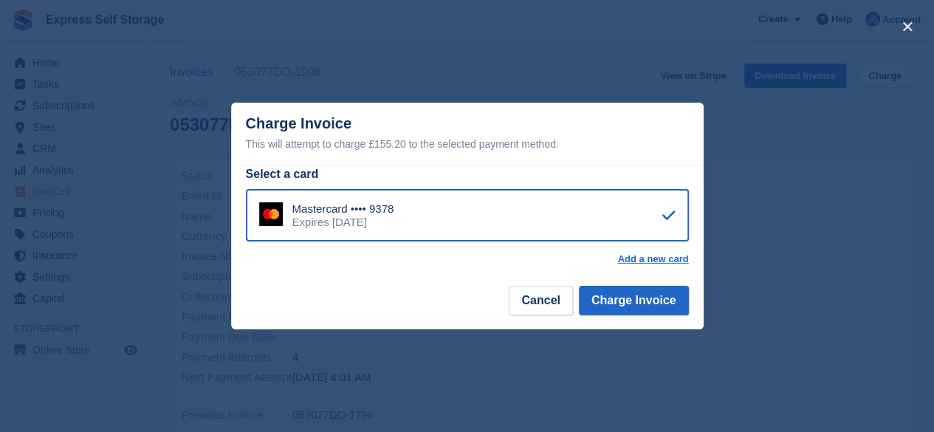
click at [631, 286] on footer "Cancel Charge Invoice" at bounding box center [467, 306] width 473 height 47
click at [625, 298] on button "Charge Invoice" at bounding box center [634, 301] width 110 height 30
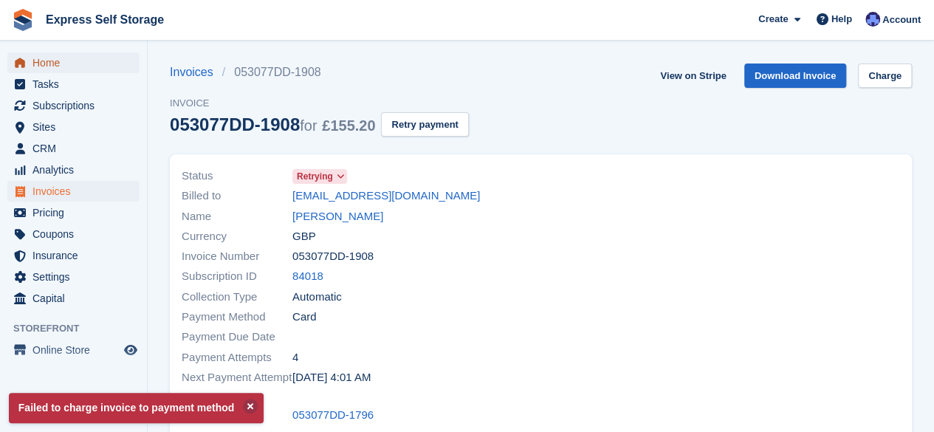
click at [80, 61] on span "Home" at bounding box center [76, 62] width 89 height 21
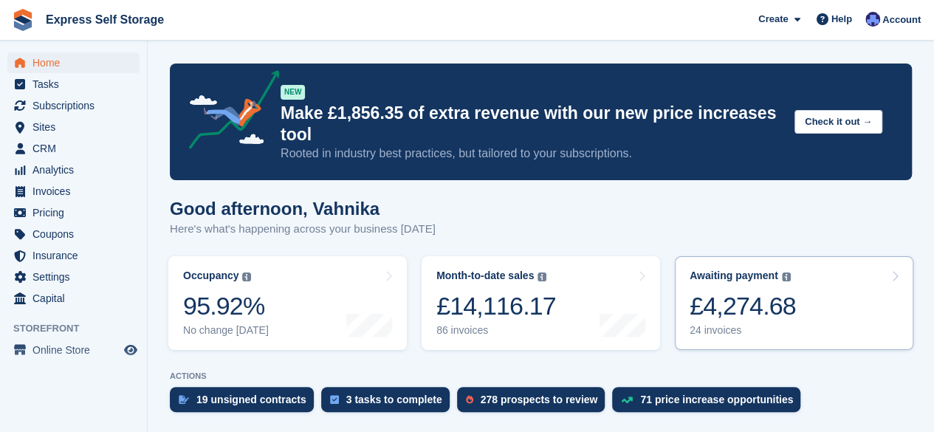
click at [775, 304] on div "£4,274.68" at bounding box center [743, 306] width 106 height 30
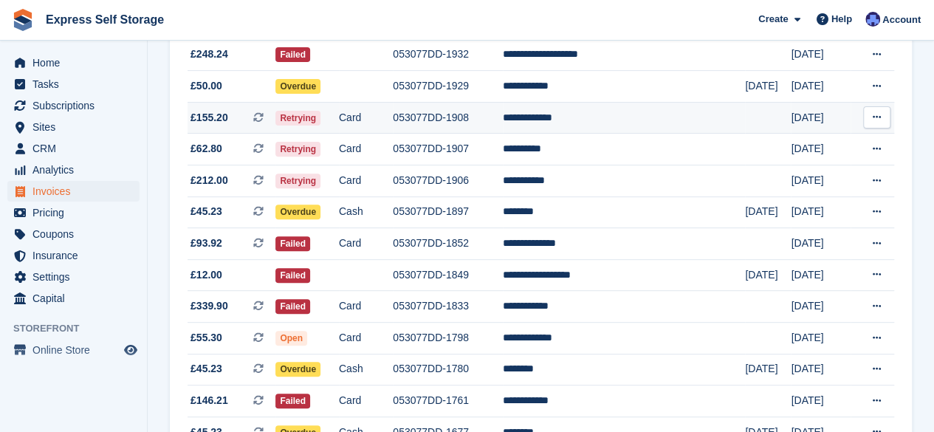
scroll to position [209, 0]
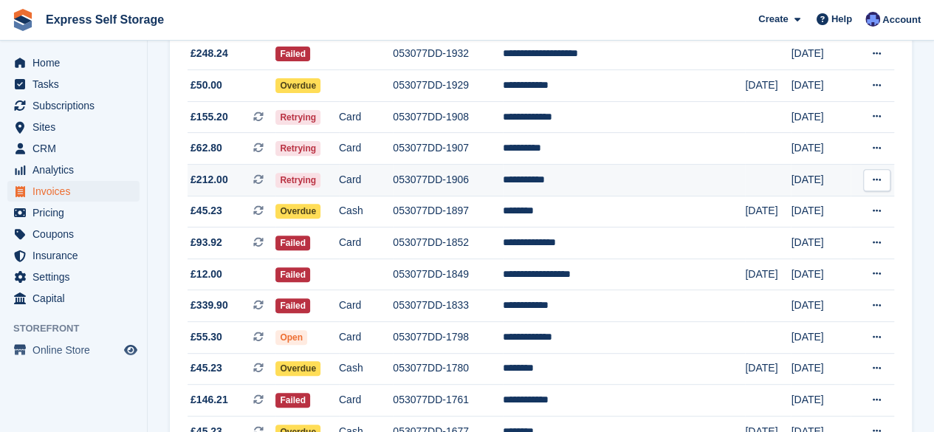
click at [626, 184] on td "**********" at bounding box center [624, 181] width 242 height 32
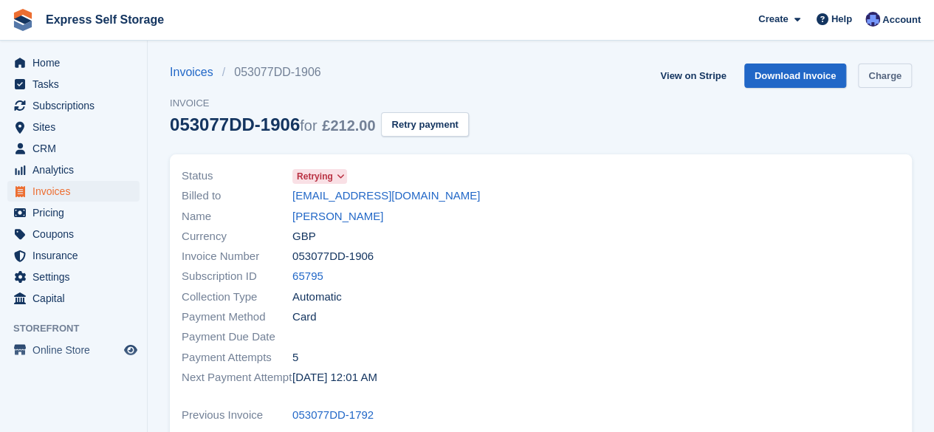
click at [873, 72] on link "Charge" at bounding box center [885, 76] width 54 height 24
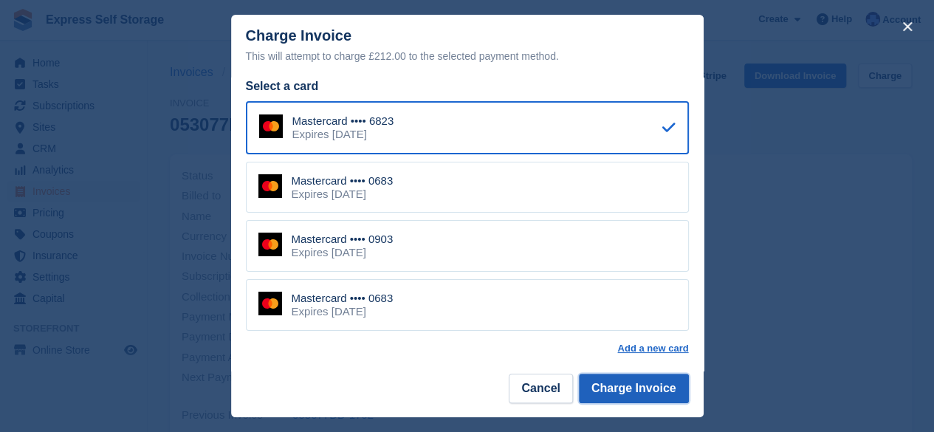
click at [622, 392] on button "Charge Invoice" at bounding box center [634, 389] width 110 height 30
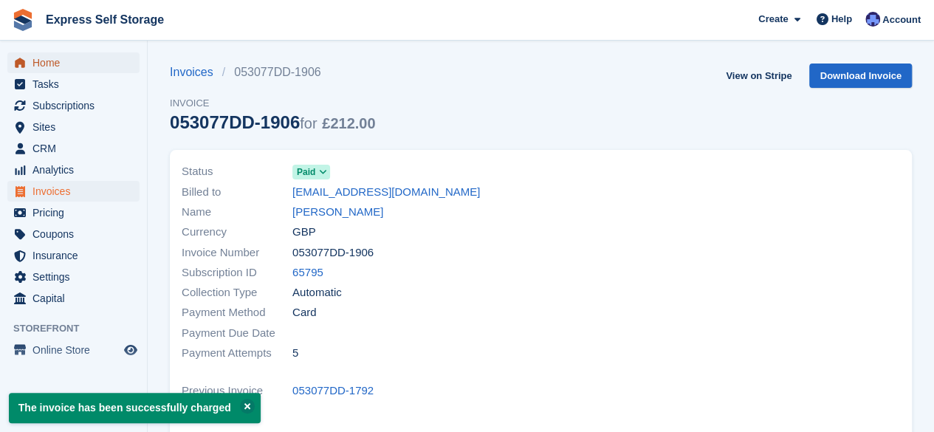
click at [102, 60] on span "Home" at bounding box center [76, 62] width 89 height 21
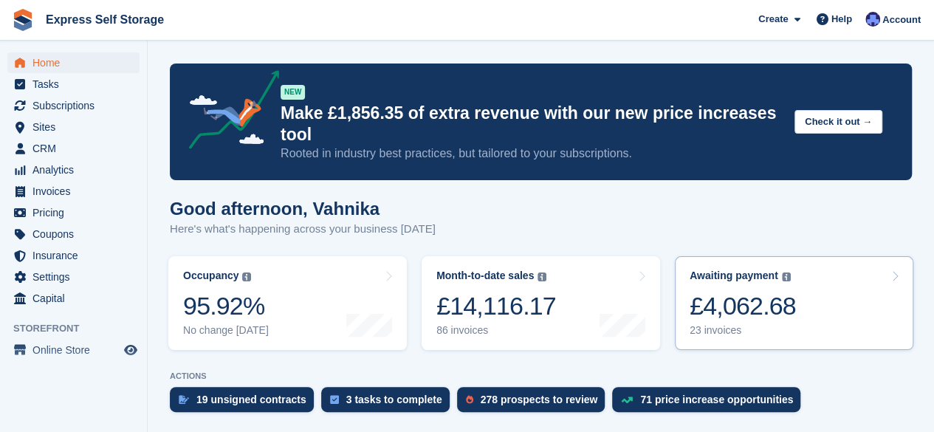
click at [826, 286] on link "Awaiting payment The total outstanding balance on all open invoices. £4,062.68 …" at bounding box center [794, 303] width 239 height 94
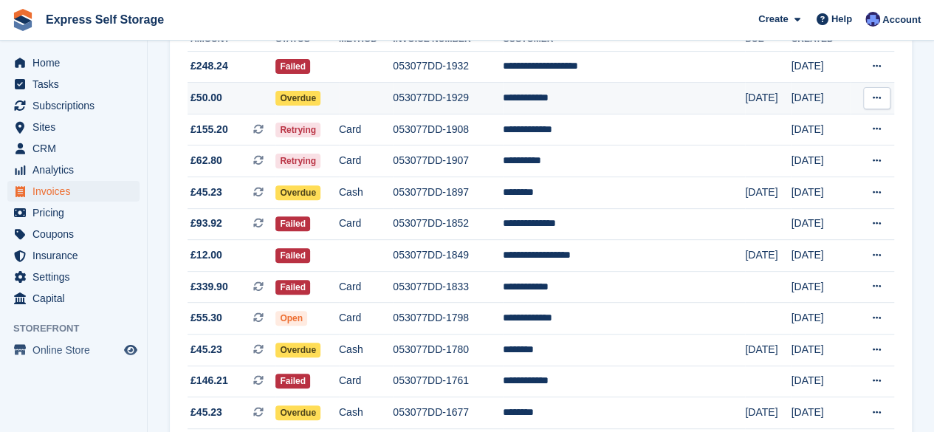
scroll to position [191, 0]
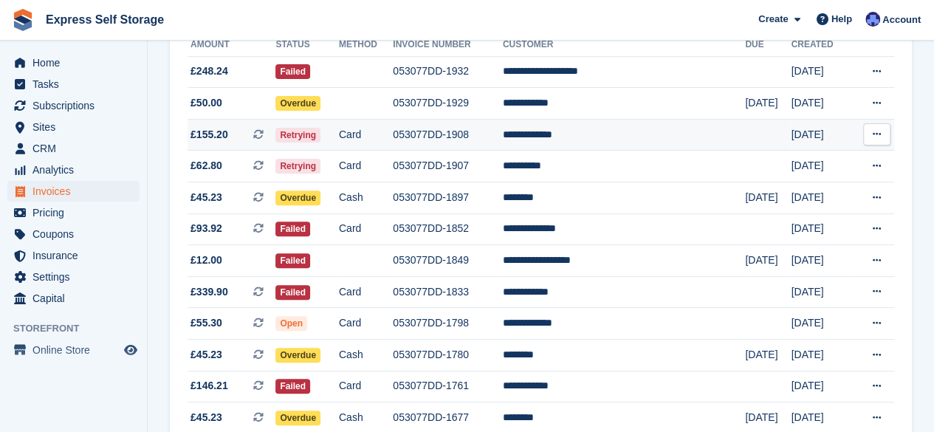
click at [685, 135] on td "**********" at bounding box center [624, 135] width 242 height 32
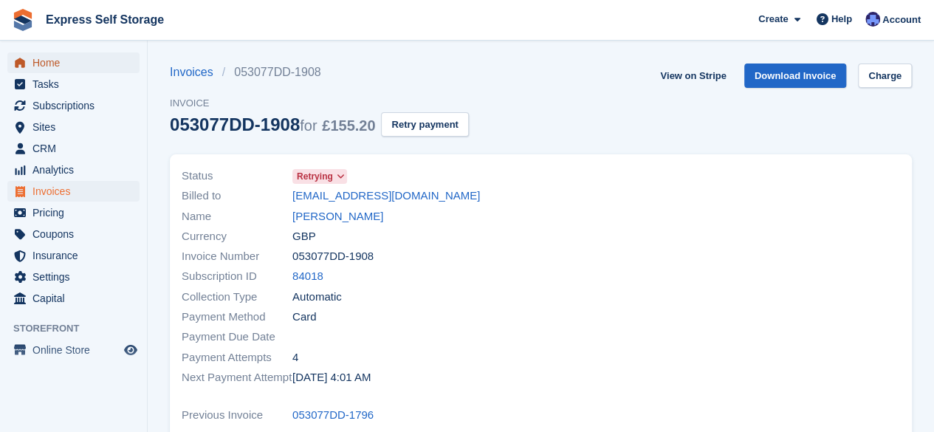
click at [130, 55] on link "Home" at bounding box center [73, 62] width 132 height 21
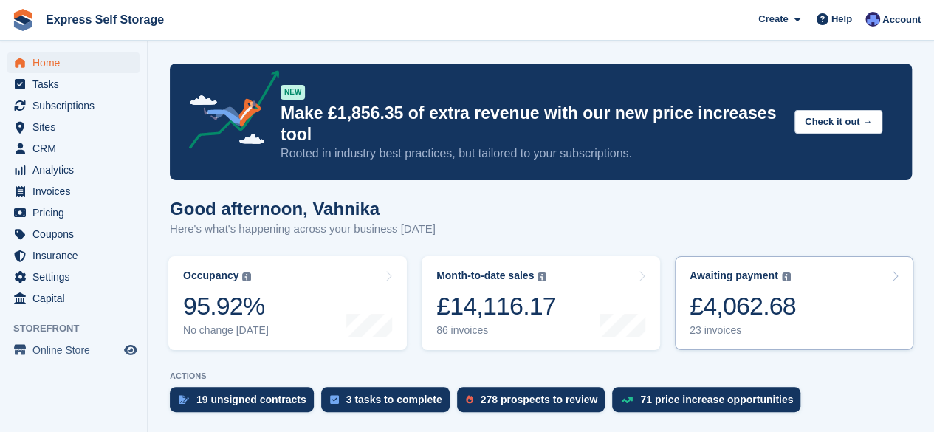
click at [832, 318] on link "Awaiting payment The total outstanding balance on all open invoices. £4,062.68 …" at bounding box center [794, 303] width 239 height 94
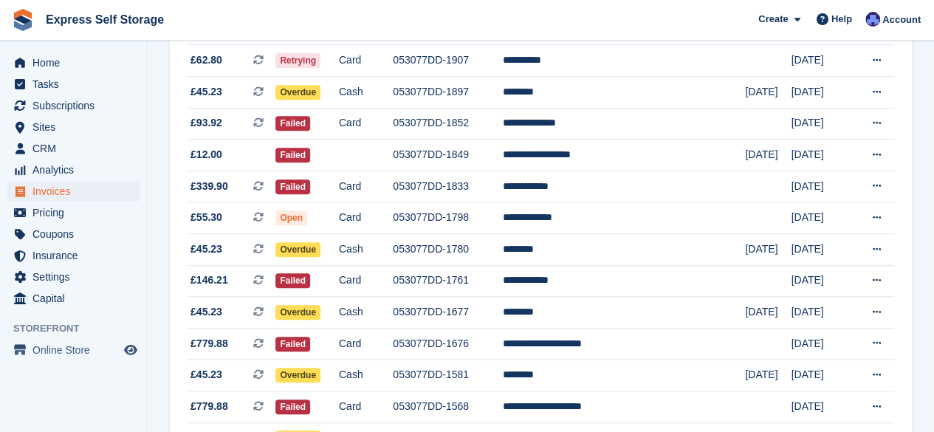
scroll to position [306, 0]
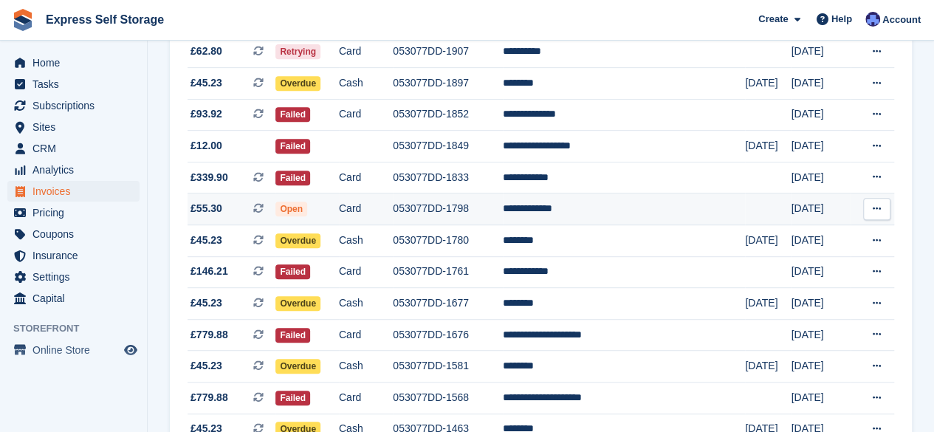
click at [753, 213] on td at bounding box center [768, 209] width 46 height 32
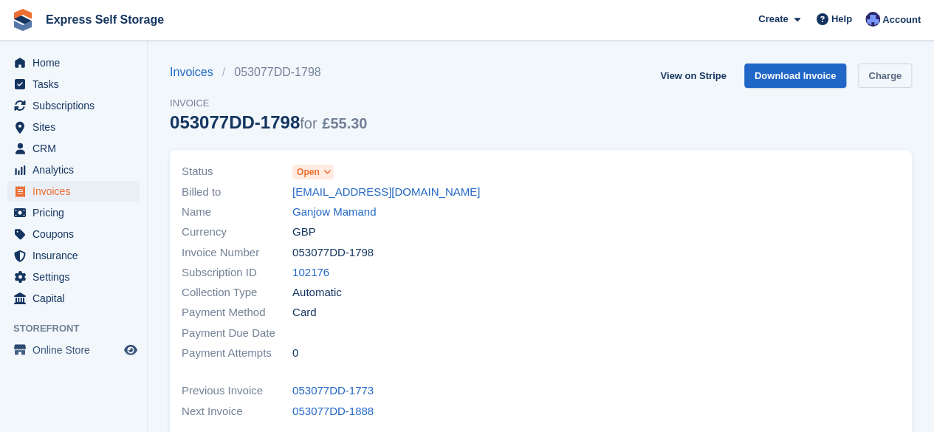
click at [888, 78] on link "Charge" at bounding box center [885, 76] width 54 height 24
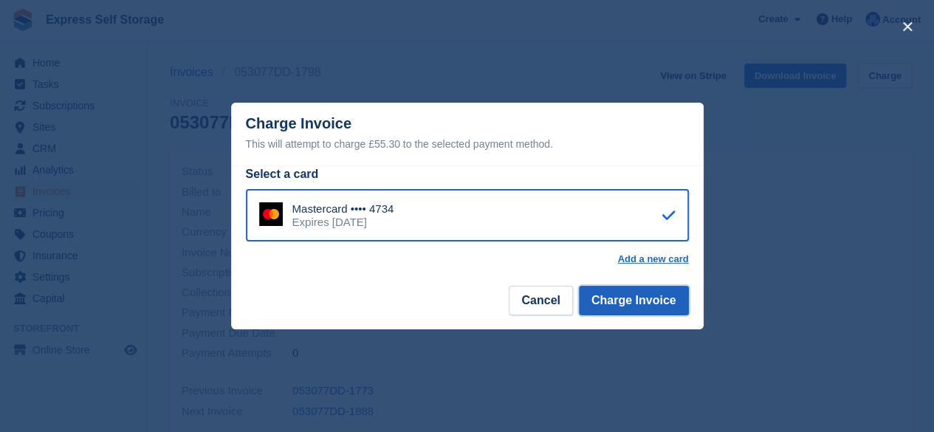
click at [651, 300] on button "Charge Invoice" at bounding box center [634, 301] width 110 height 30
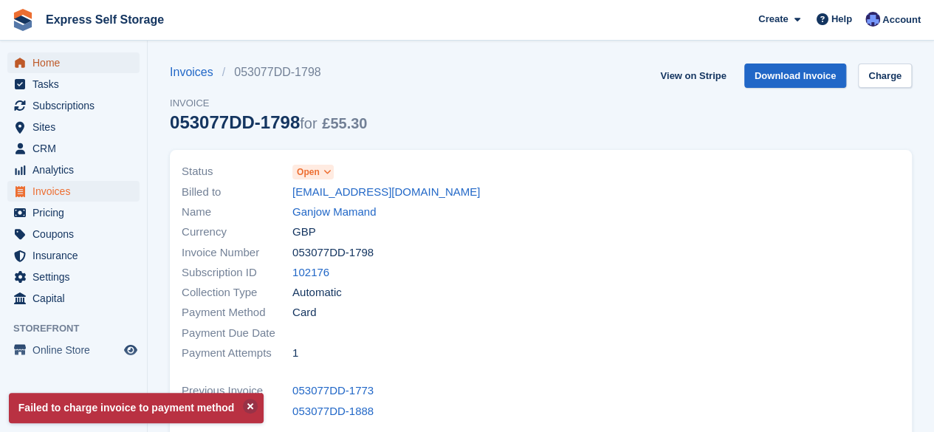
click at [100, 57] on span "Home" at bounding box center [76, 62] width 89 height 21
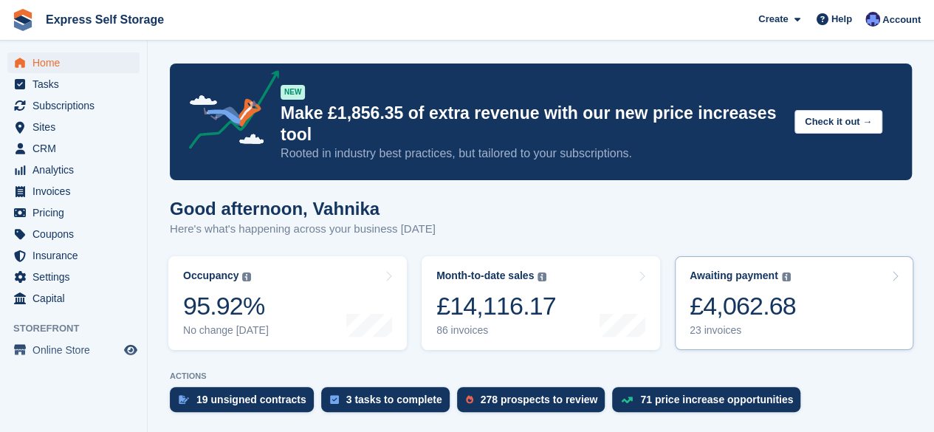
click at [736, 301] on div "£4,062.68" at bounding box center [743, 306] width 106 height 30
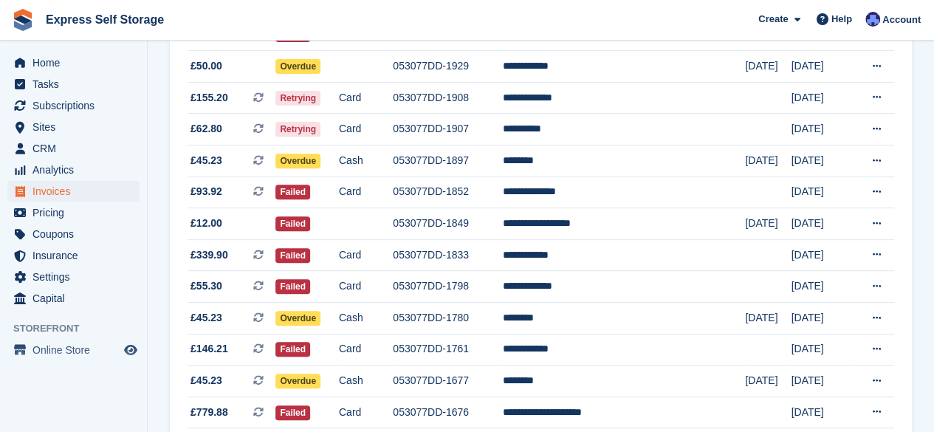
scroll to position [242, 0]
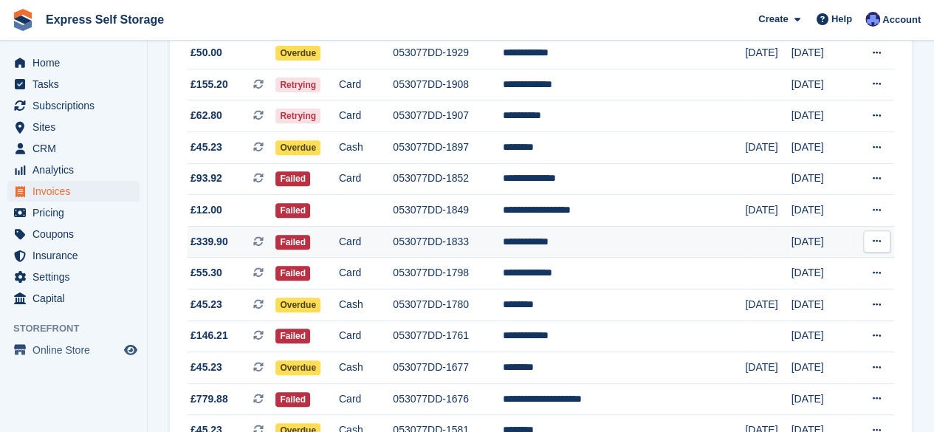
click at [722, 242] on td "**********" at bounding box center [624, 242] width 242 height 32
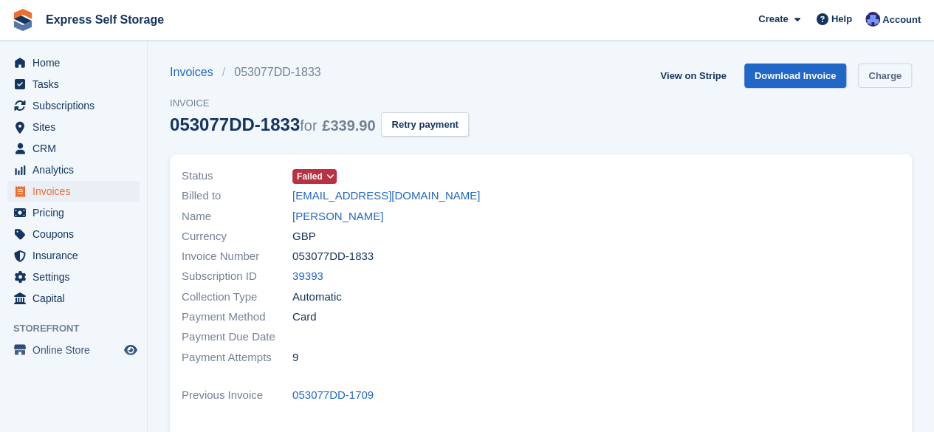
click at [872, 70] on link "Charge" at bounding box center [885, 76] width 54 height 24
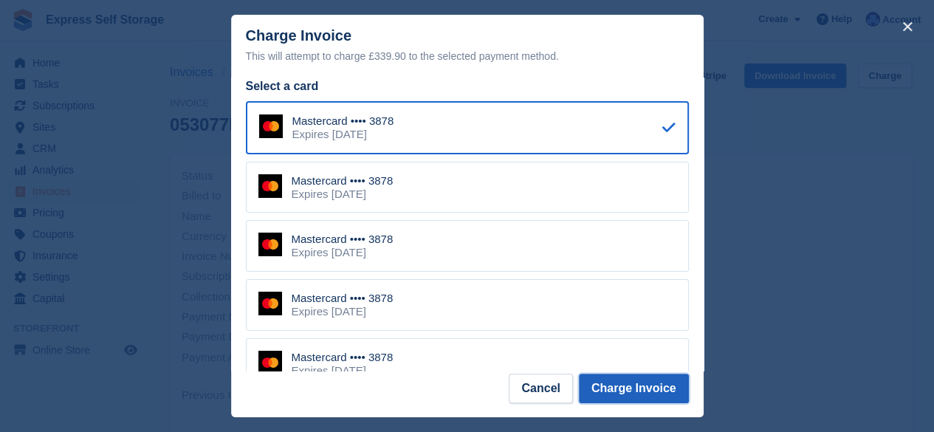
click at [622, 391] on button "Charge Invoice" at bounding box center [634, 389] width 110 height 30
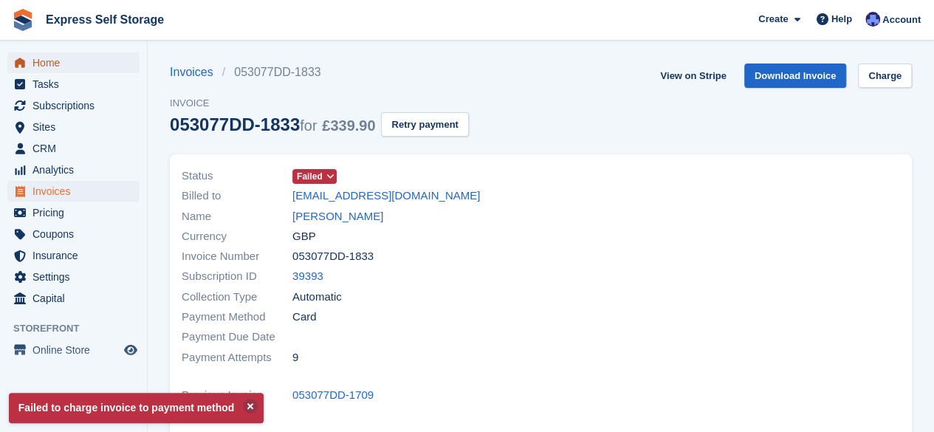
click at [66, 61] on span "Home" at bounding box center [76, 62] width 89 height 21
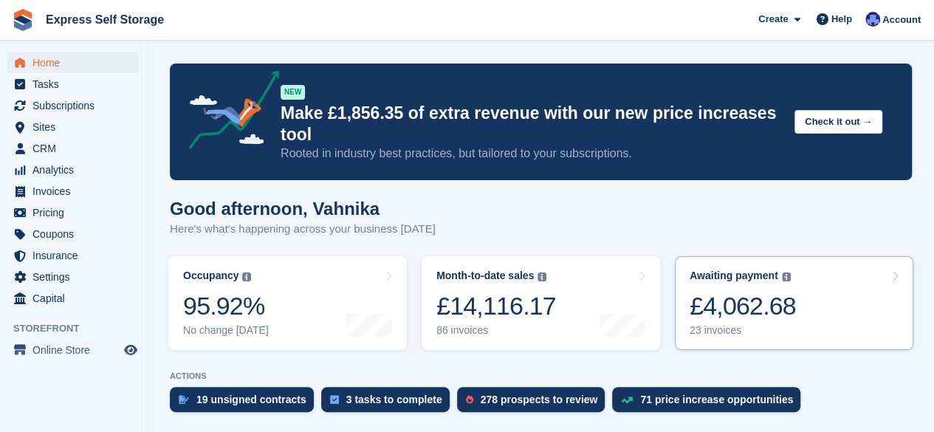
click at [810, 306] on link "Awaiting payment The total outstanding balance on all open invoices. £4,062.68 …" at bounding box center [794, 303] width 239 height 94
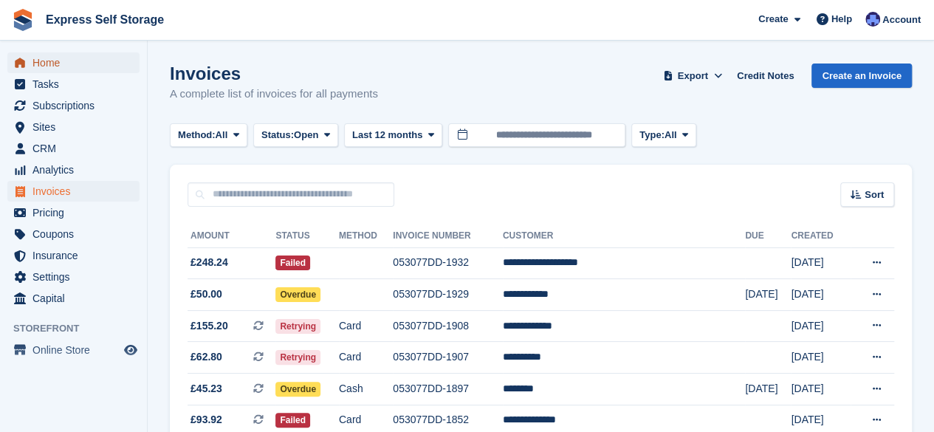
click at [81, 62] on span "Home" at bounding box center [76, 62] width 89 height 21
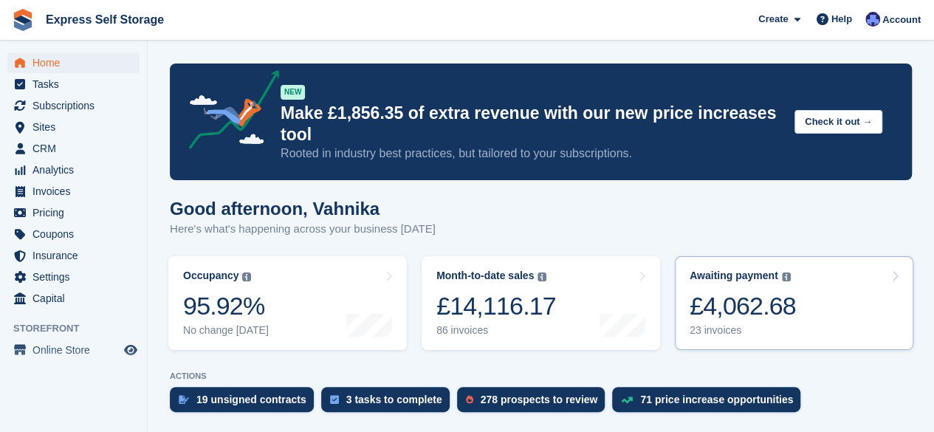
click at [805, 311] on link "Awaiting payment The total outstanding balance on all open invoices. £4,062.68 …" at bounding box center [794, 303] width 239 height 94
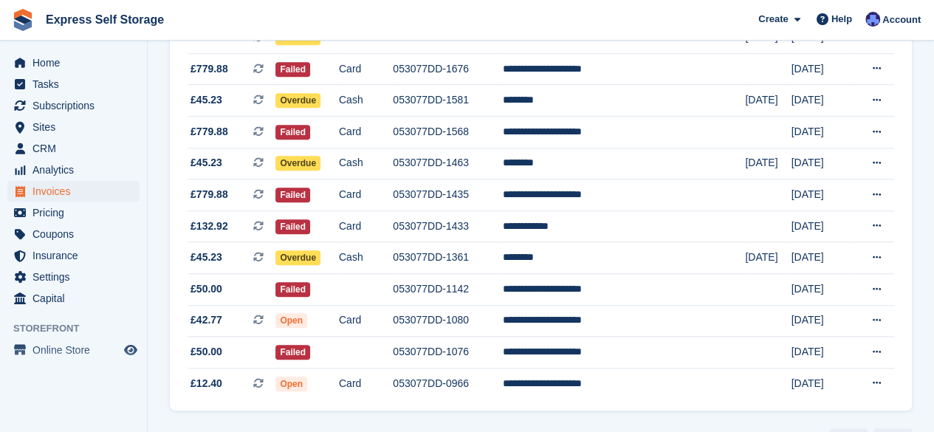
scroll to position [617, 0]
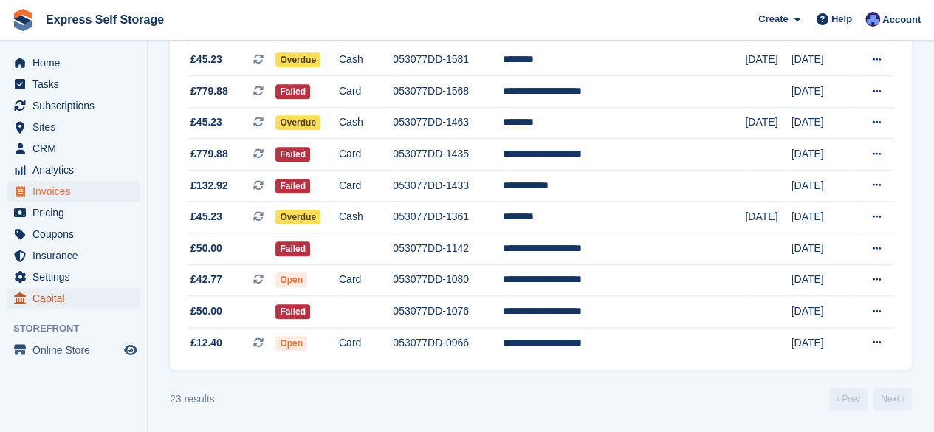
click at [75, 297] on span "Capital" at bounding box center [76, 298] width 89 height 21
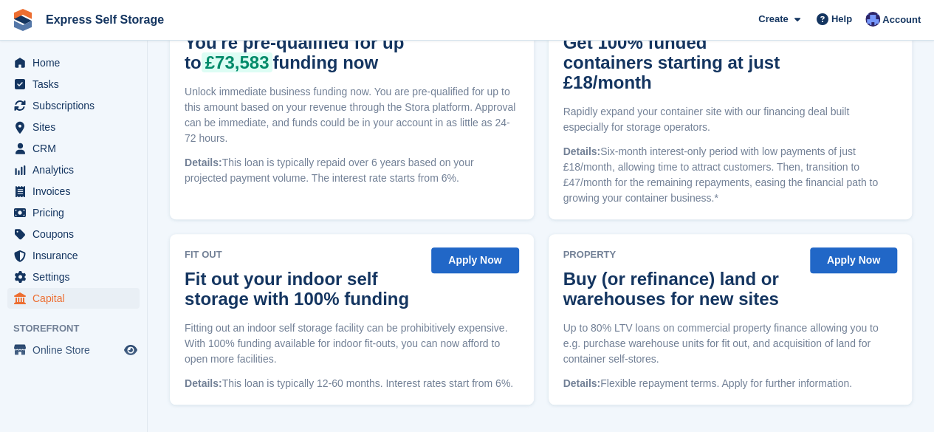
scroll to position [245, 0]
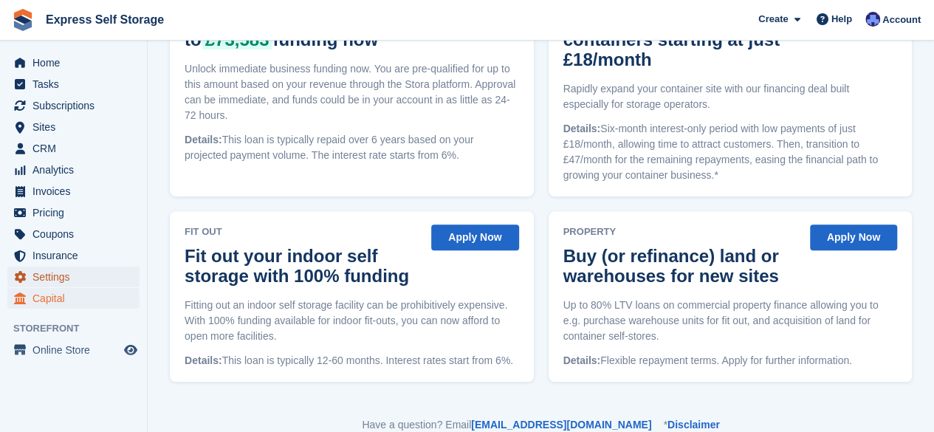
click at [75, 274] on span "Settings" at bounding box center [76, 277] width 89 height 21
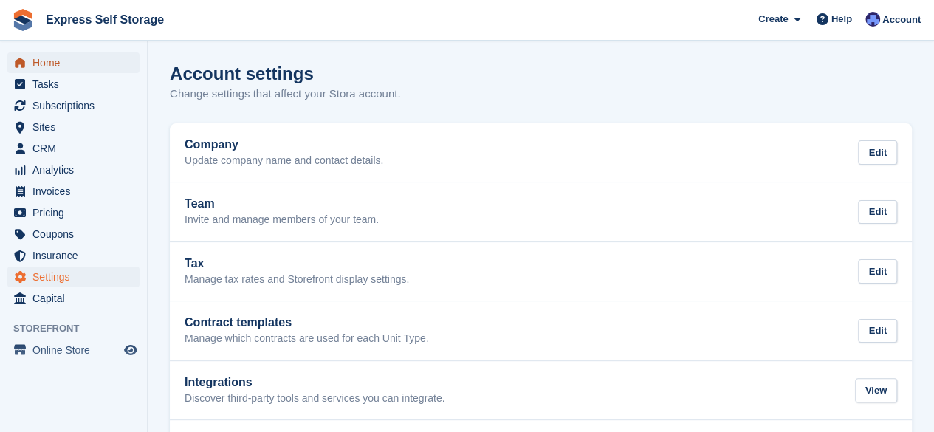
click at [80, 61] on span "Home" at bounding box center [76, 62] width 89 height 21
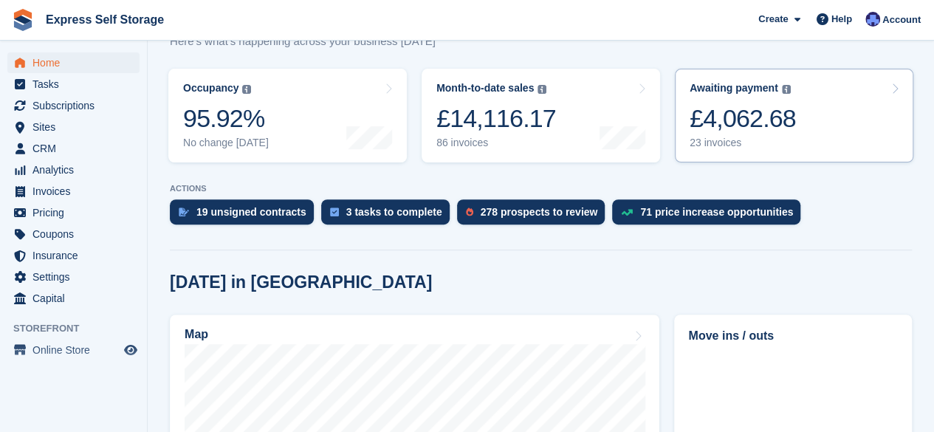
scroll to position [196, 0]
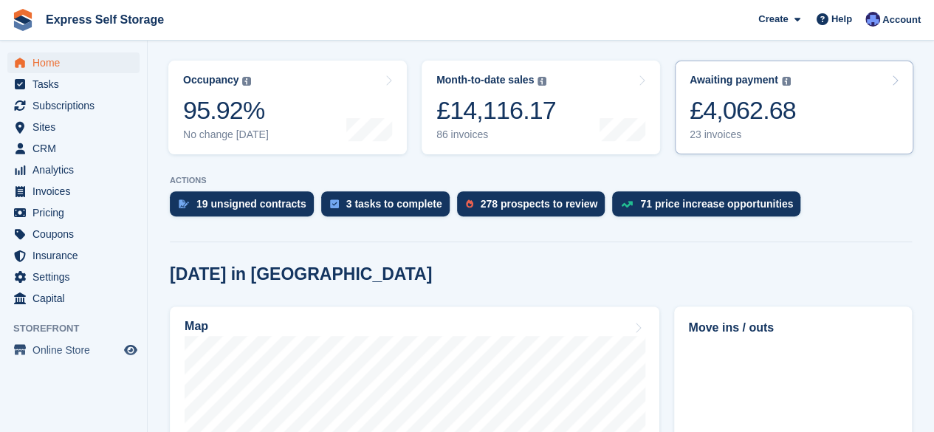
click at [841, 79] on link "Awaiting payment The total outstanding balance on all open invoices. £4,062.68 …" at bounding box center [794, 108] width 239 height 94
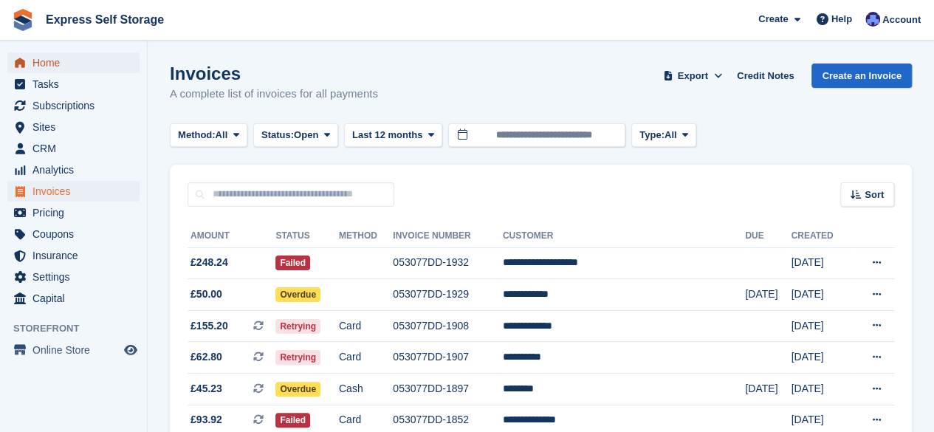
click at [72, 66] on span "Home" at bounding box center [76, 62] width 89 height 21
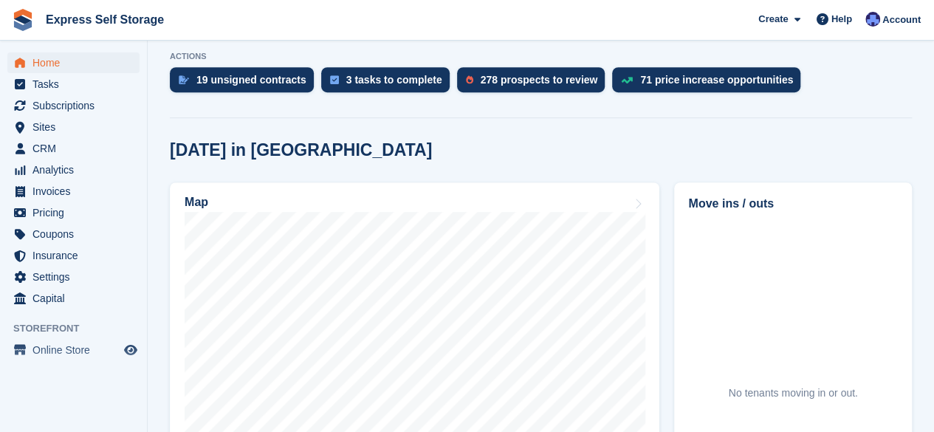
scroll to position [322, 0]
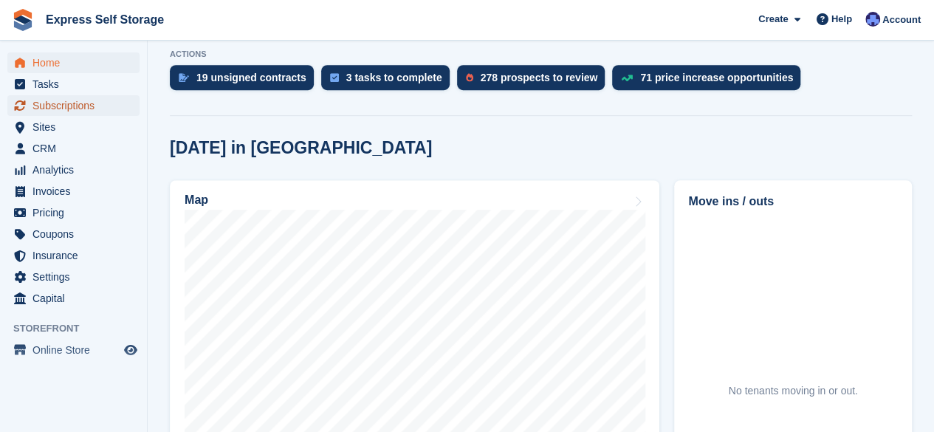
click at [114, 109] on span "Subscriptions" at bounding box center [76, 105] width 89 height 21
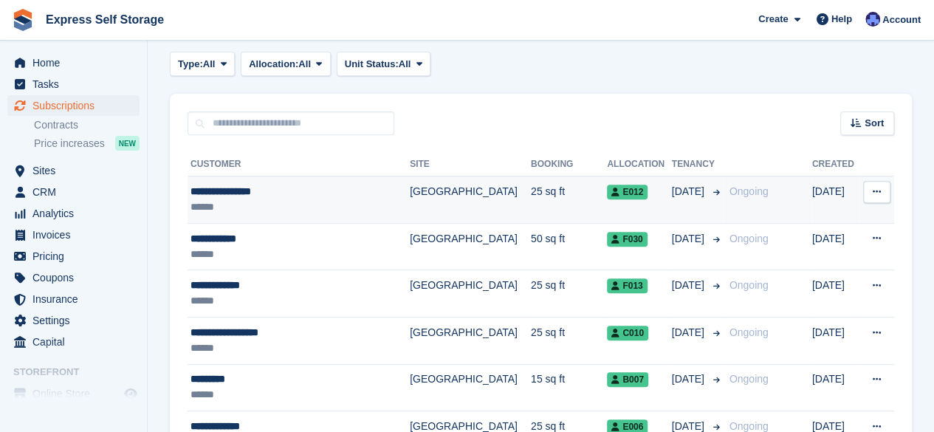
scroll to position [238, 0]
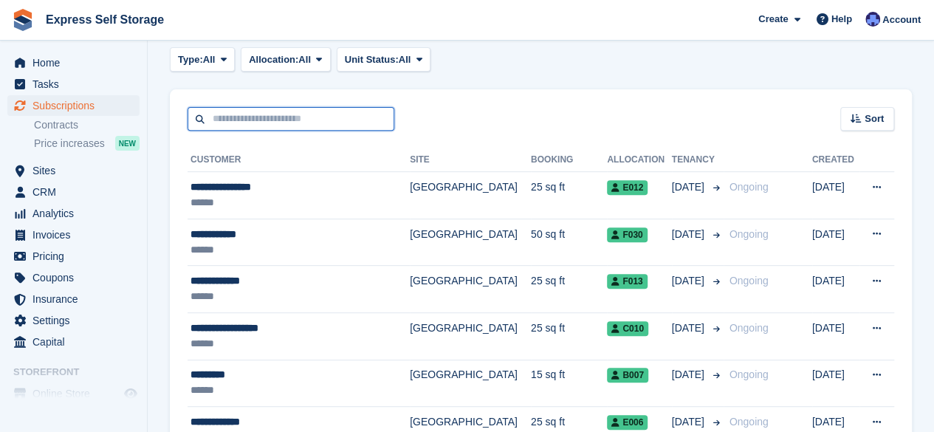
click at [341, 120] on input "text" at bounding box center [291, 119] width 207 height 24
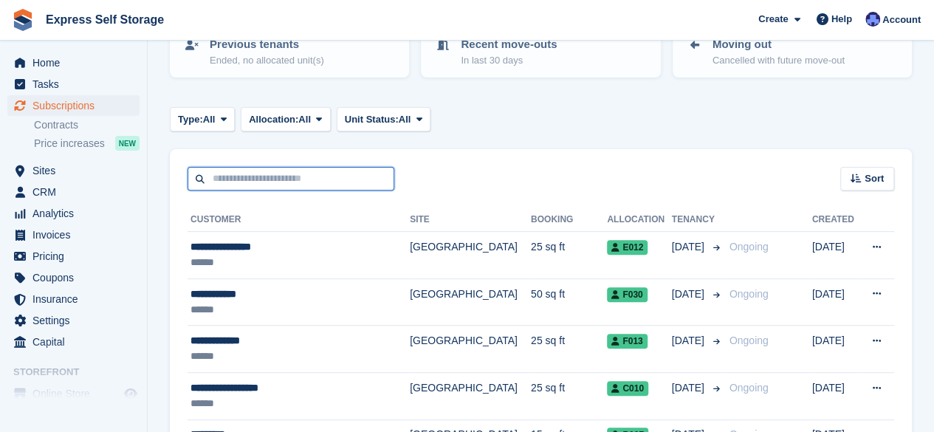
scroll to position [177, 0]
click at [323, 182] on input "text" at bounding box center [291, 180] width 207 height 24
type input "*****"
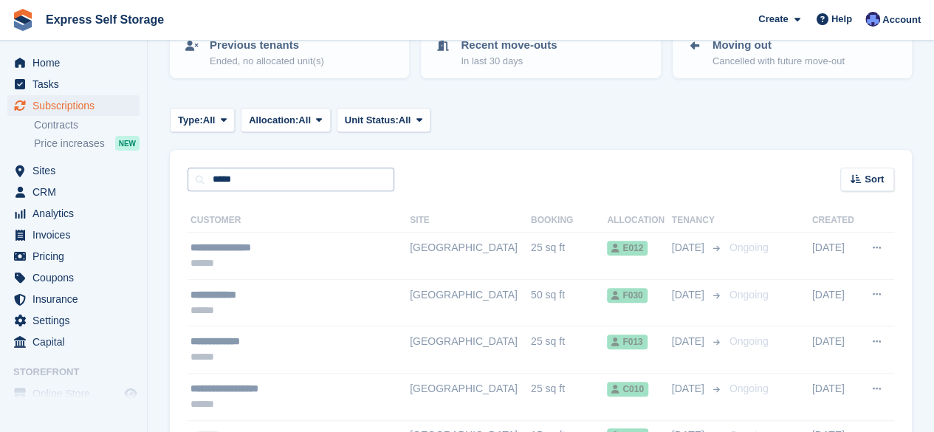
scroll to position [97, 0]
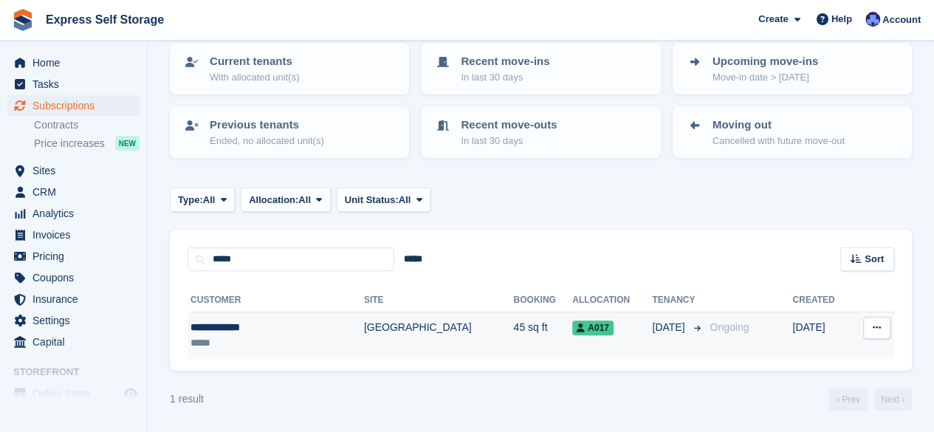
click at [409, 326] on td "[GEOGRAPHIC_DATA]" at bounding box center [439, 335] width 150 height 47
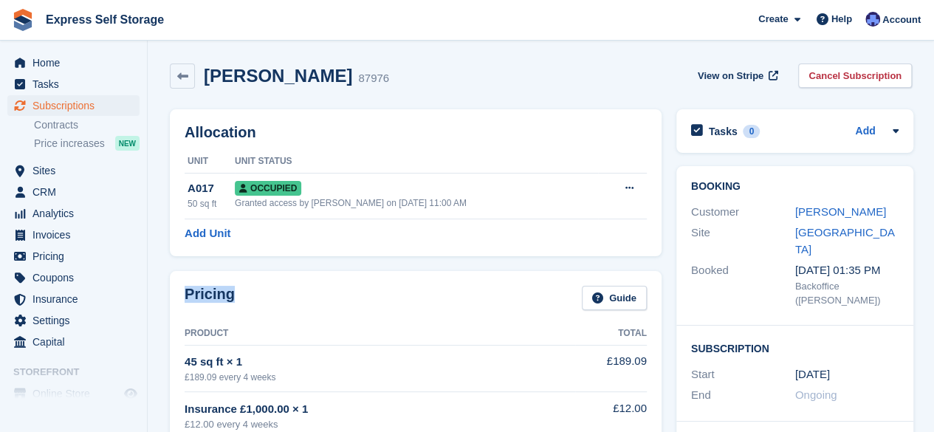
drag, startPoint x: 238, startPoint y: 301, endPoint x: 171, endPoint y: 288, distance: 68.4
click at [171, 288] on div "Pricing Guide Product Total 45 sq ft × 1 £189.09 every 4 weeks £189.09 Insuranc…" at bounding box center [416, 398] width 492 height 255
click at [261, 306] on div "Pricing Guide" at bounding box center [416, 302] width 462 height 33
click at [179, 72] on icon at bounding box center [182, 76] width 11 height 11
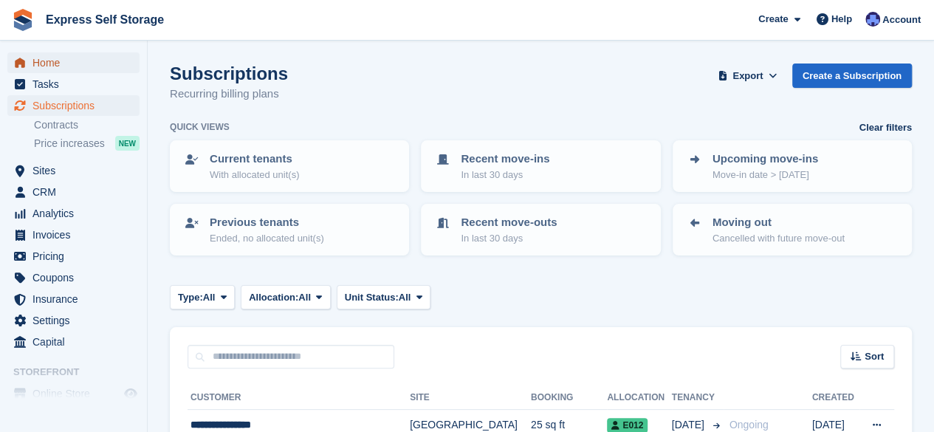
click at [116, 61] on span "Home" at bounding box center [76, 62] width 89 height 21
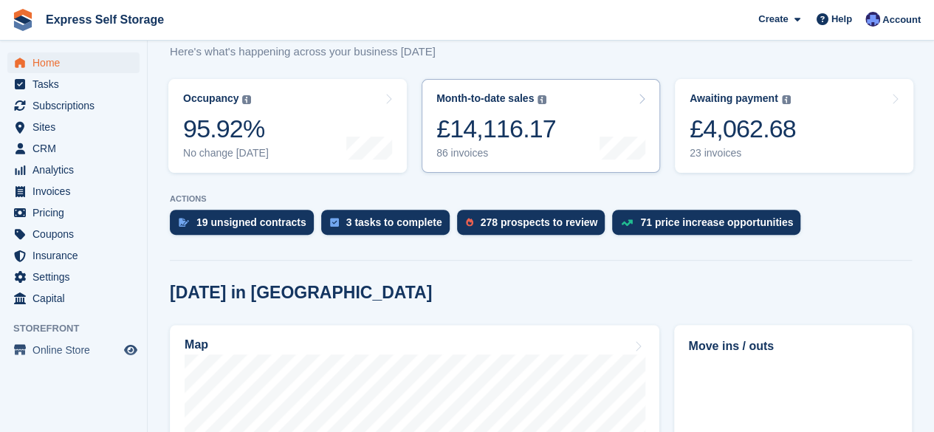
scroll to position [186, 0]
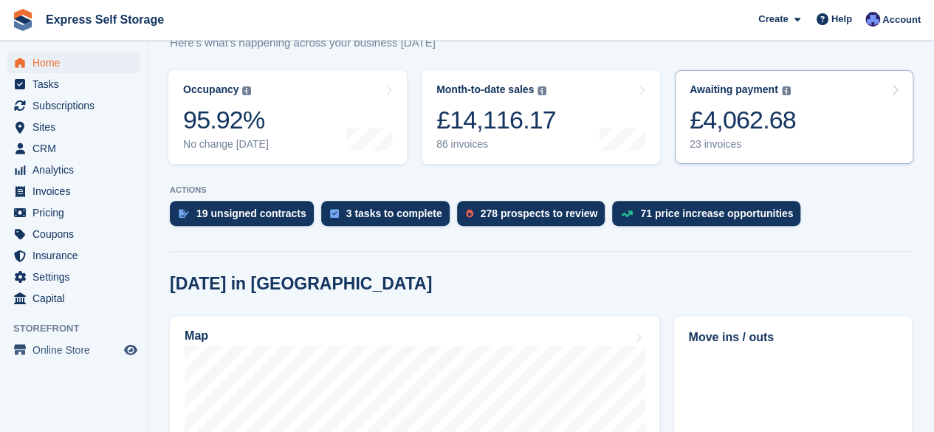
click at [828, 112] on link "Awaiting payment The total outstanding balance on all open invoices. £4,062.68 …" at bounding box center [794, 117] width 239 height 94
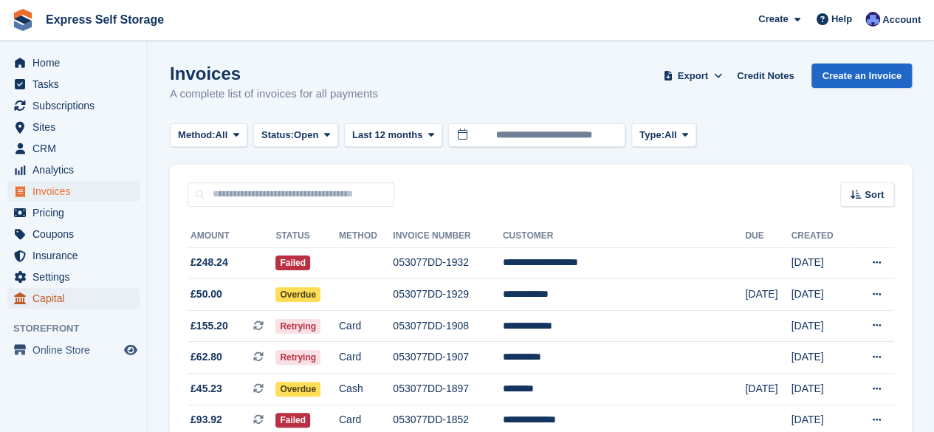
click at [90, 292] on span "Capital" at bounding box center [76, 298] width 89 height 21
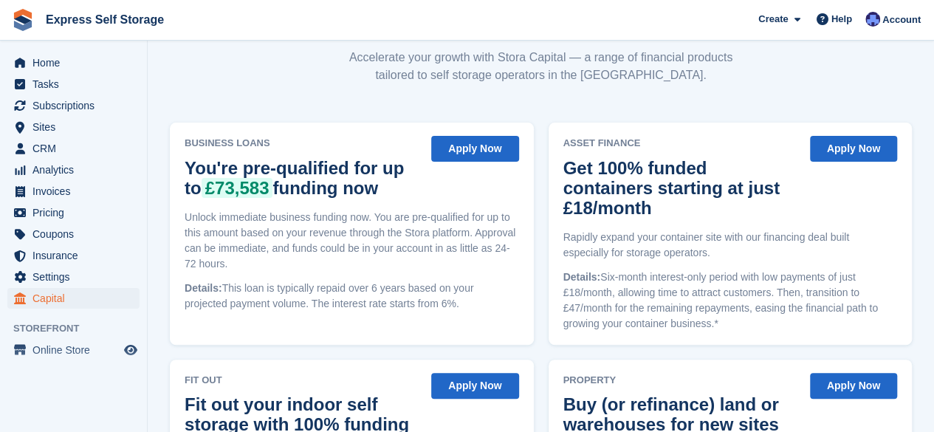
scroll to position [112, 0]
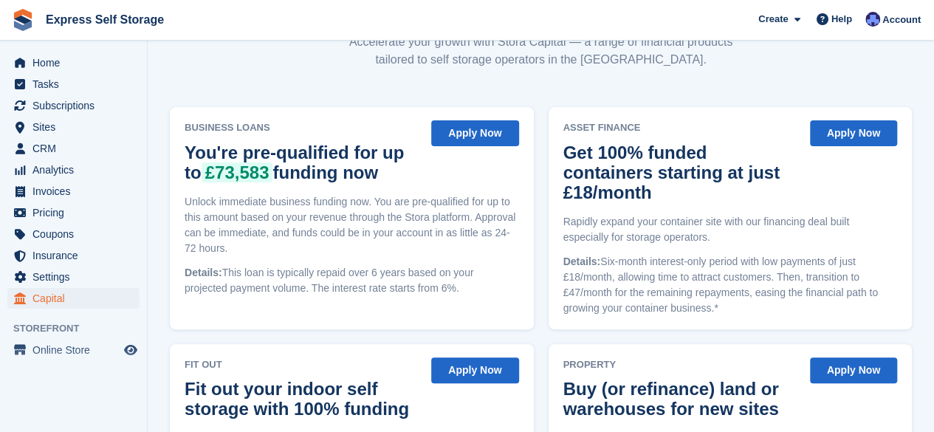
click at [491, 143] on button "Apply Now" at bounding box center [474, 133] width 87 height 26
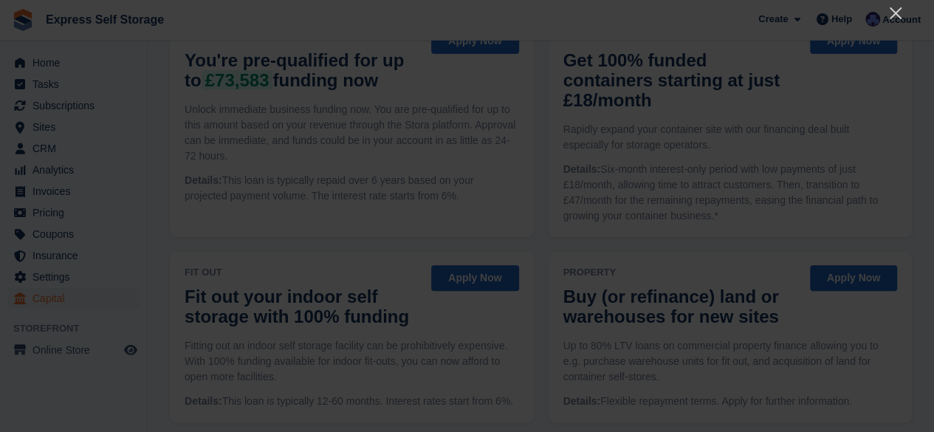
scroll to position [258, 0]
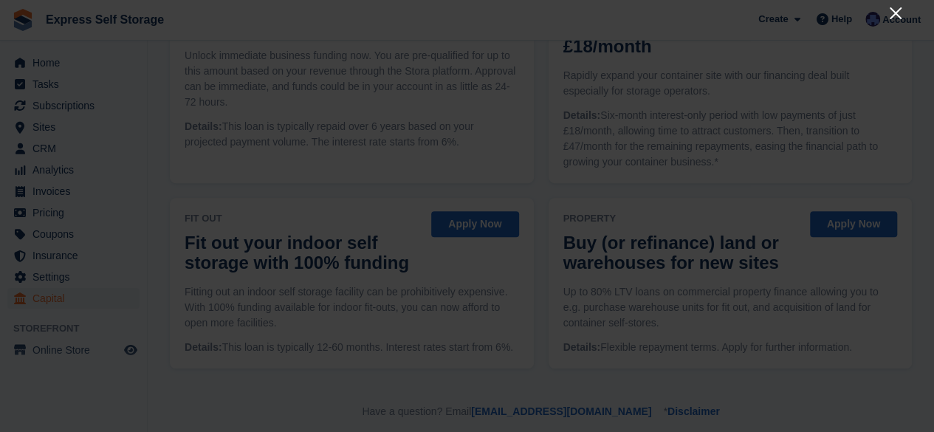
click at [894, 13] on icon "Close" at bounding box center [896, 13] width 12 height 12
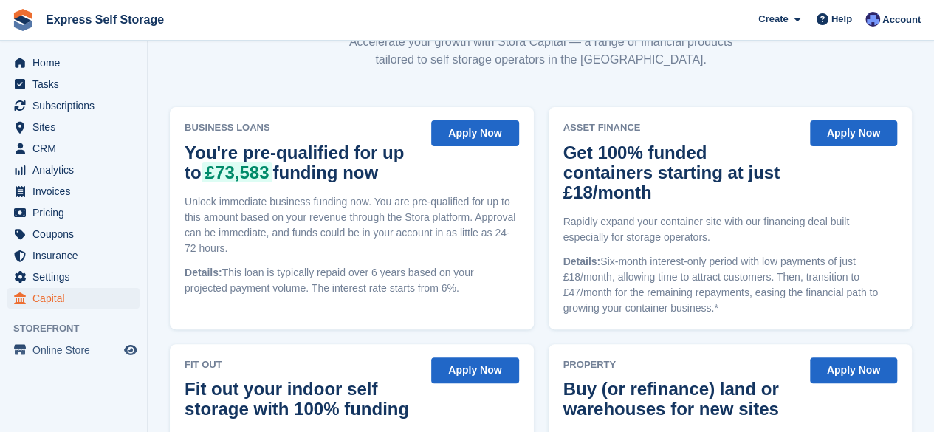
scroll to position [0, 0]
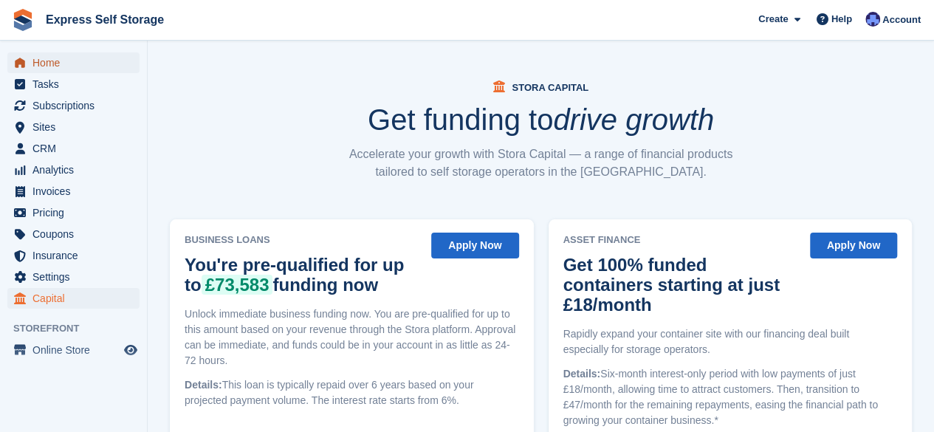
click at [52, 69] on span "Home" at bounding box center [76, 62] width 89 height 21
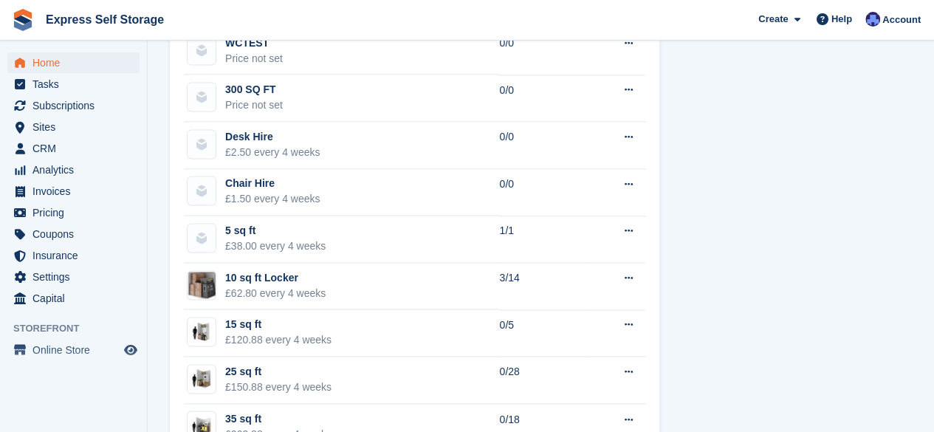
scroll to position [996, 0]
